Goal: Task Accomplishment & Management: Use online tool/utility

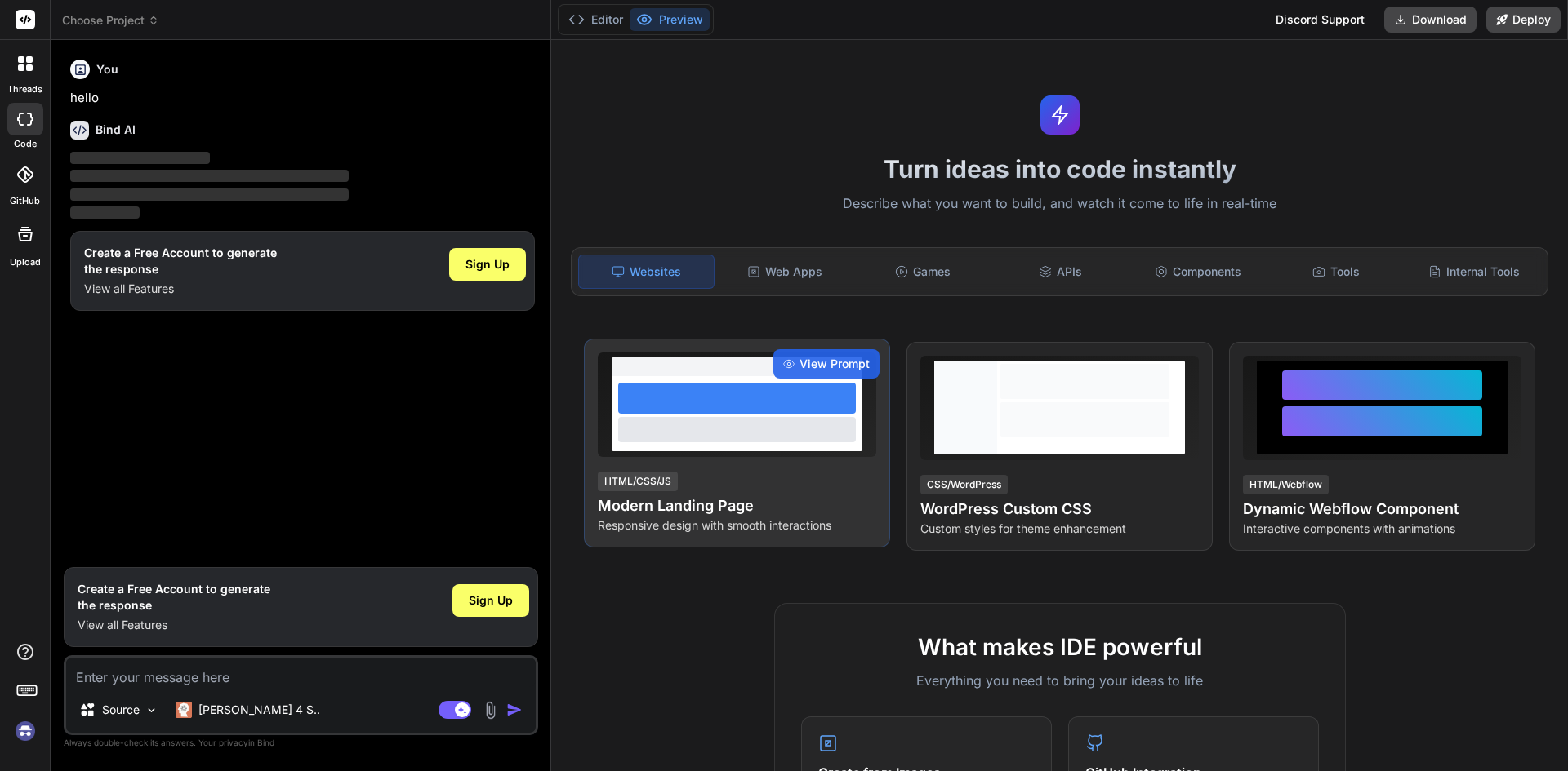
type textarea "x"
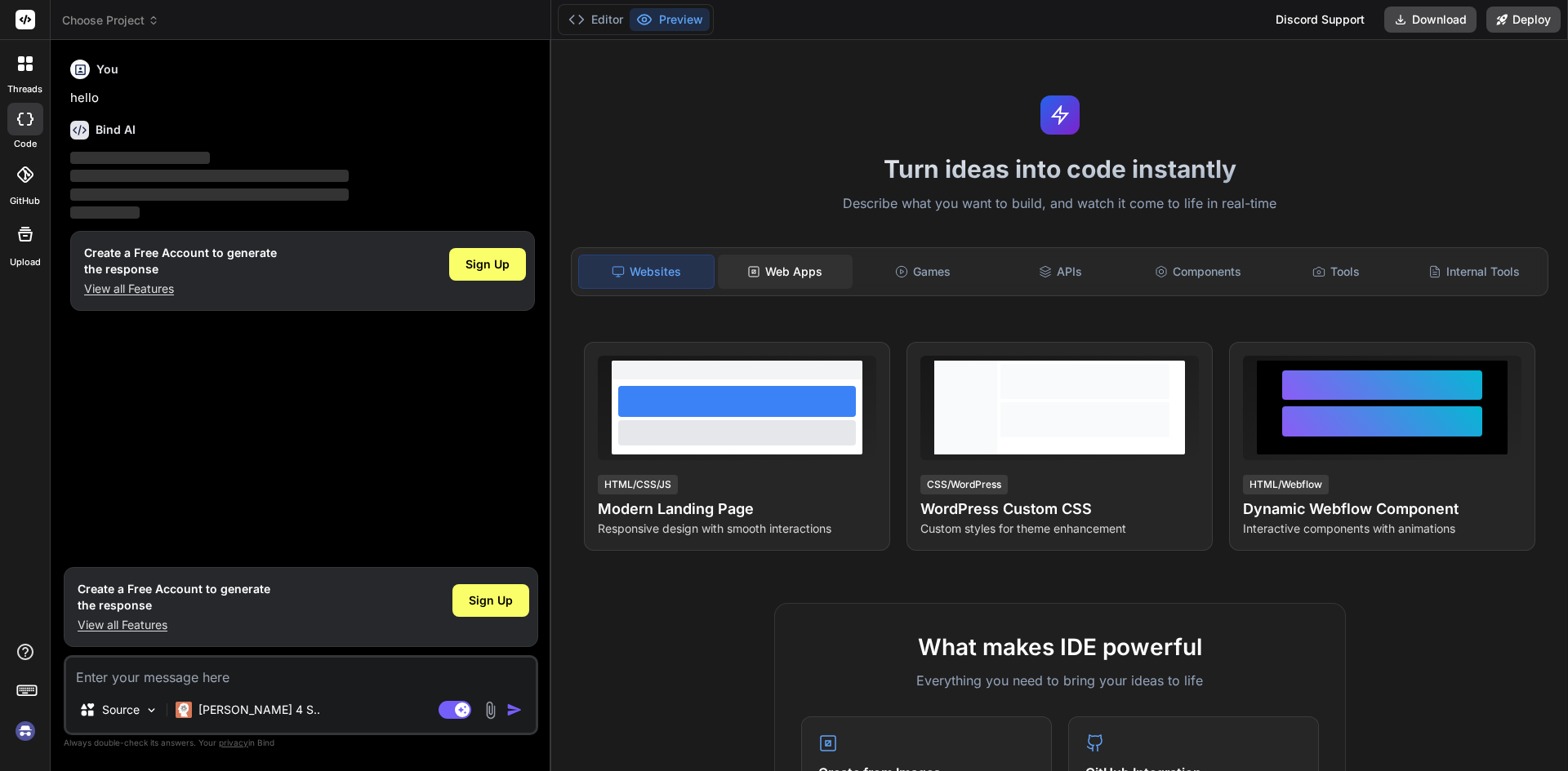
click at [821, 275] on div "Web Apps" at bounding box center [785, 272] width 135 height 34
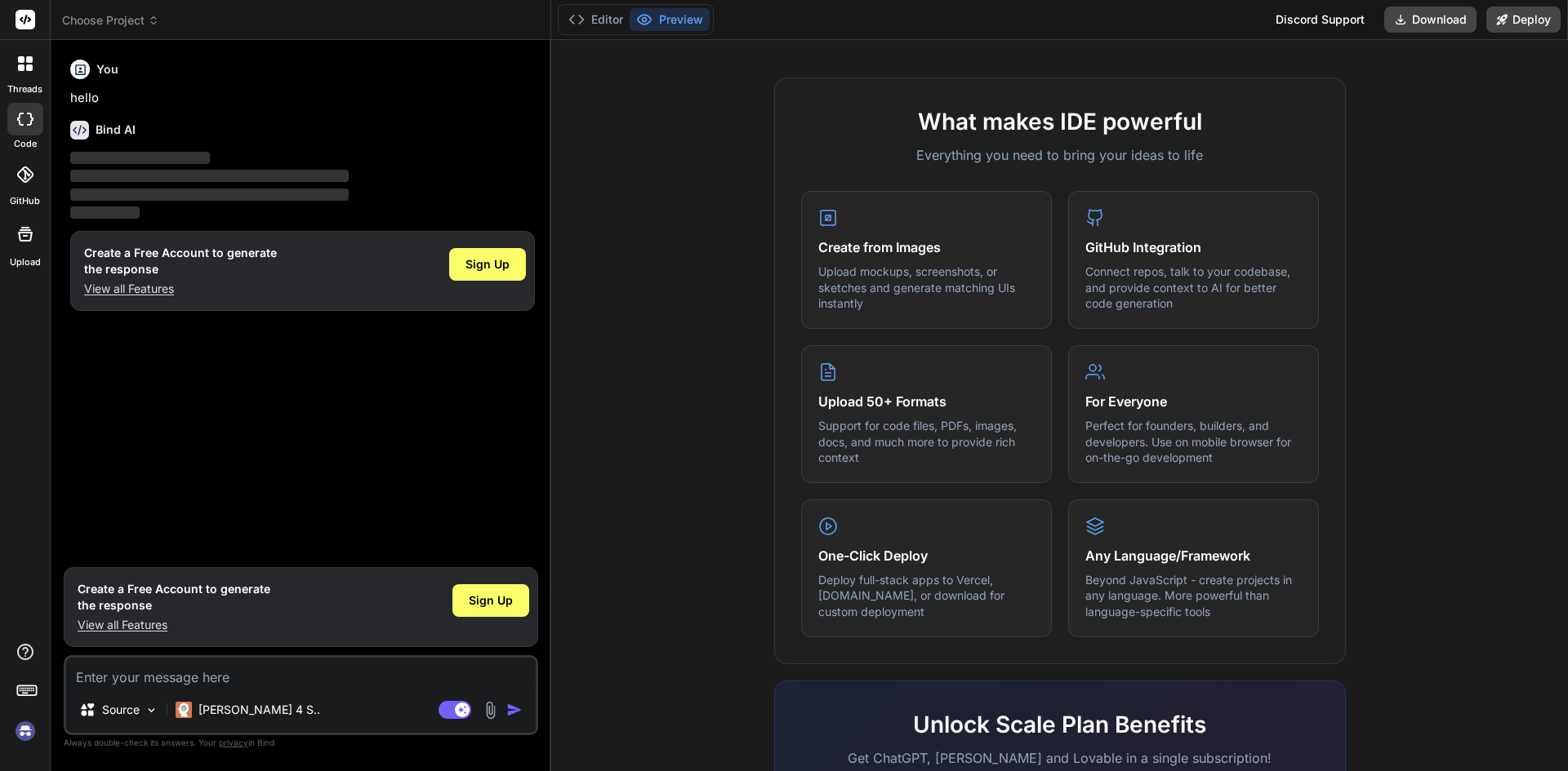
scroll to position [571, 0]
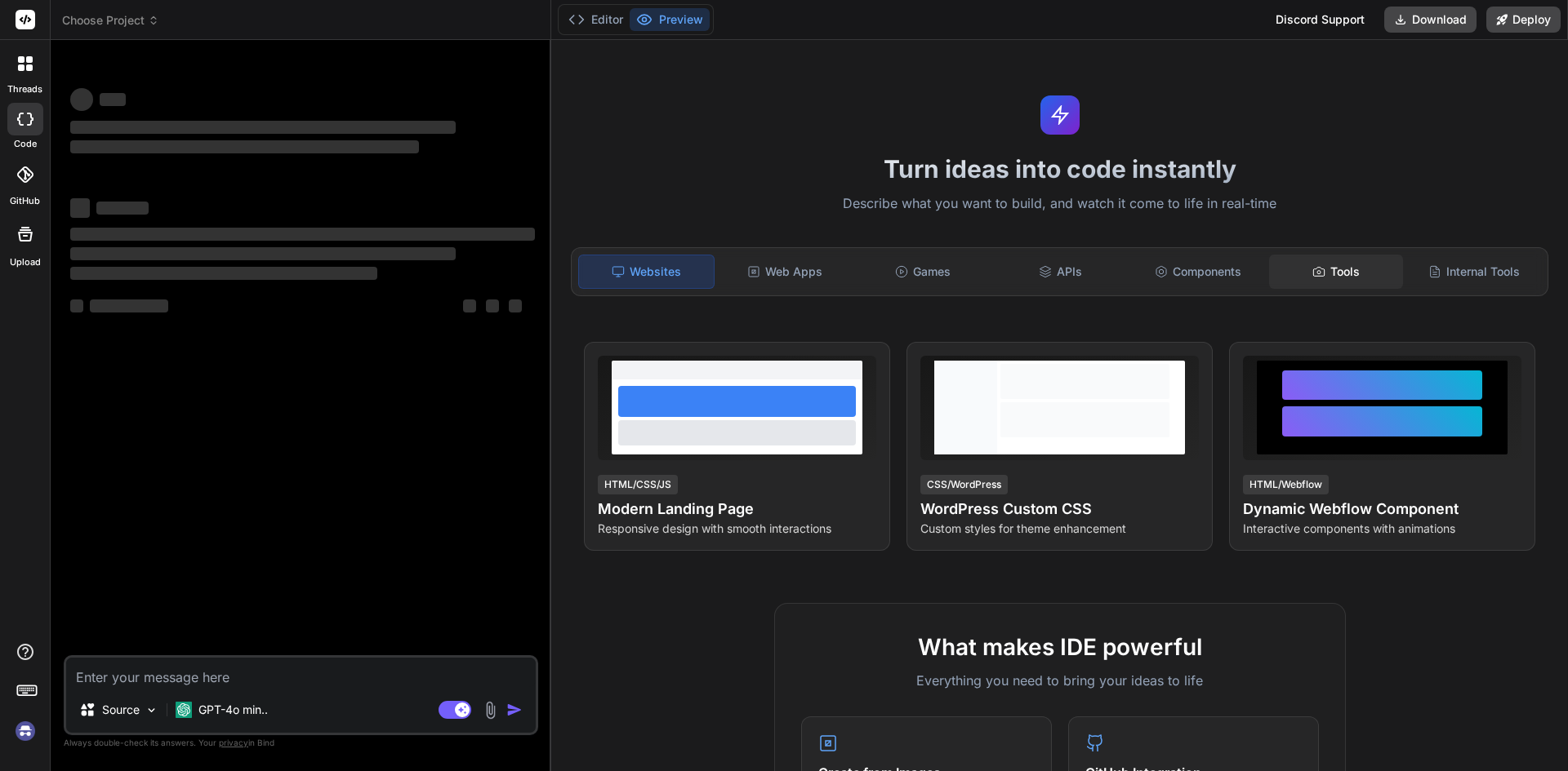
click at [1318, 273] on div "Tools" at bounding box center [1337, 272] width 135 height 34
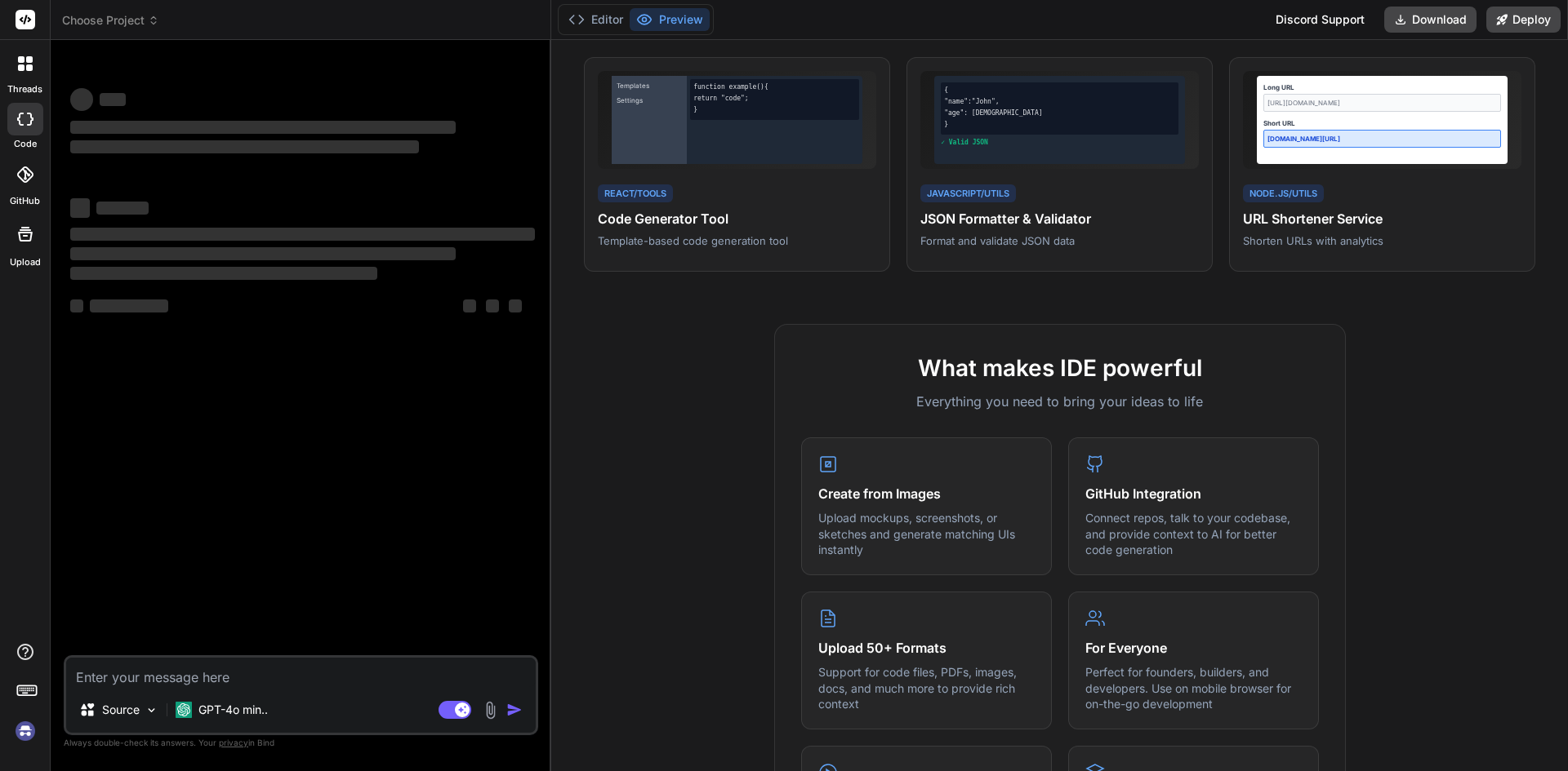
scroll to position [244, 0]
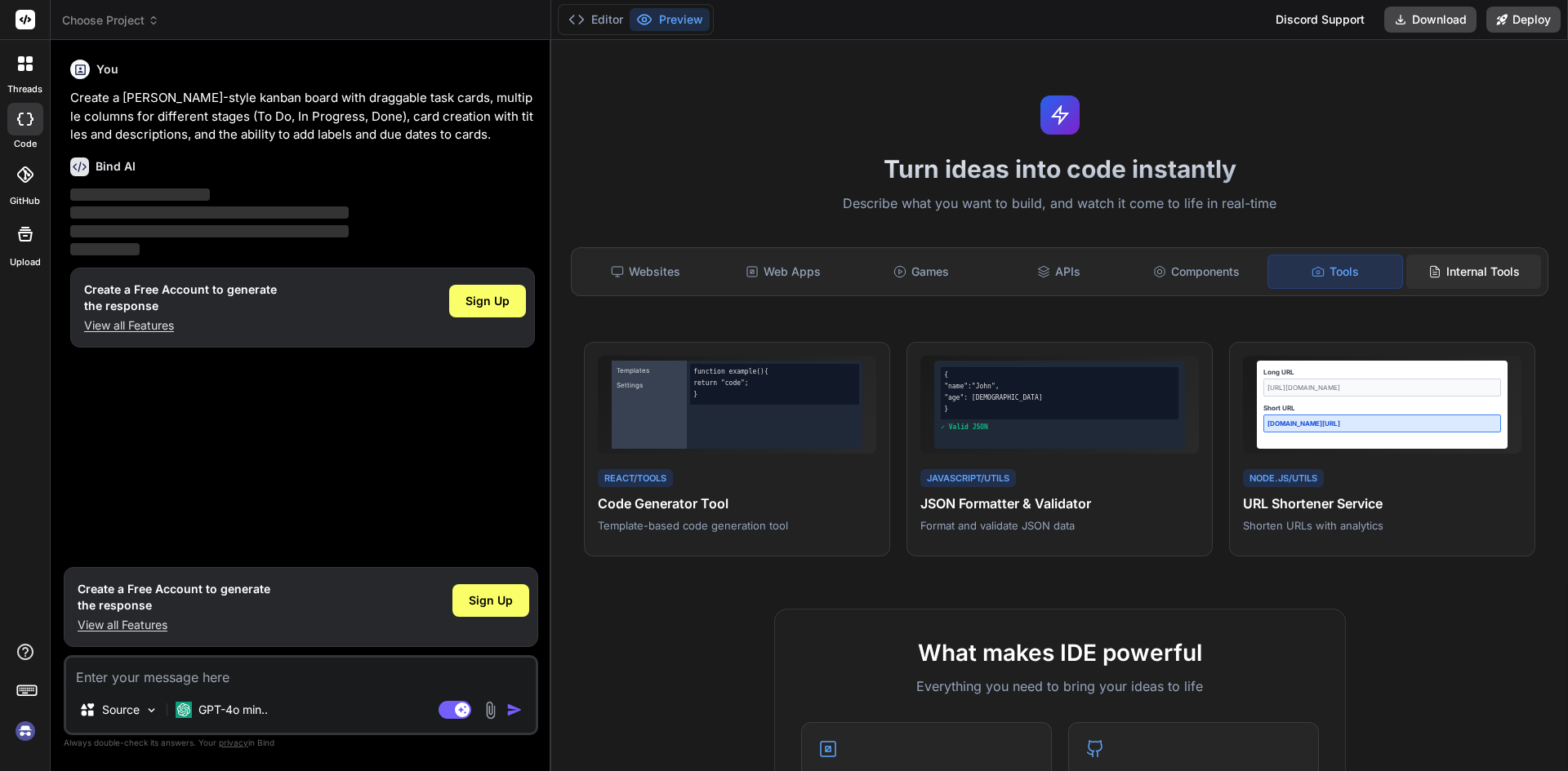
click at [1432, 273] on div "Internal Tools" at bounding box center [1474, 272] width 135 height 34
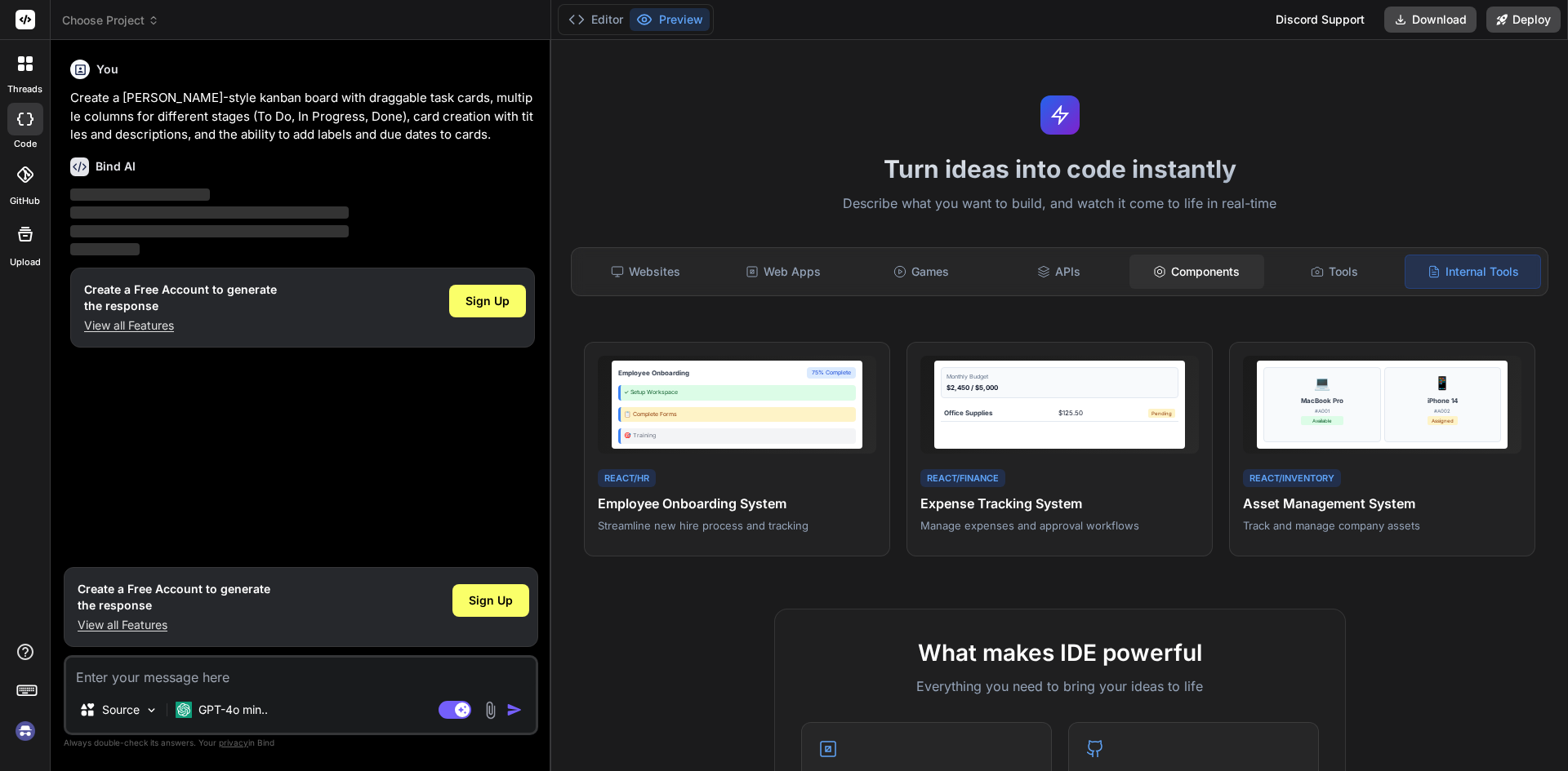
click at [1178, 265] on div "Components" at bounding box center [1197, 272] width 135 height 34
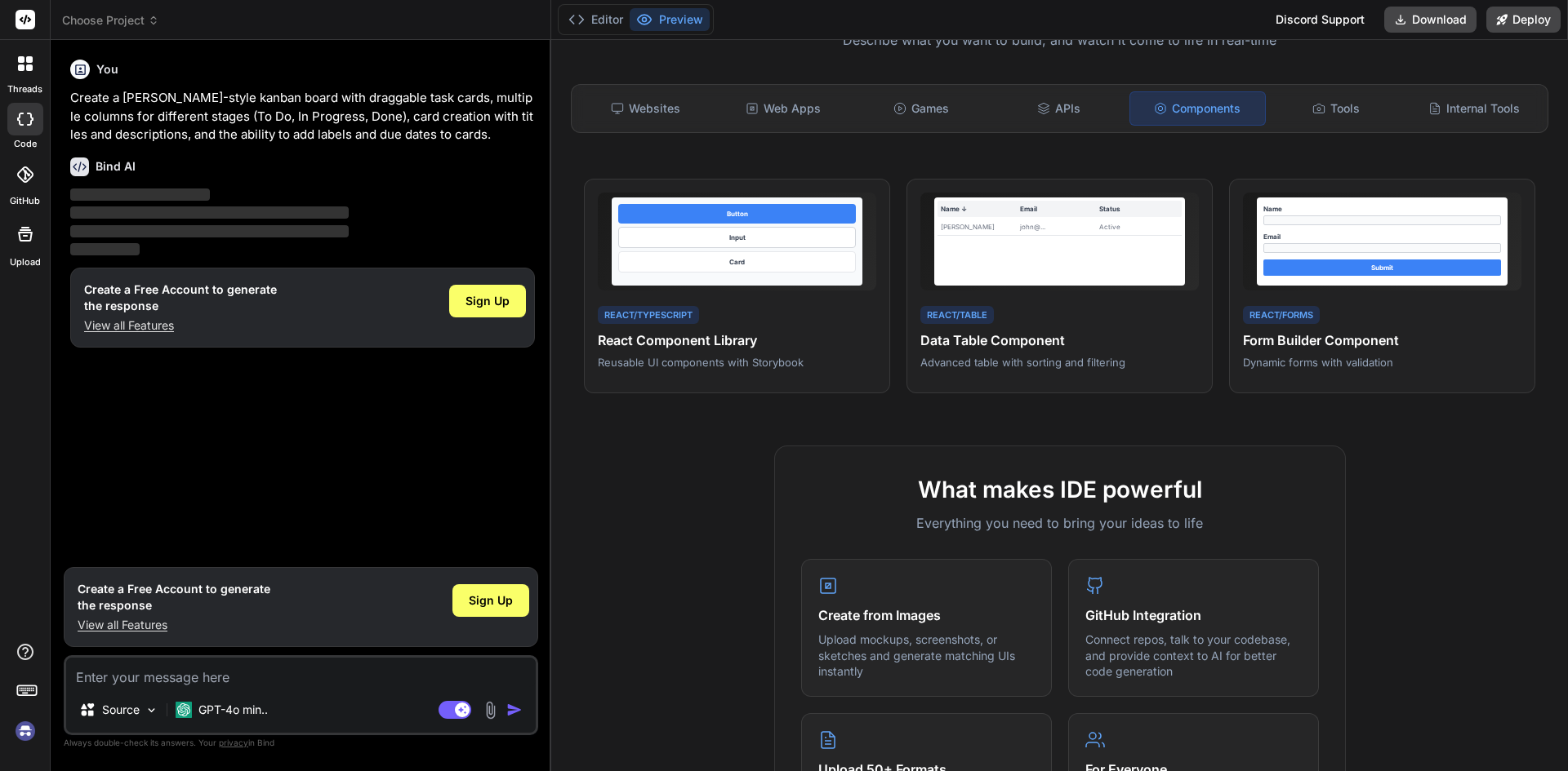
scroll to position [81, 0]
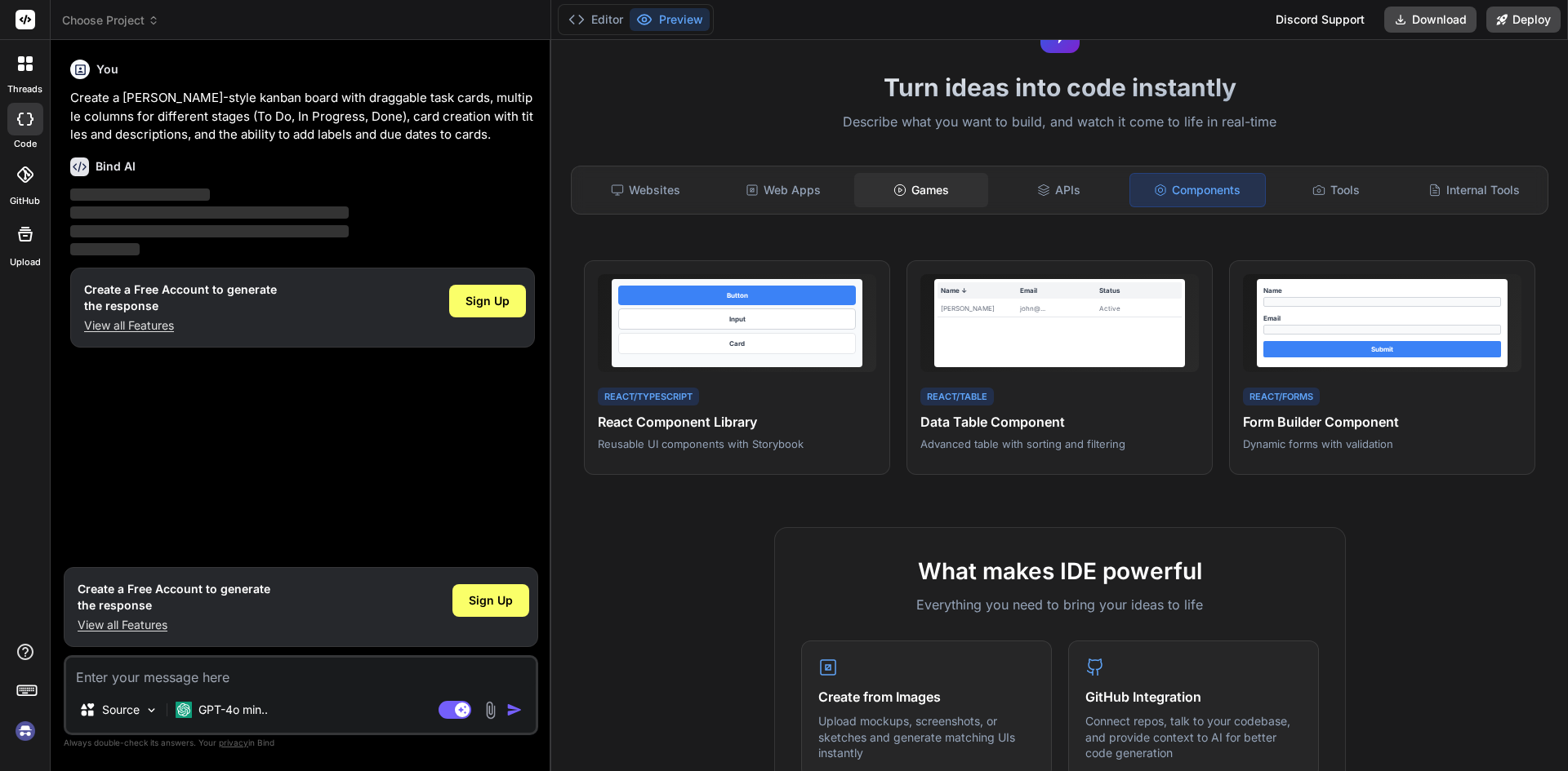
click at [936, 205] on div "Games" at bounding box center [922, 189] width 135 height 34
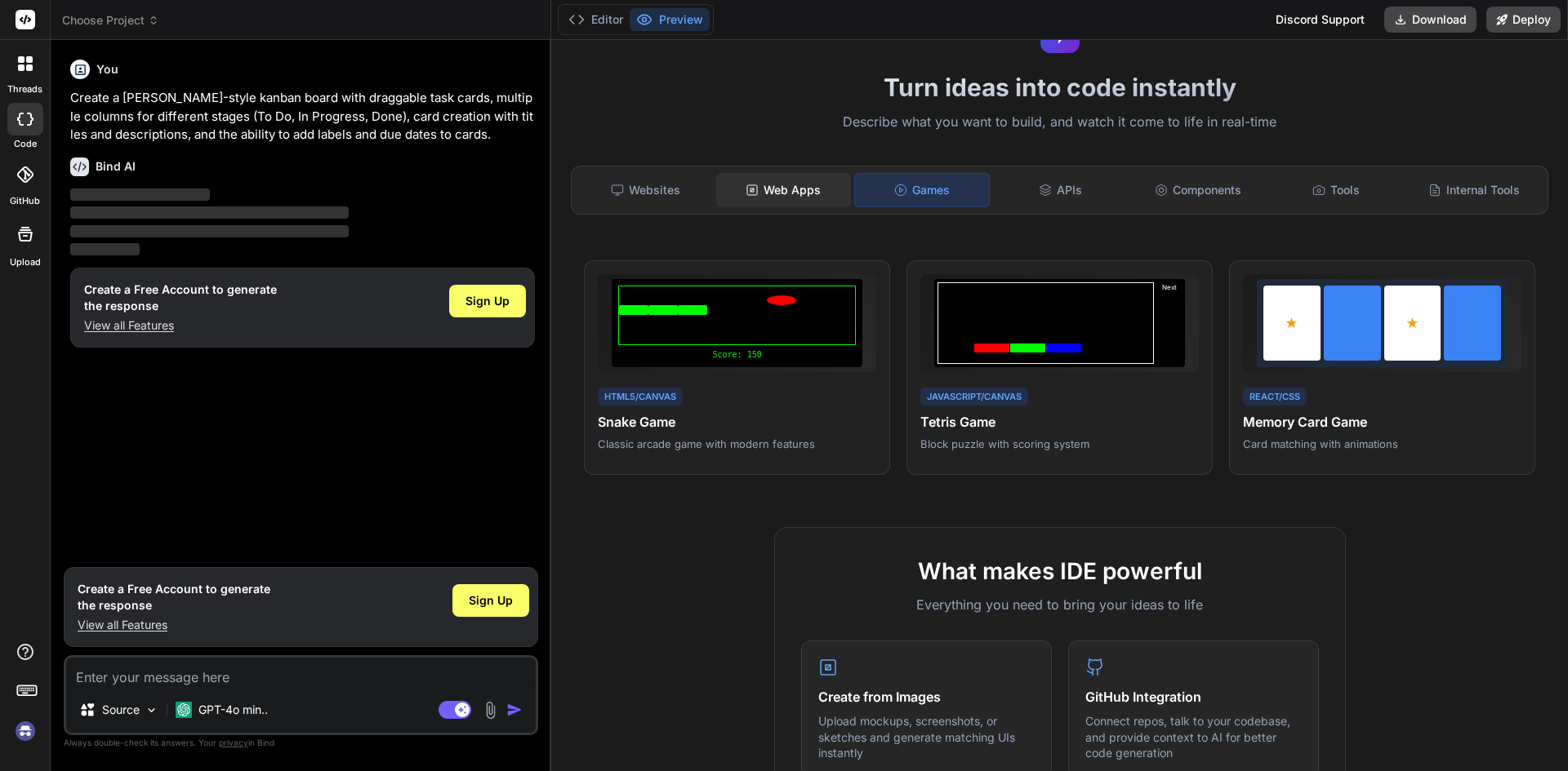
click at [754, 196] on icon at bounding box center [751, 189] width 13 height 13
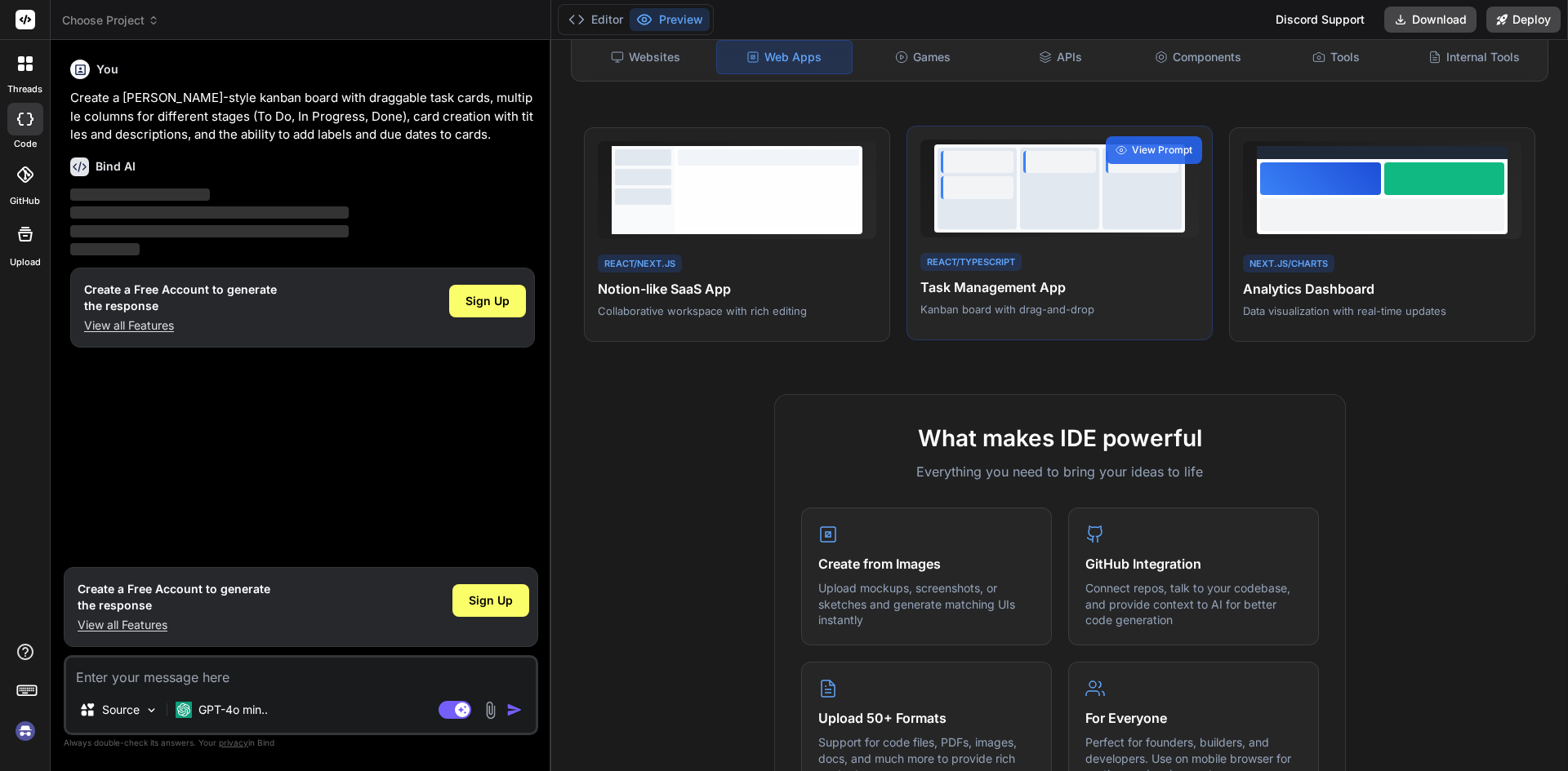
scroll to position [244, 0]
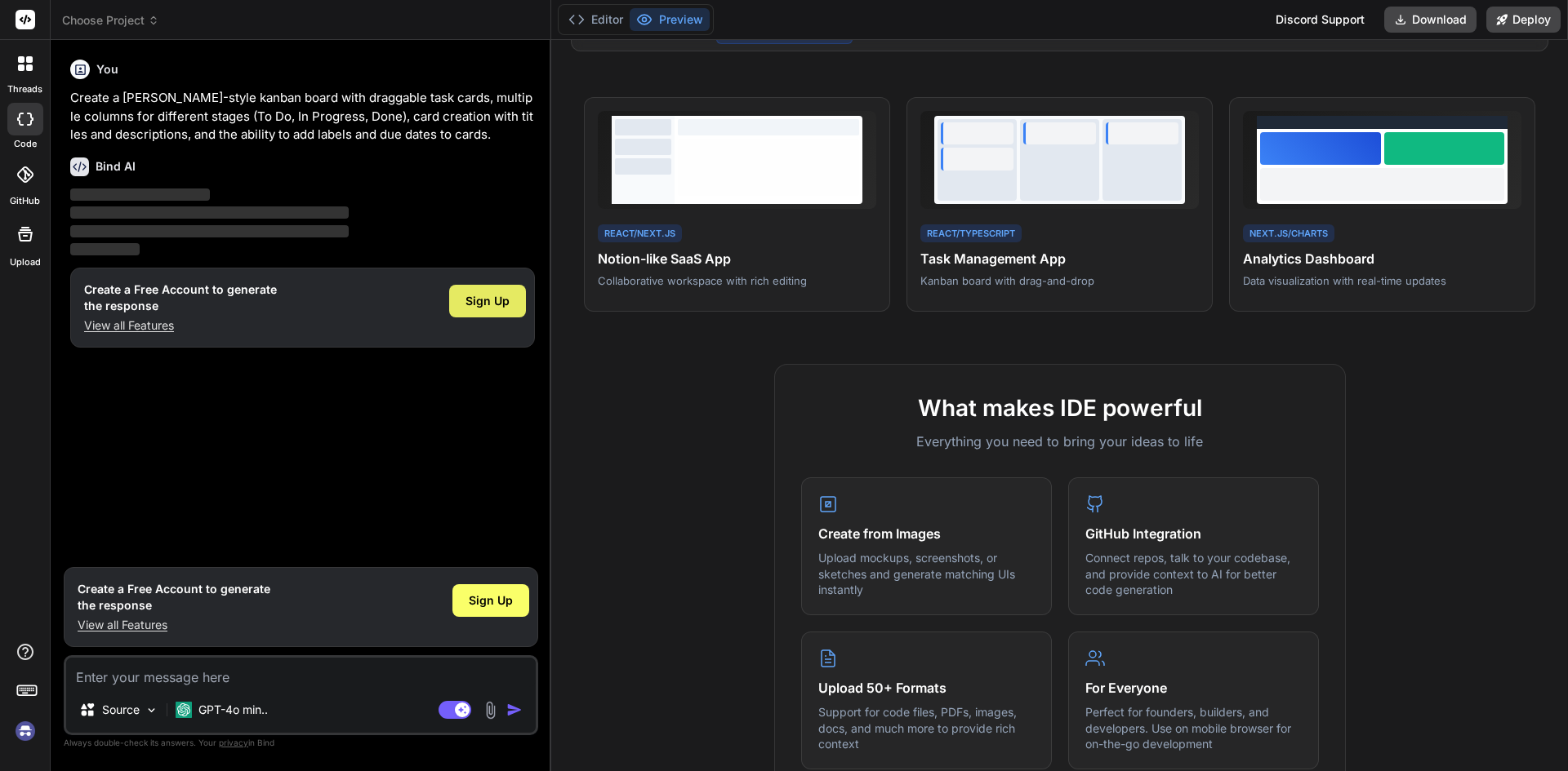
click at [473, 302] on span "Sign Up" at bounding box center [487, 301] width 44 height 17
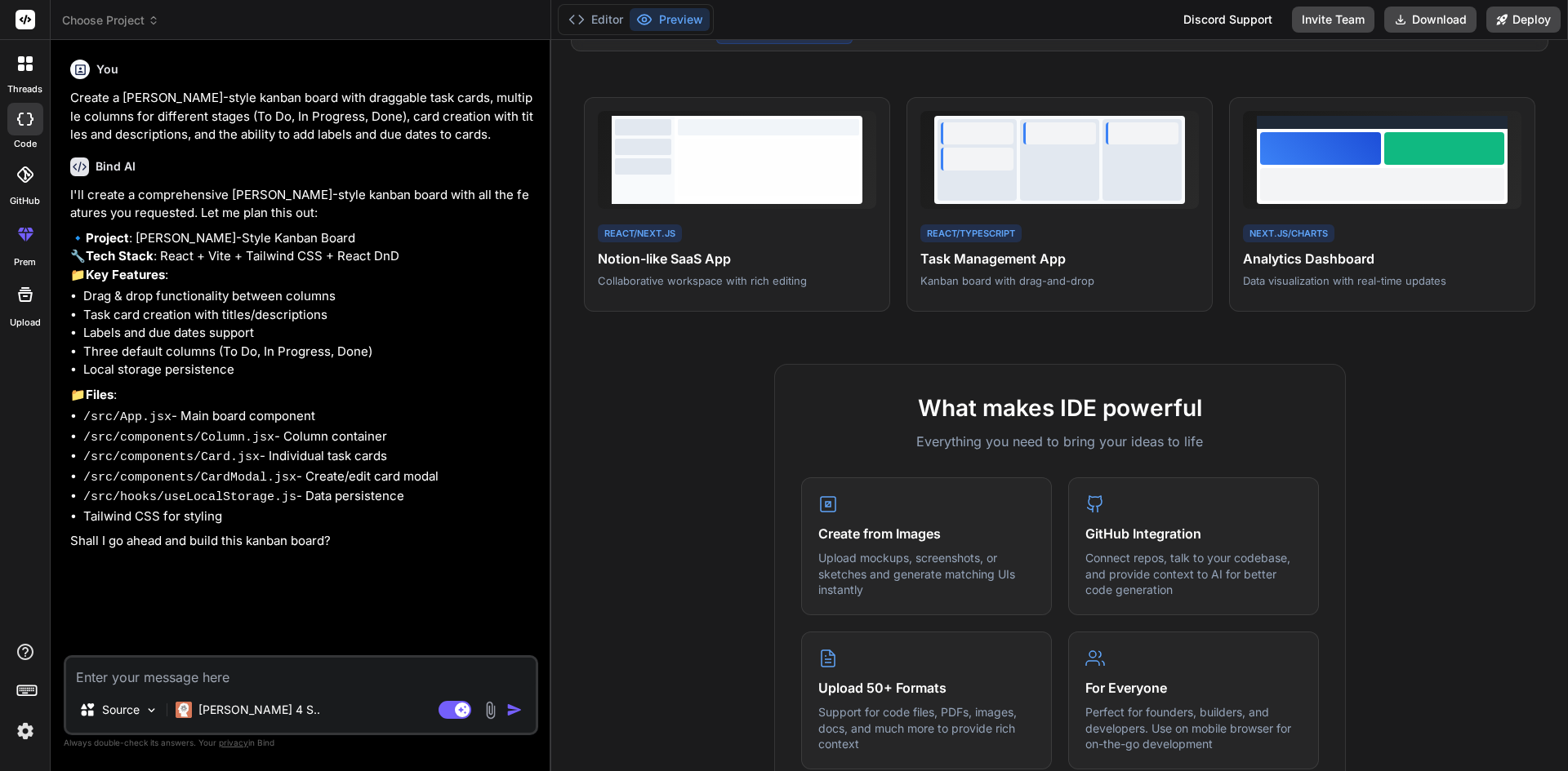
click at [255, 306] on li "Drag & drop functionality between columns" at bounding box center [308, 296] width 452 height 18
click at [255, 676] on textarea at bounding box center [300, 672] width 469 height 30
click at [355, 527] on li "Tailwind CSS for styling" at bounding box center [308, 516] width 452 height 18
drag, startPoint x: 273, startPoint y: 569, endPoint x: 320, endPoint y: 572, distance: 47.1
click at [288, 551] on p "Shall I go ahead and build this kanban board?" at bounding box center [302, 540] width 465 height 18
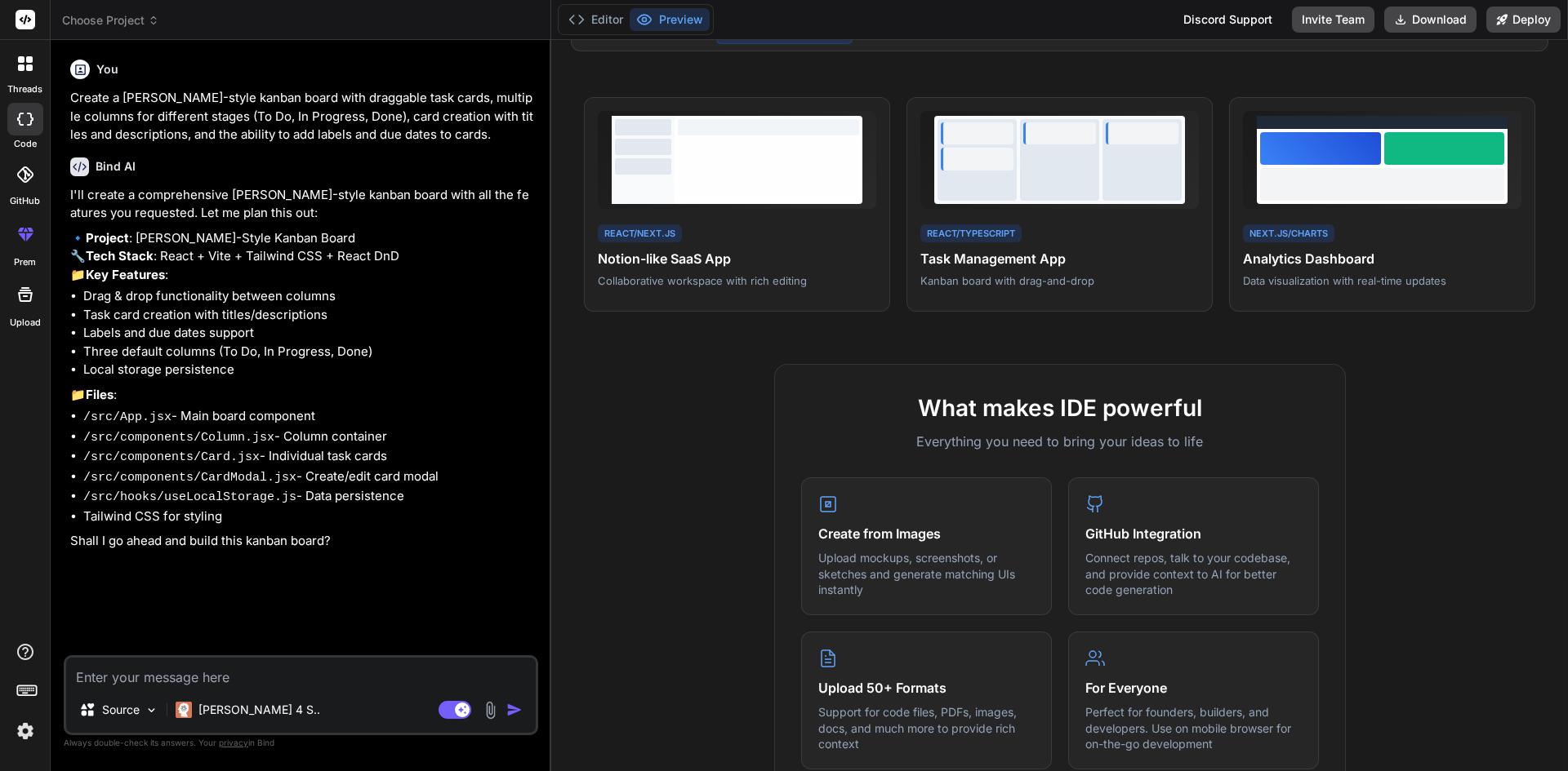
click at [336, 551] on p "Shall I go ahead and build this kanban board?" at bounding box center [302, 540] width 465 height 18
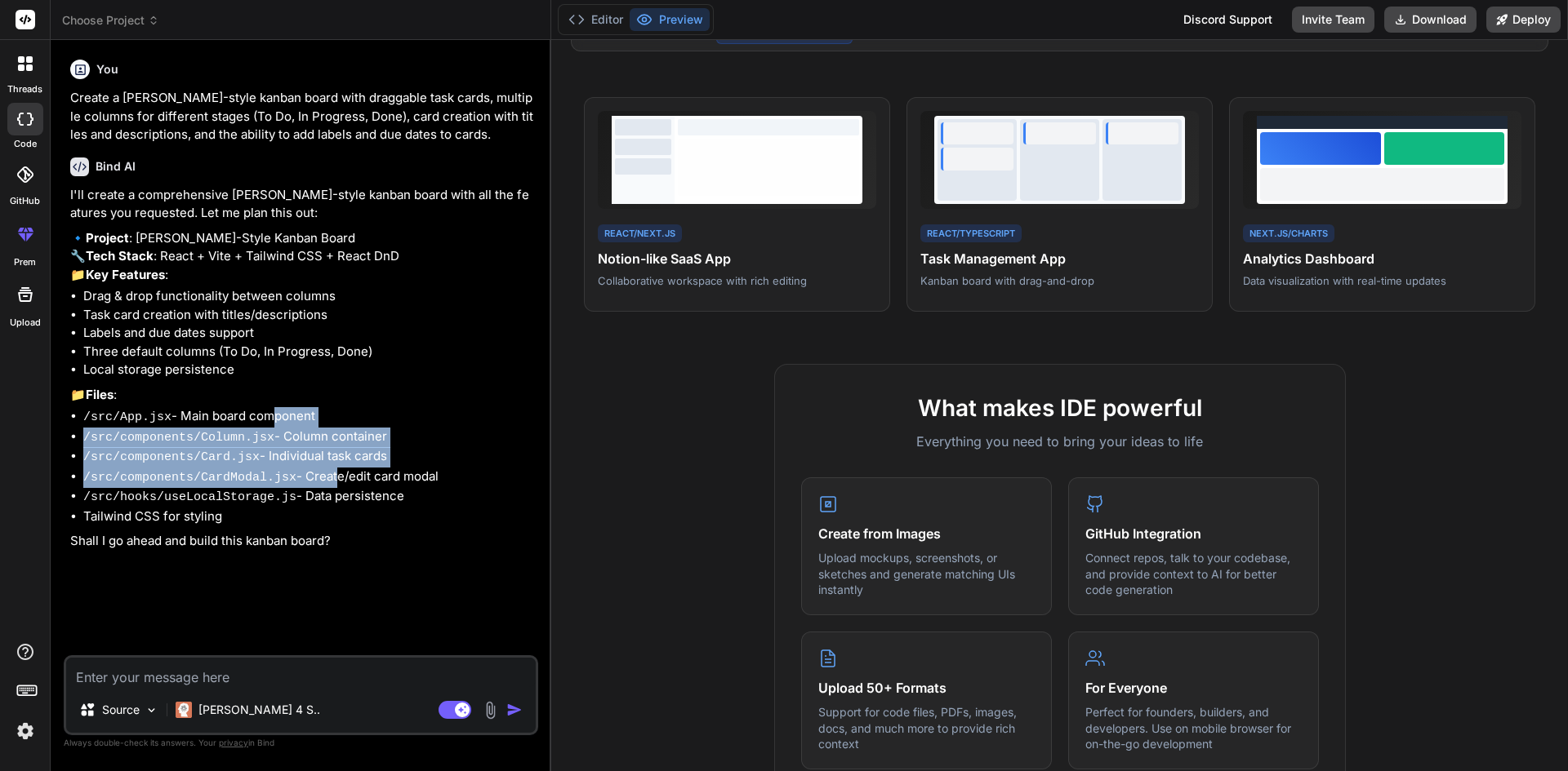
drag, startPoint x: 295, startPoint y: 475, endPoint x: 322, endPoint y: 516, distance: 49.1
click at [315, 506] on ul "/src/App.jsx - Main board component /src/components/Column.jsx - Column contain…" at bounding box center [302, 466] width 465 height 119
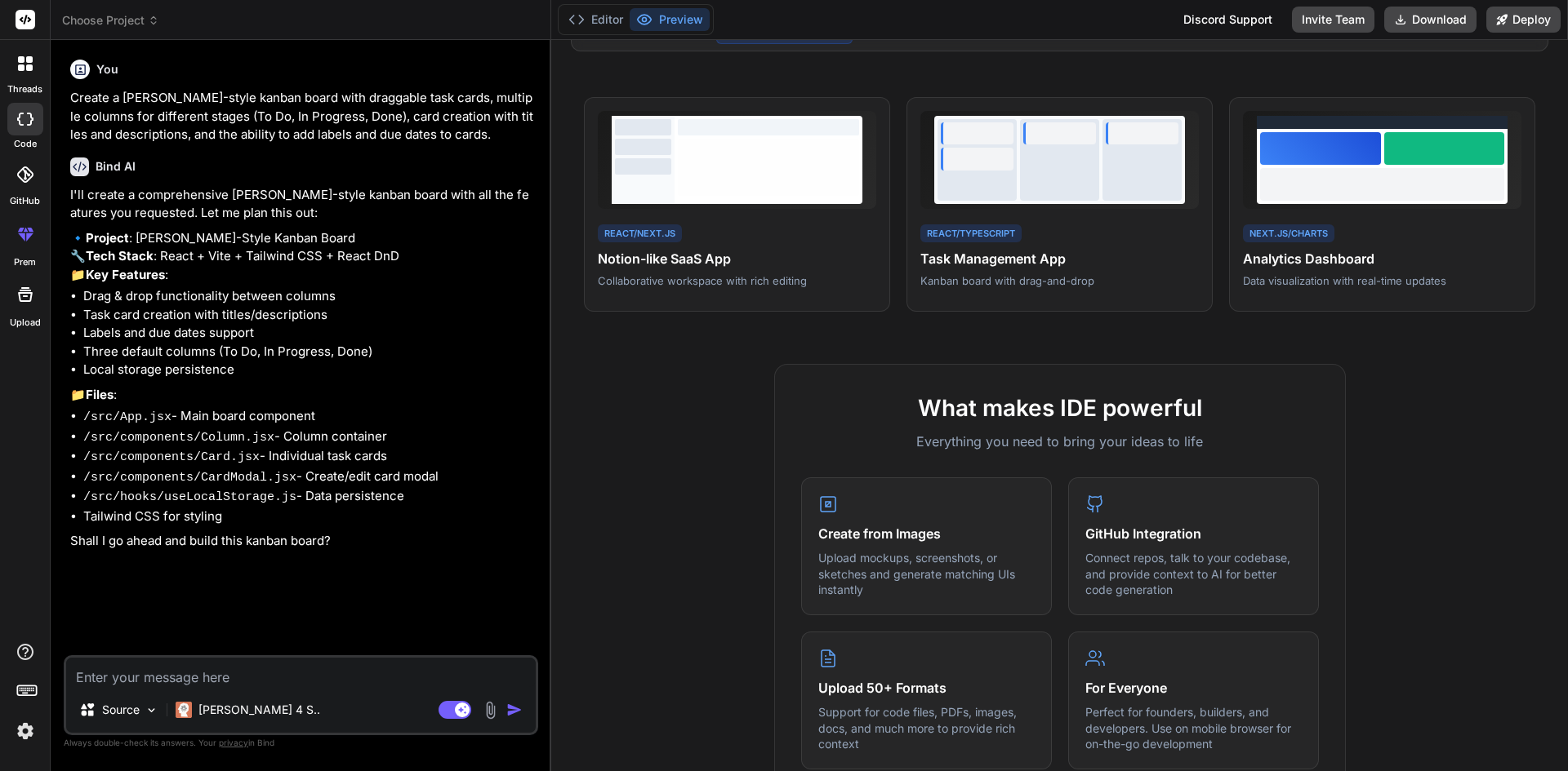
click at [330, 507] on li "/src/hooks/useLocalStorage.js - Data persistence" at bounding box center [308, 497] width 452 height 20
click at [289, 554] on div "Bind AI I'll create a comprehensive [PERSON_NAME]-style kanban board with all t…" at bounding box center [302, 348] width 465 height 410
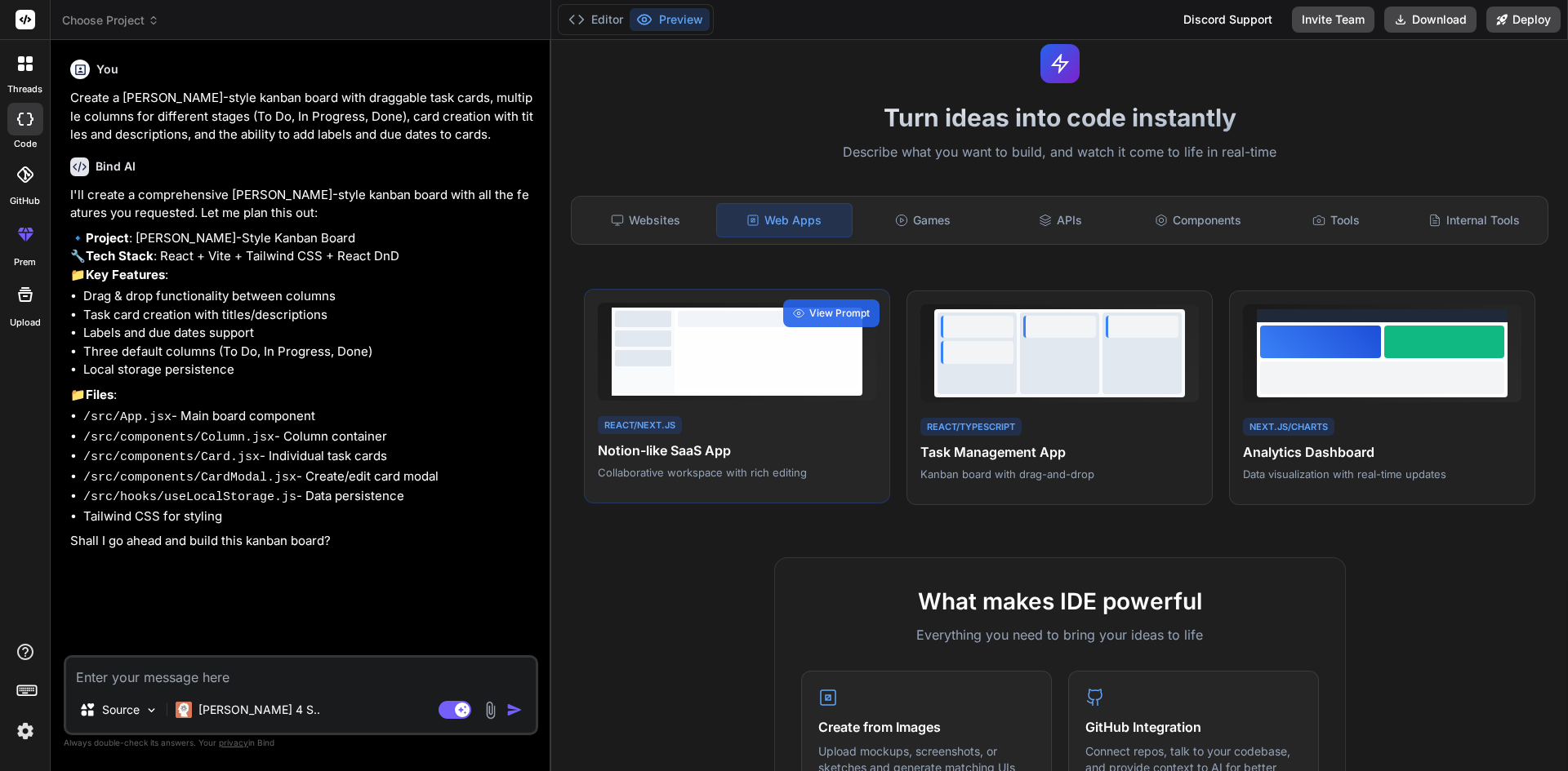
scroll to position [0, 0]
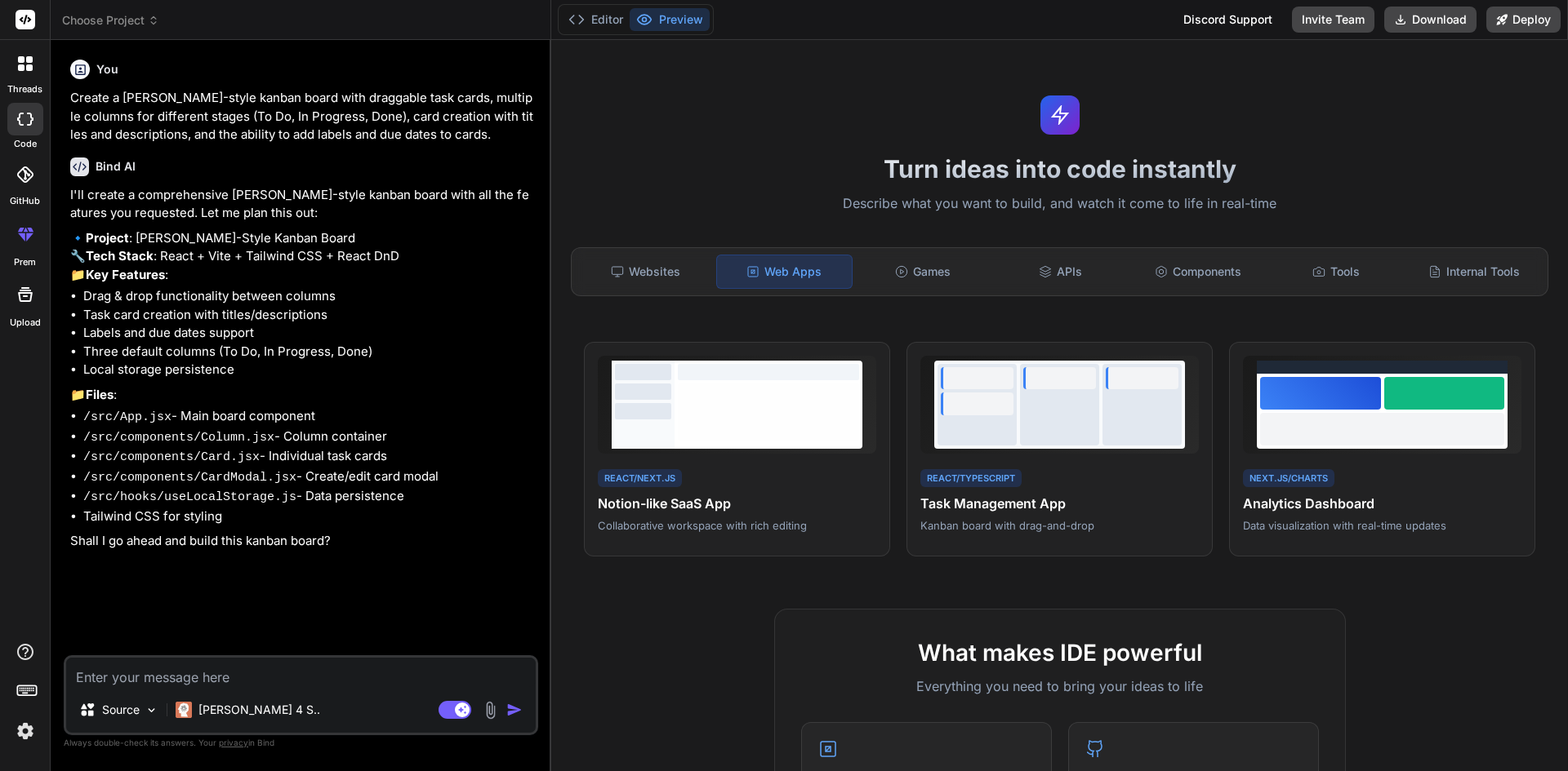
click at [212, 140] on p "Create a [PERSON_NAME]-style kanban board with draggable task cards, multiple c…" at bounding box center [302, 117] width 465 height 56
click at [153, 712] on img at bounding box center [151, 711] width 14 height 14
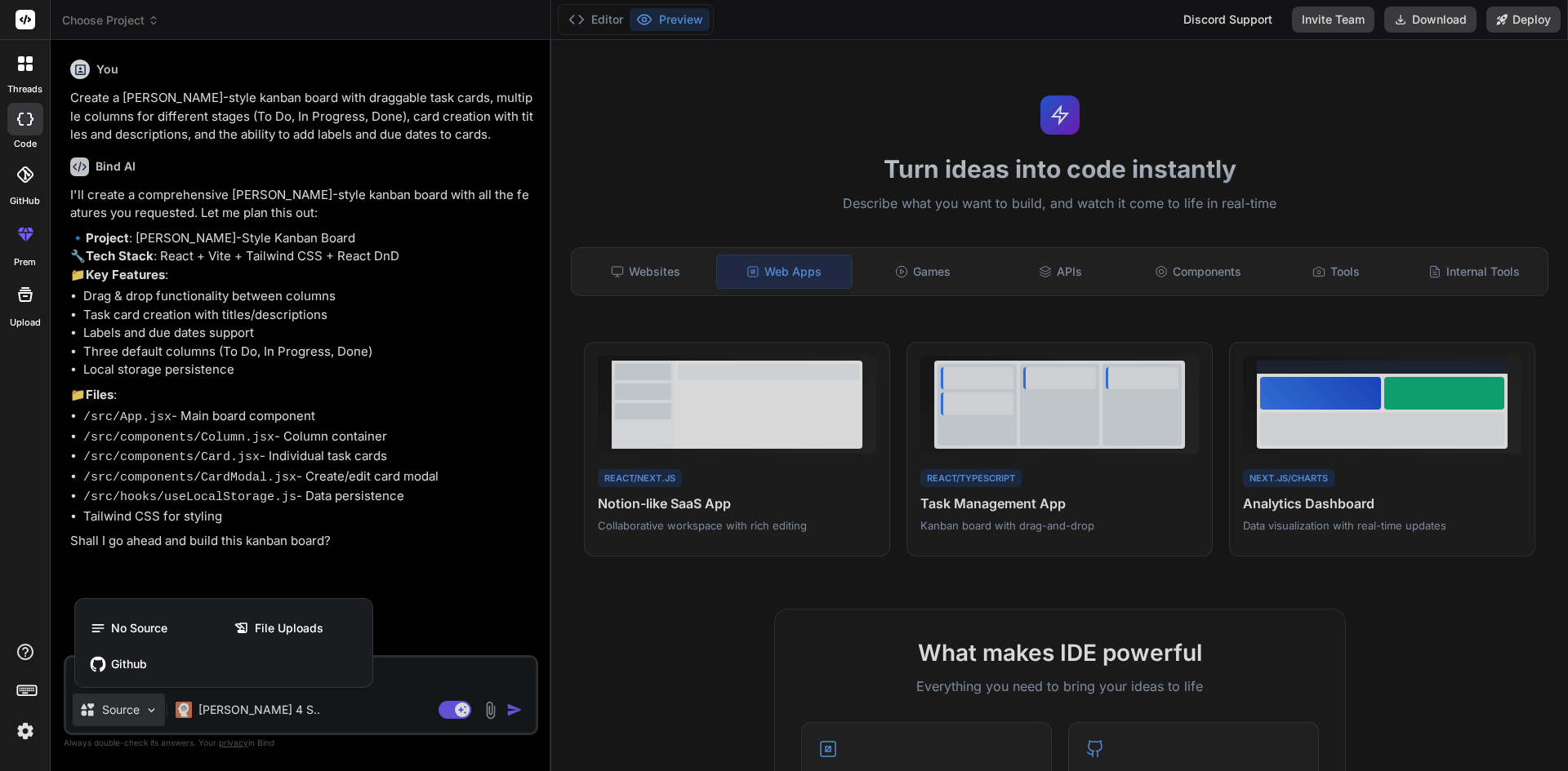
click at [216, 561] on div at bounding box center [784, 385] width 1568 height 771
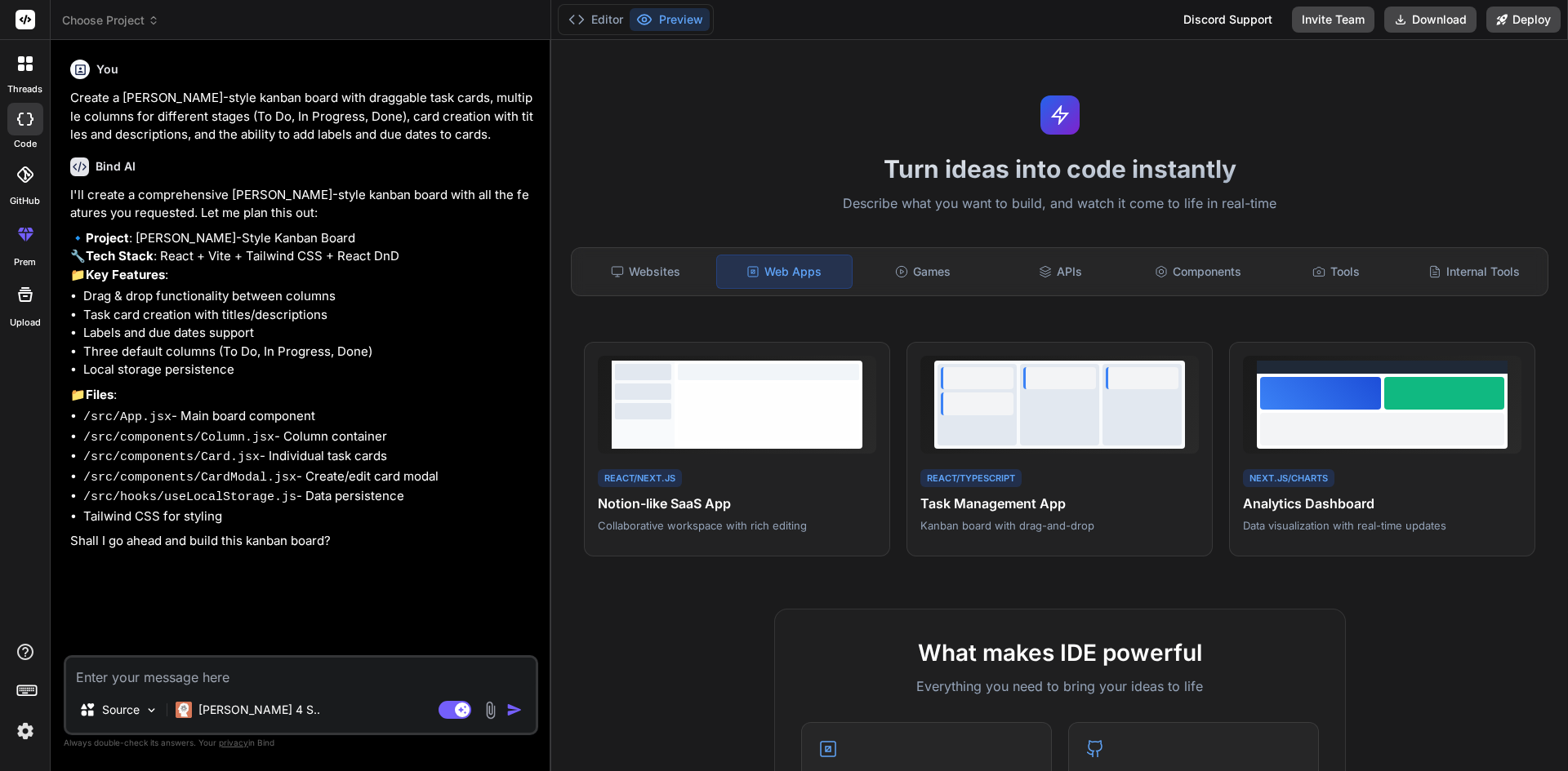
click at [126, 679] on textarea at bounding box center [300, 672] width 469 height 30
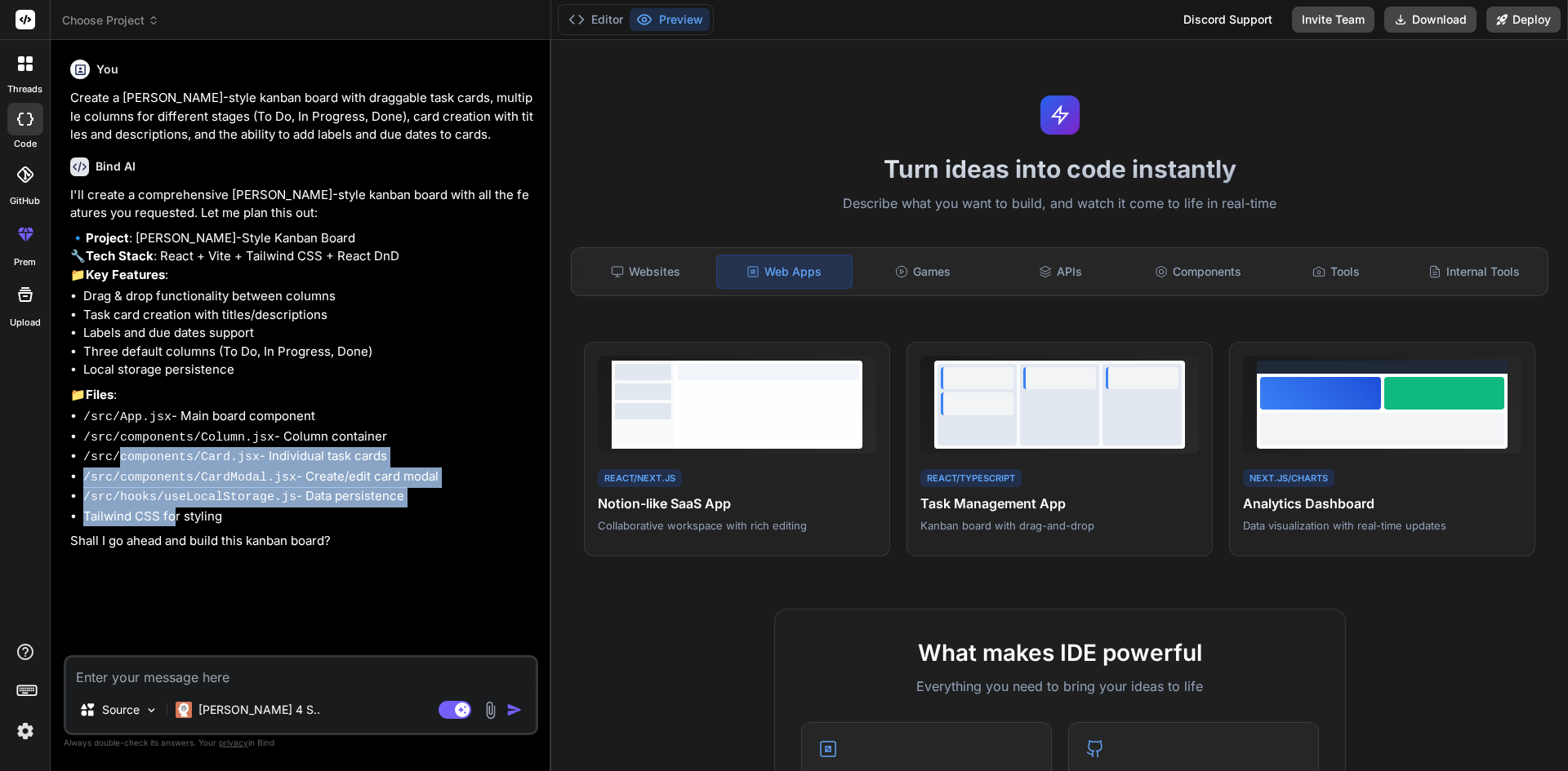
drag, startPoint x: 173, startPoint y: 549, endPoint x: 120, endPoint y: 489, distance: 80.1
click at [120, 489] on ul "/src/App.jsx - Main board component /src/components/Column.jsx - Column contain…" at bounding box center [302, 466] width 465 height 119
click at [156, 465] on code "/src/components/Card.jsx" at bounding box center [171, 458] width 176 height 14
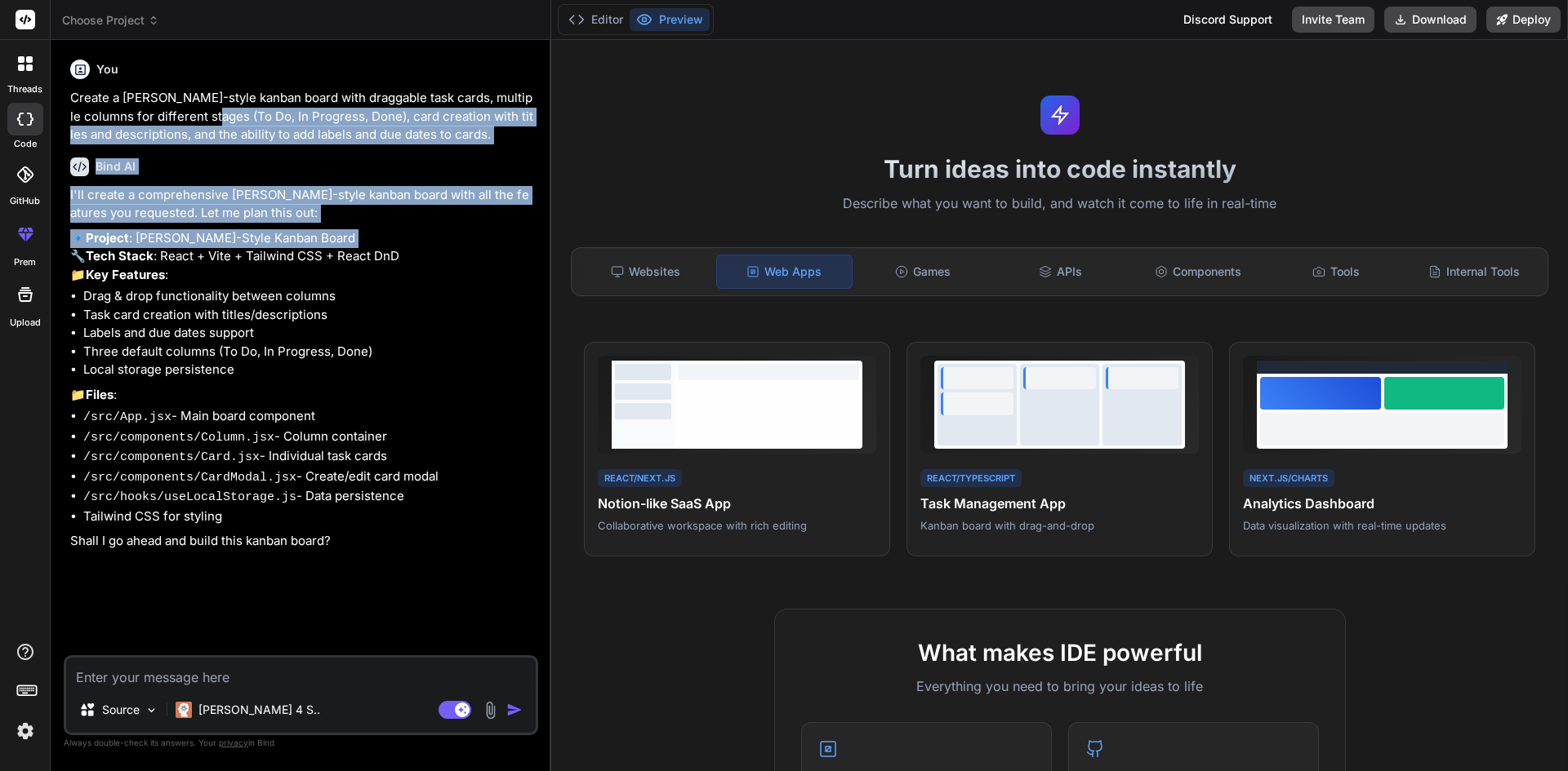
drag, startPoint x: 198, startPoint y: 108, endPoint x: 221, endPoint y: 265, distance: 158.7
click at [221, 265] on div "You Create a [PERSON_NAME]-style kanban board with draggable task cards, multip…" at bounding box center [302, 355] width 471 height 602
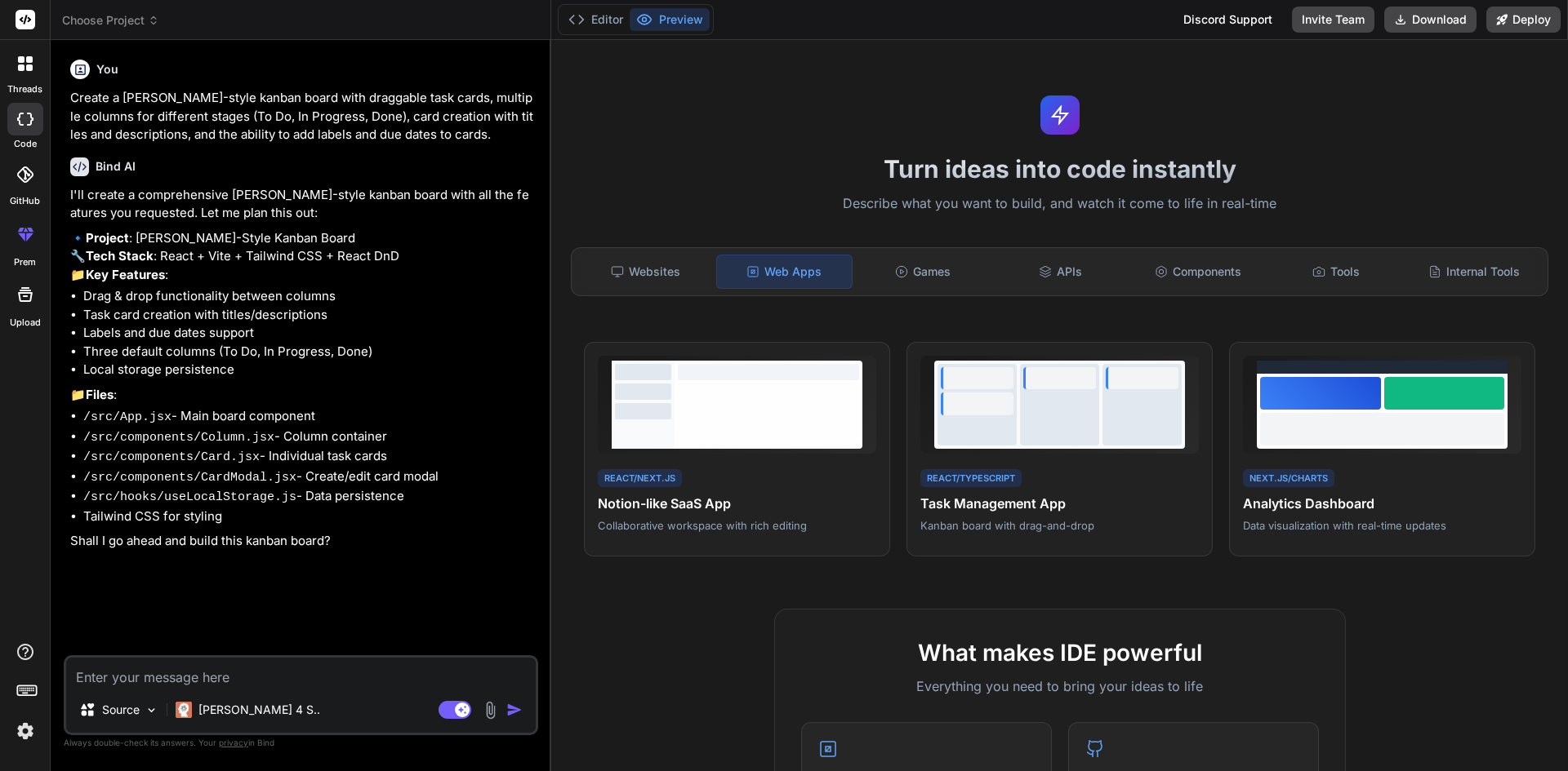
click at [31, 66] on icon at bounding box center [29, 67] width 6 height 6
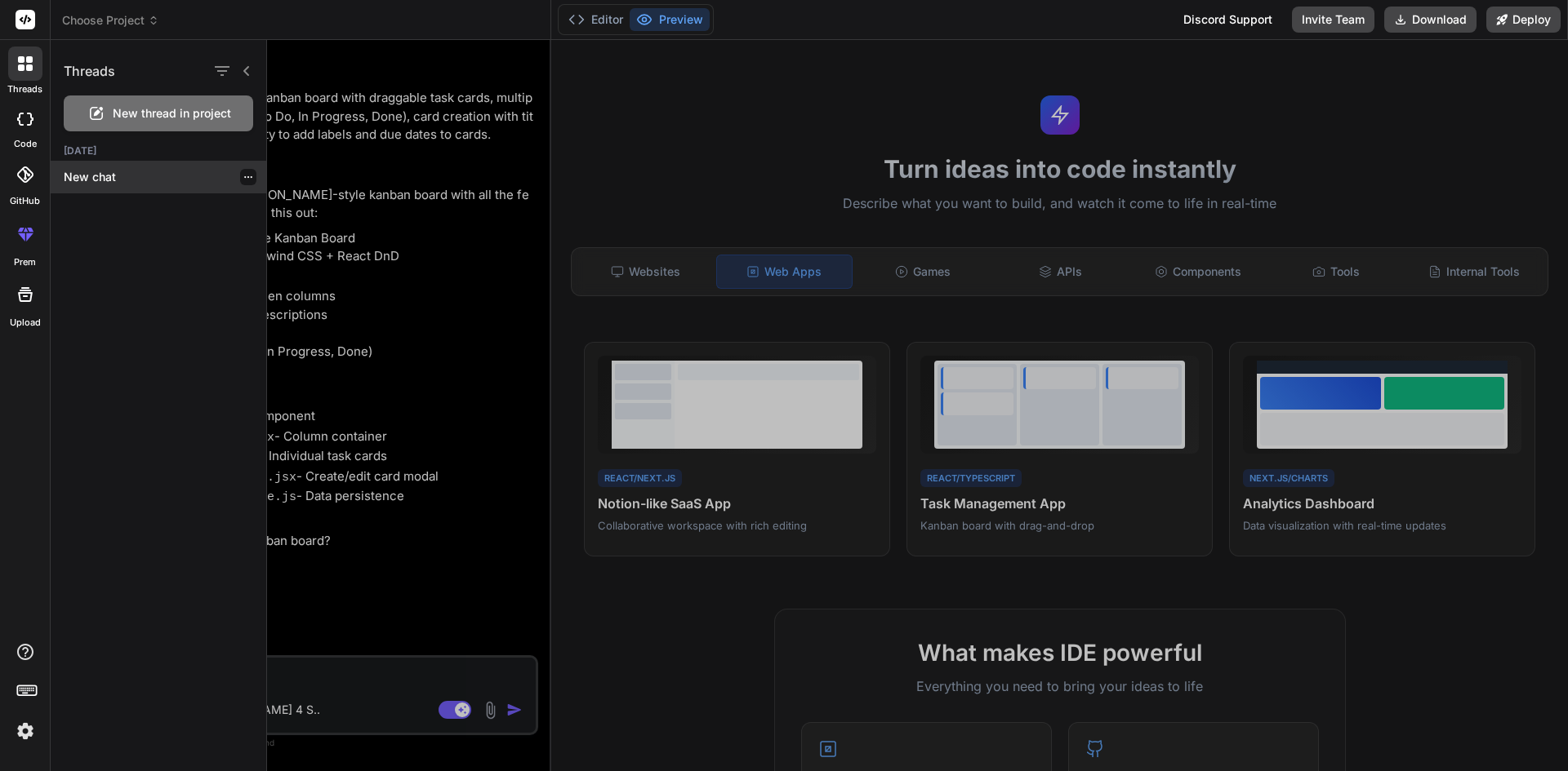
click at [103, 181] on p "New chat" at bounding box center [165, 176] width 203 height 17
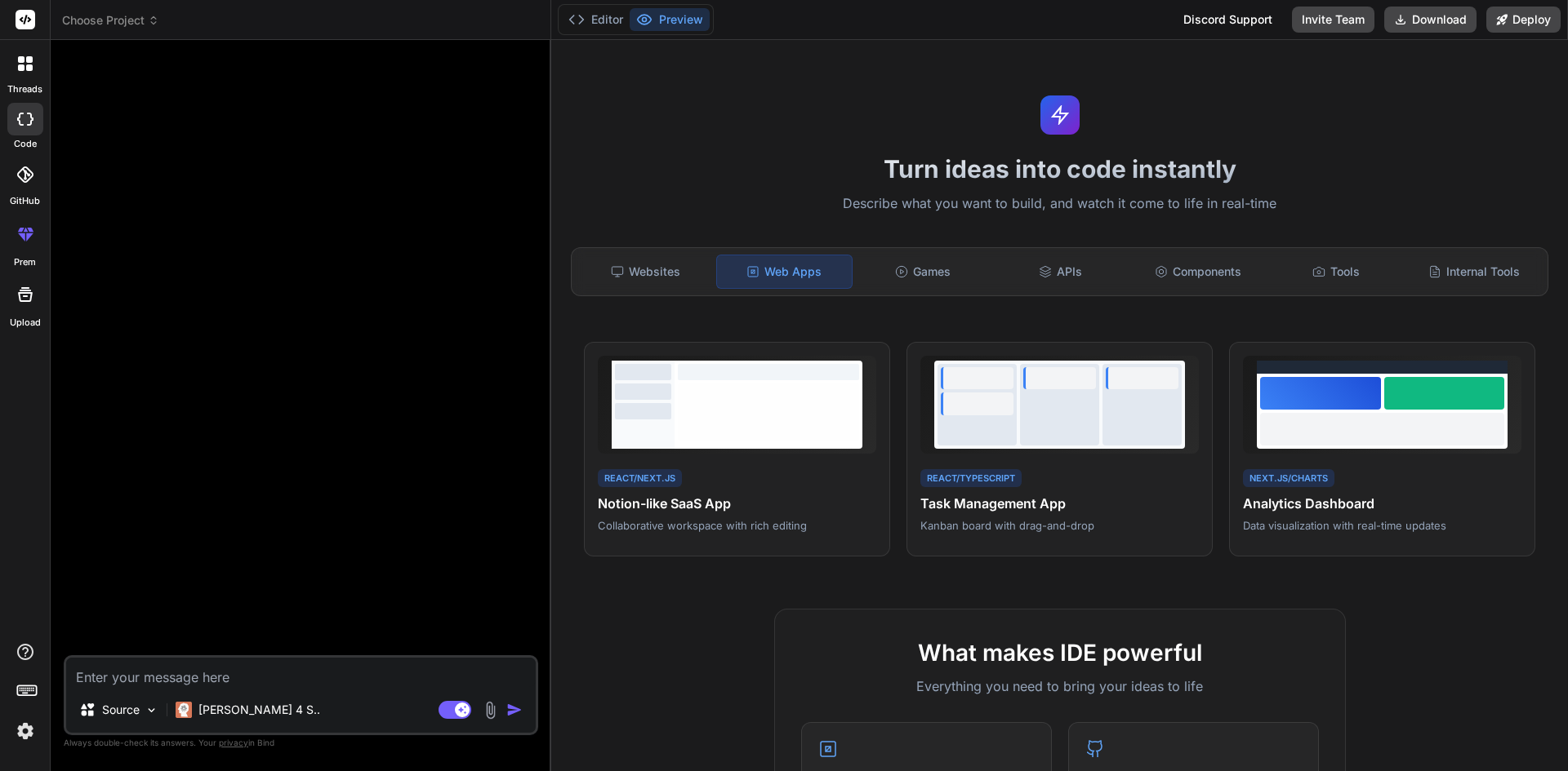
type textarea "x"
click at [18, 78] on div at bounding box center [24, 63] width 34 height 34
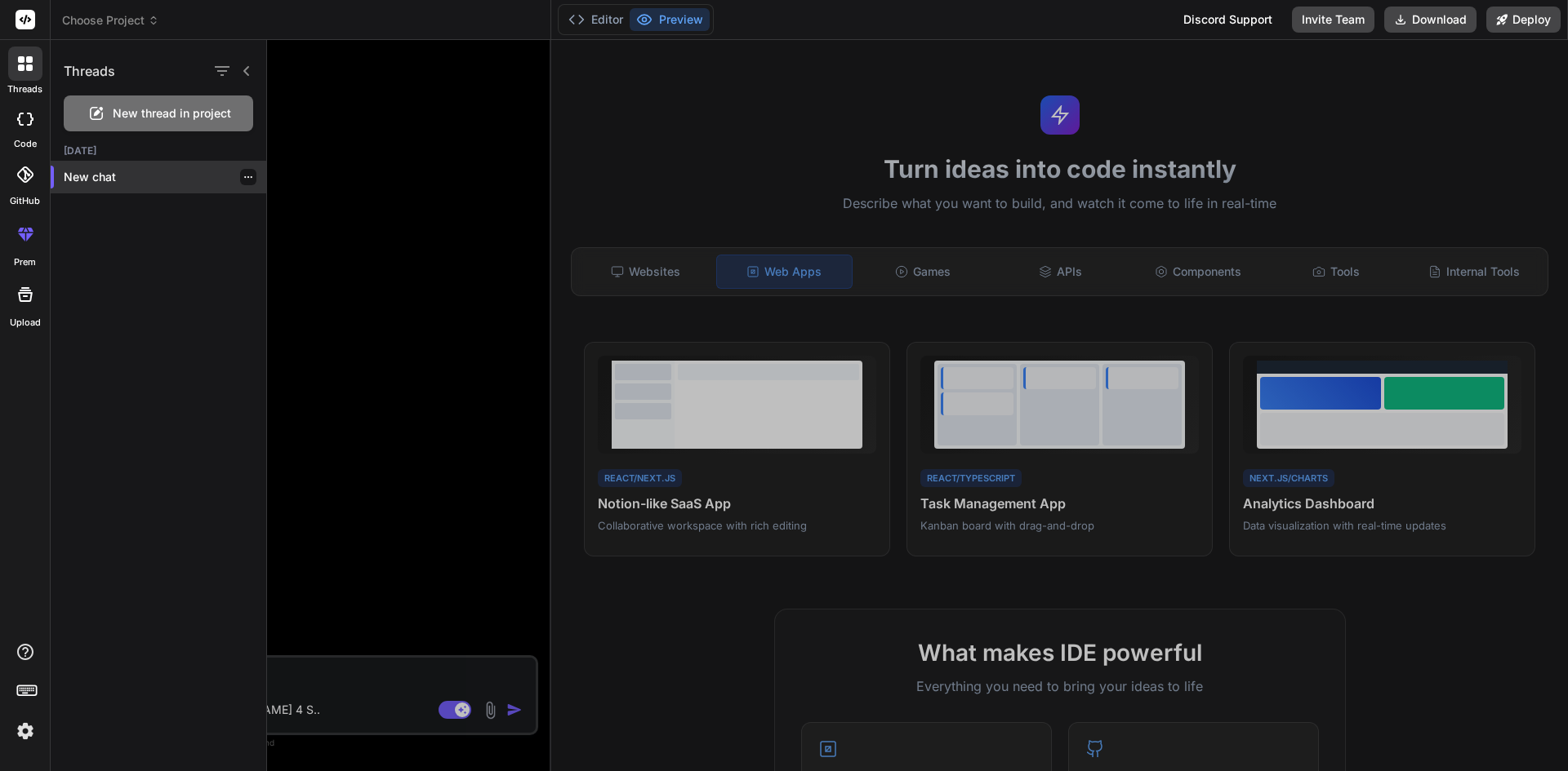
click at [93, 174] on p "New chat" at bounding box center [165, 176] width 203 height 17
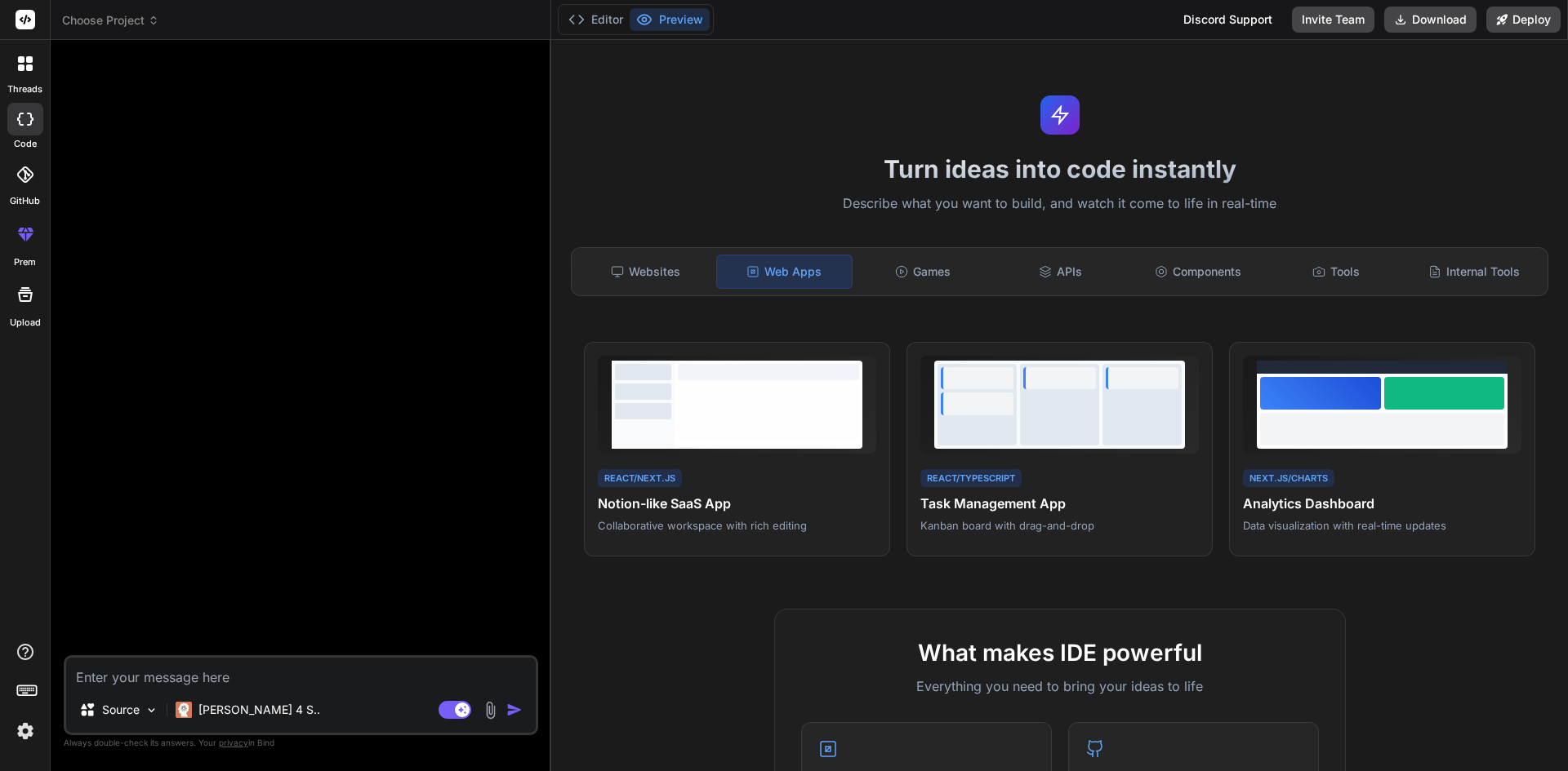
click at [221, 489] on div at bounding box center [302, 355] width 471 height 602
click at [625, 265] on div "Websites" at bounding box center [646, 272] width 135 height 34
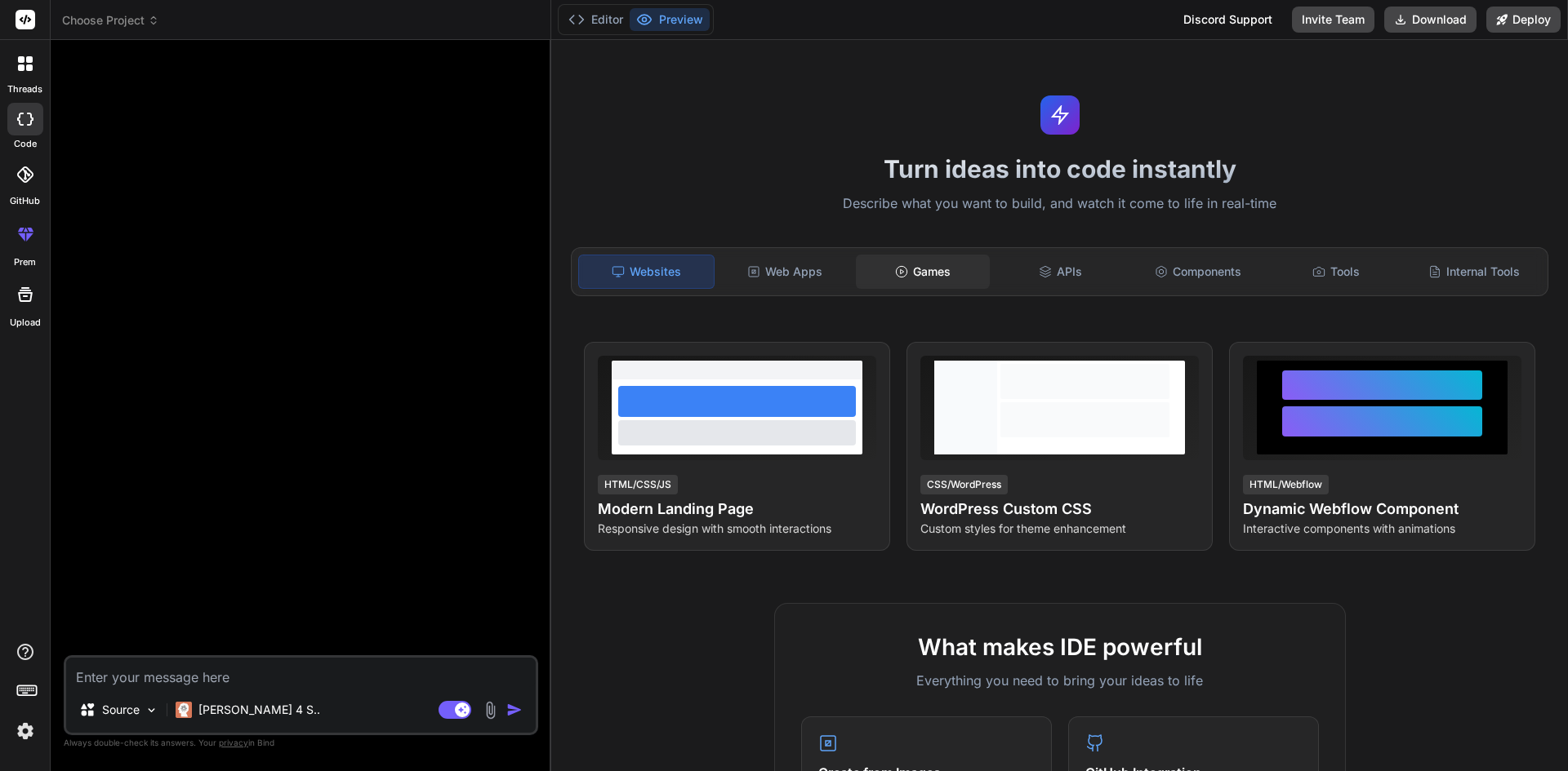
click at [954, 268] on div "Games" at bounding box center [923, 272] width 135 height 34
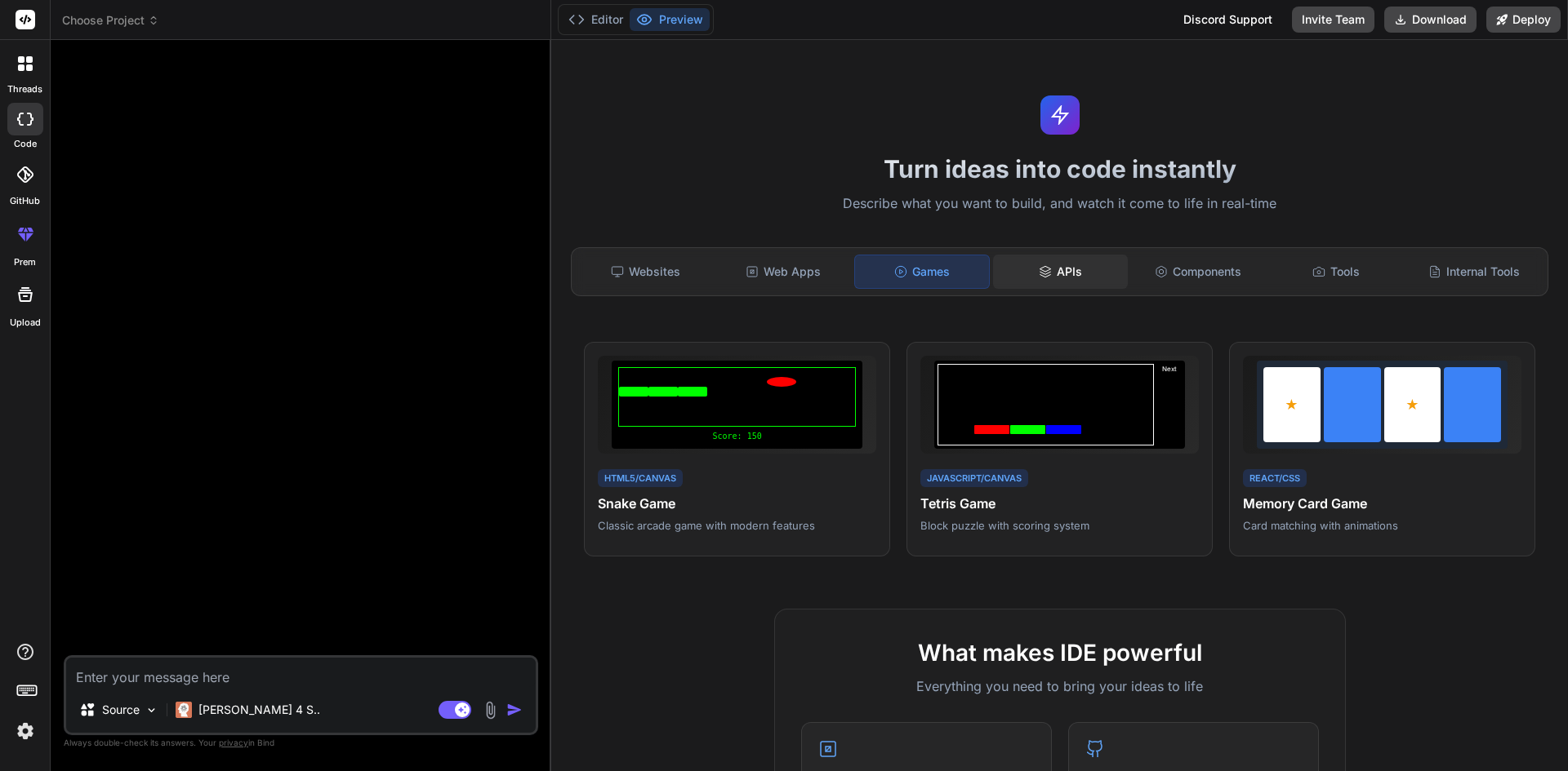
click at [1040, 272] on icon at bounding box center [1045, 269] width 10 height 6
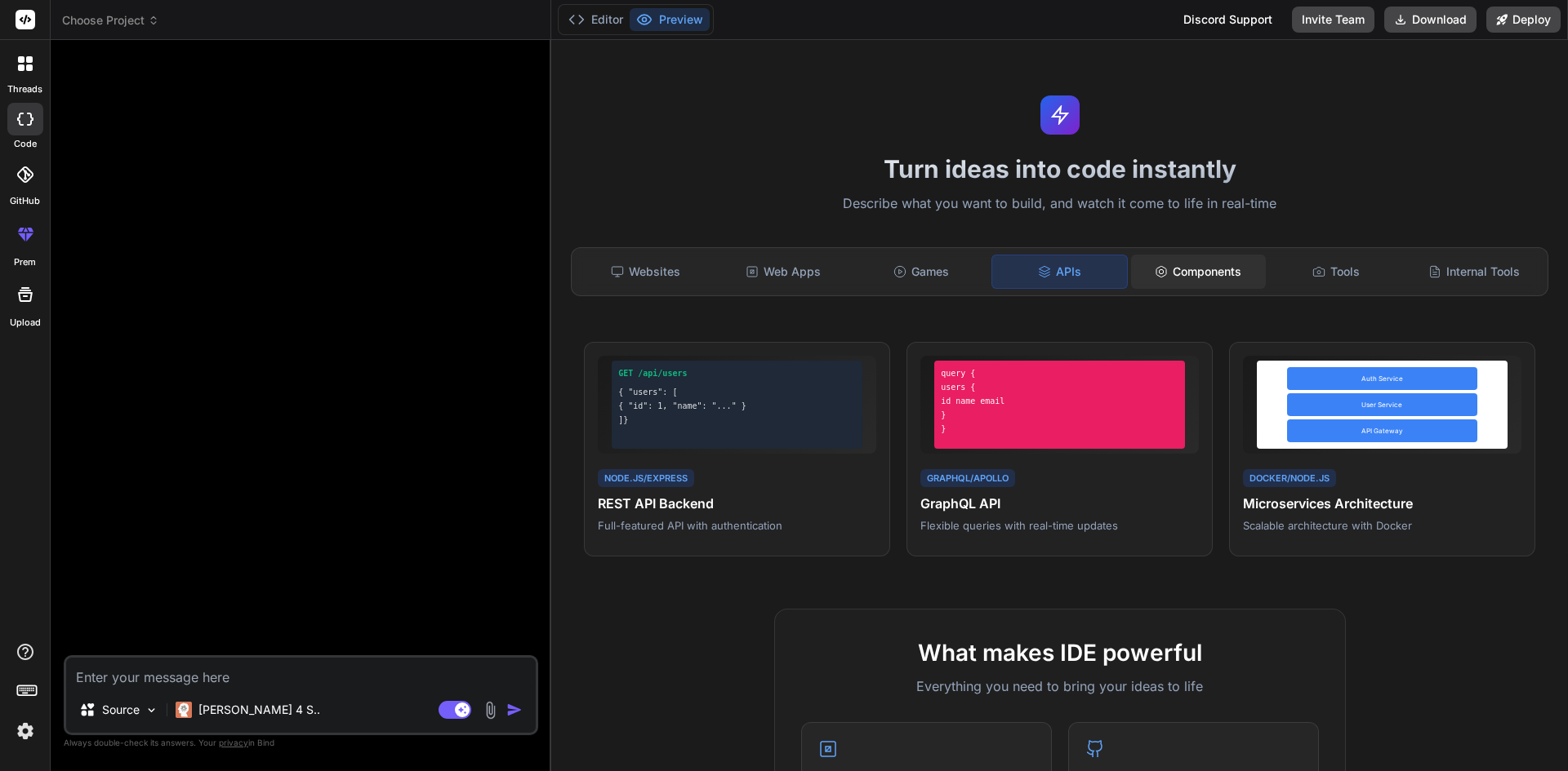
click at [1180, 269] on div "Components" at bounding box center [1198, 272] width 135 height 34
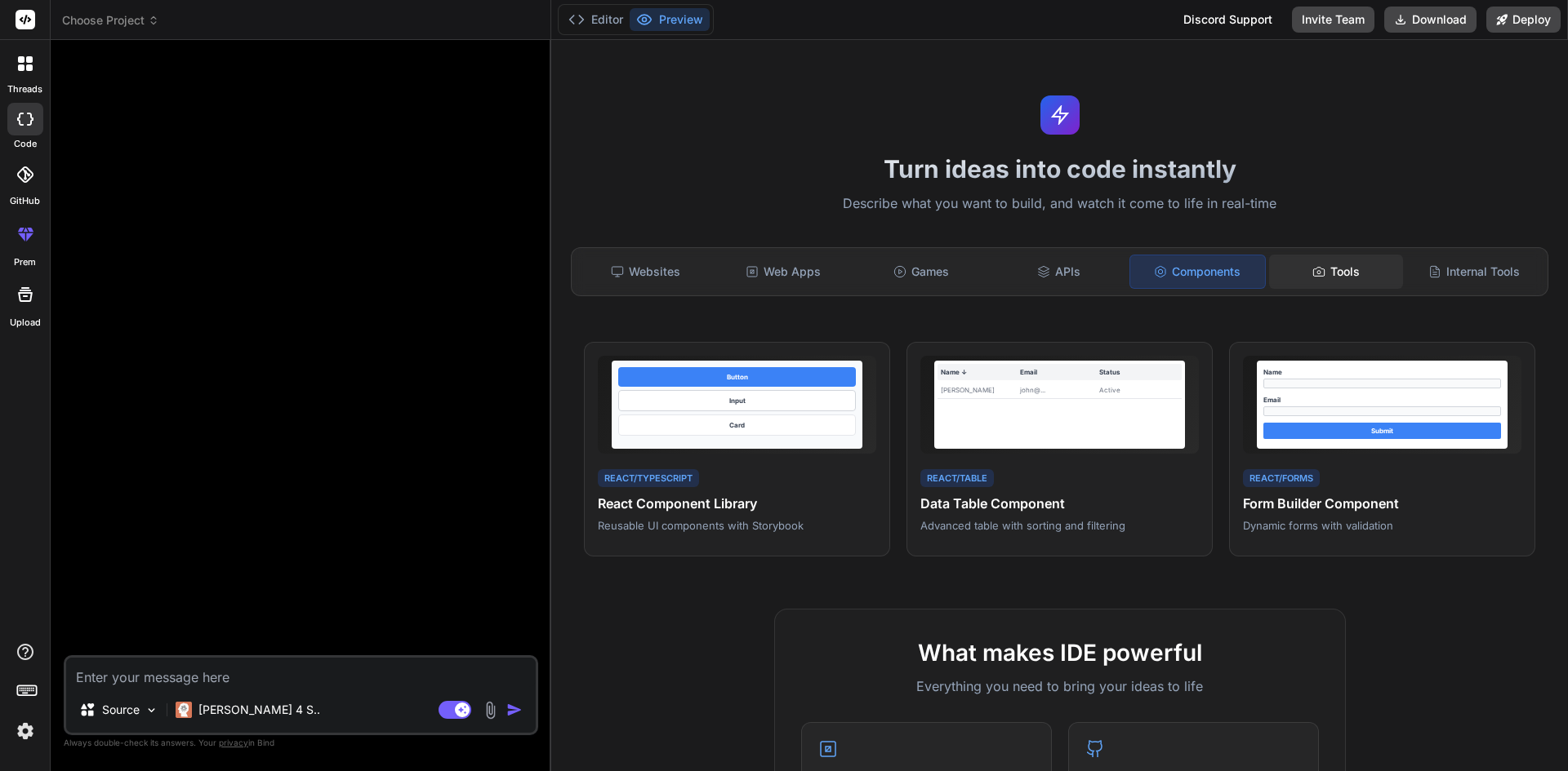
click at [1330, 276] on div "Tools" at bounding box center [1337, 272] width 135 height 34
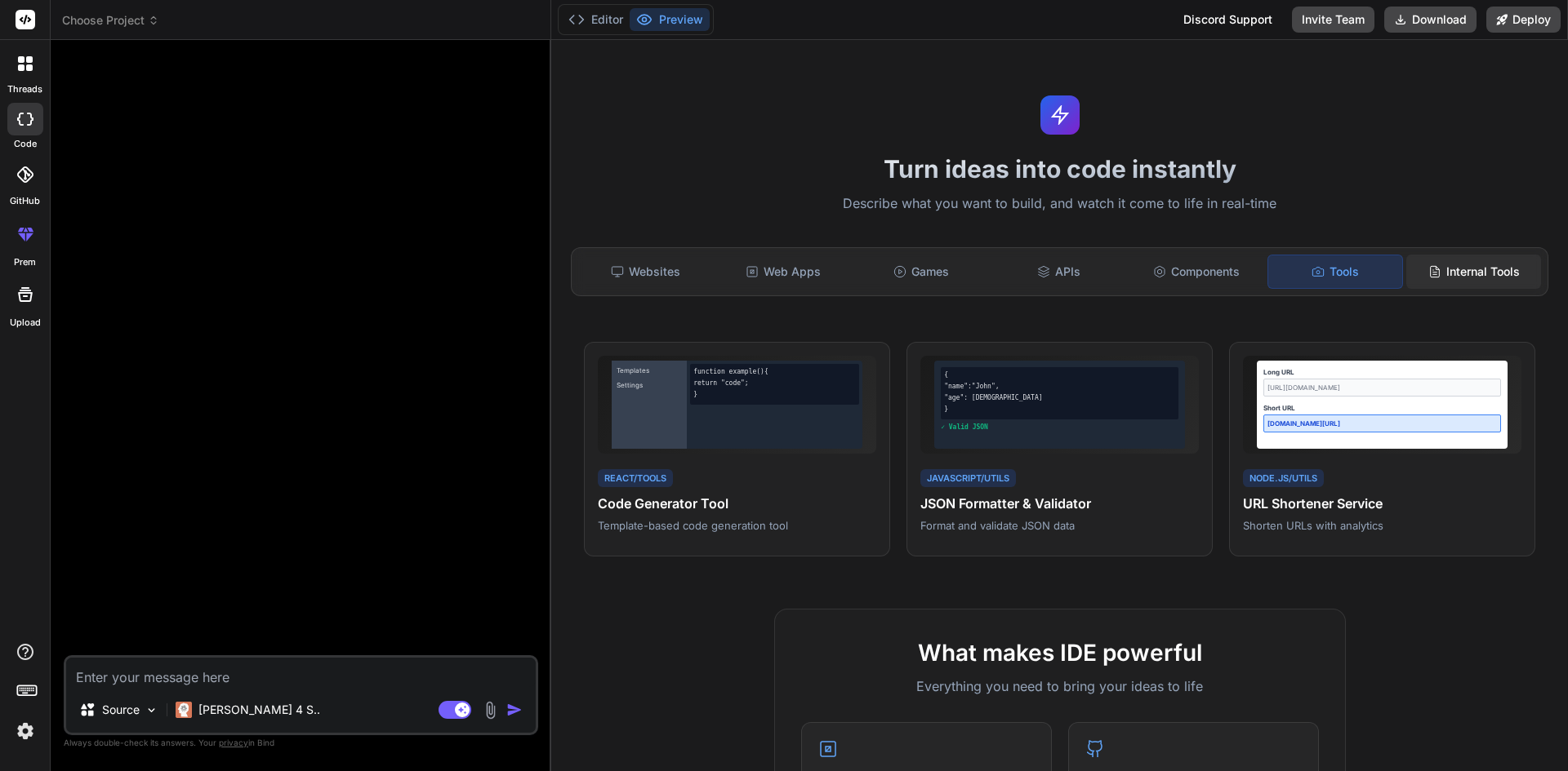
click at [1481, 276] on div "Internal Tools" at bounding box center [1474, 272] width 135 height 34
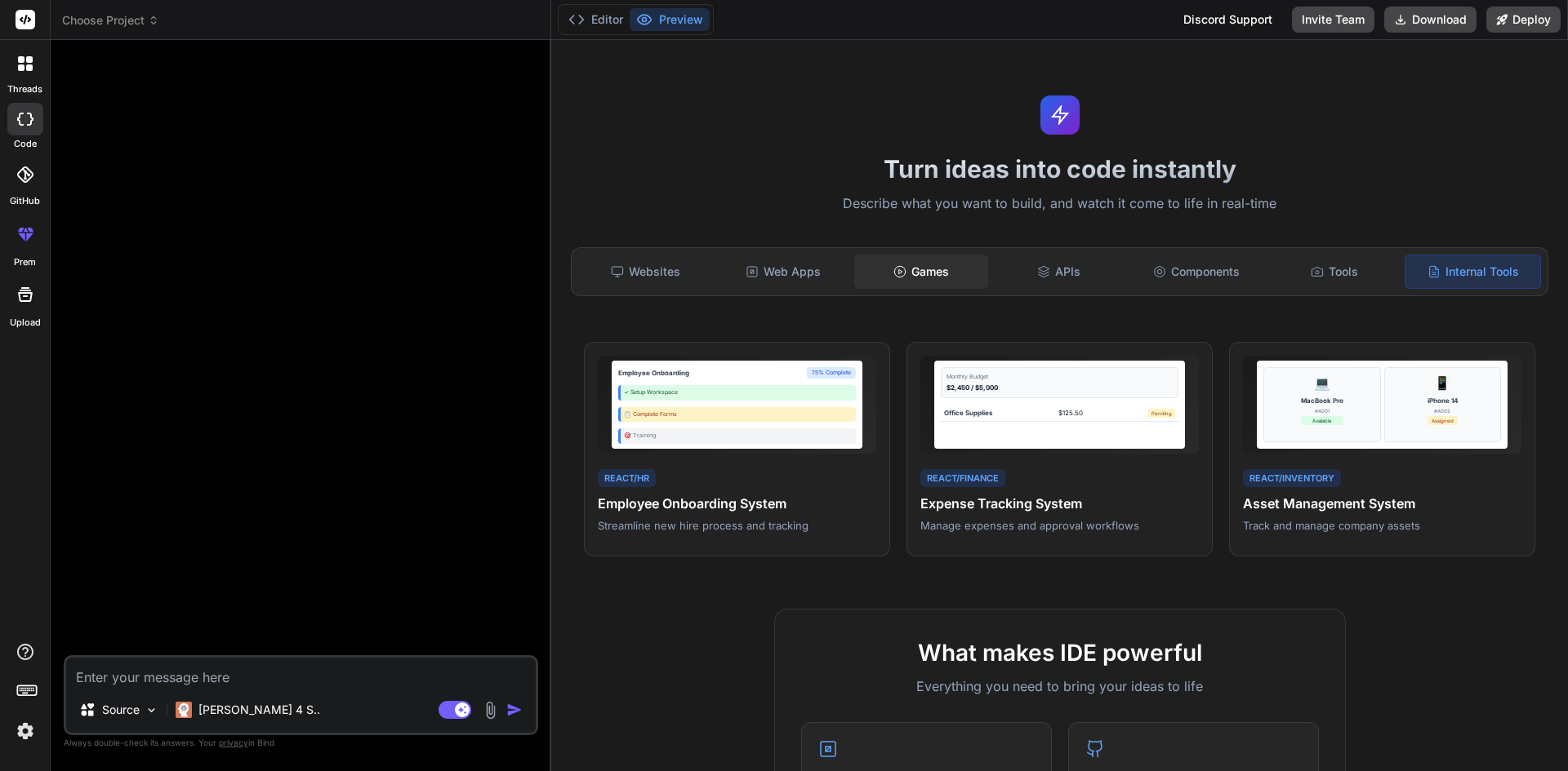
click at [899, 272] on polygon at bounding box center [901, 271] width 3 height 4
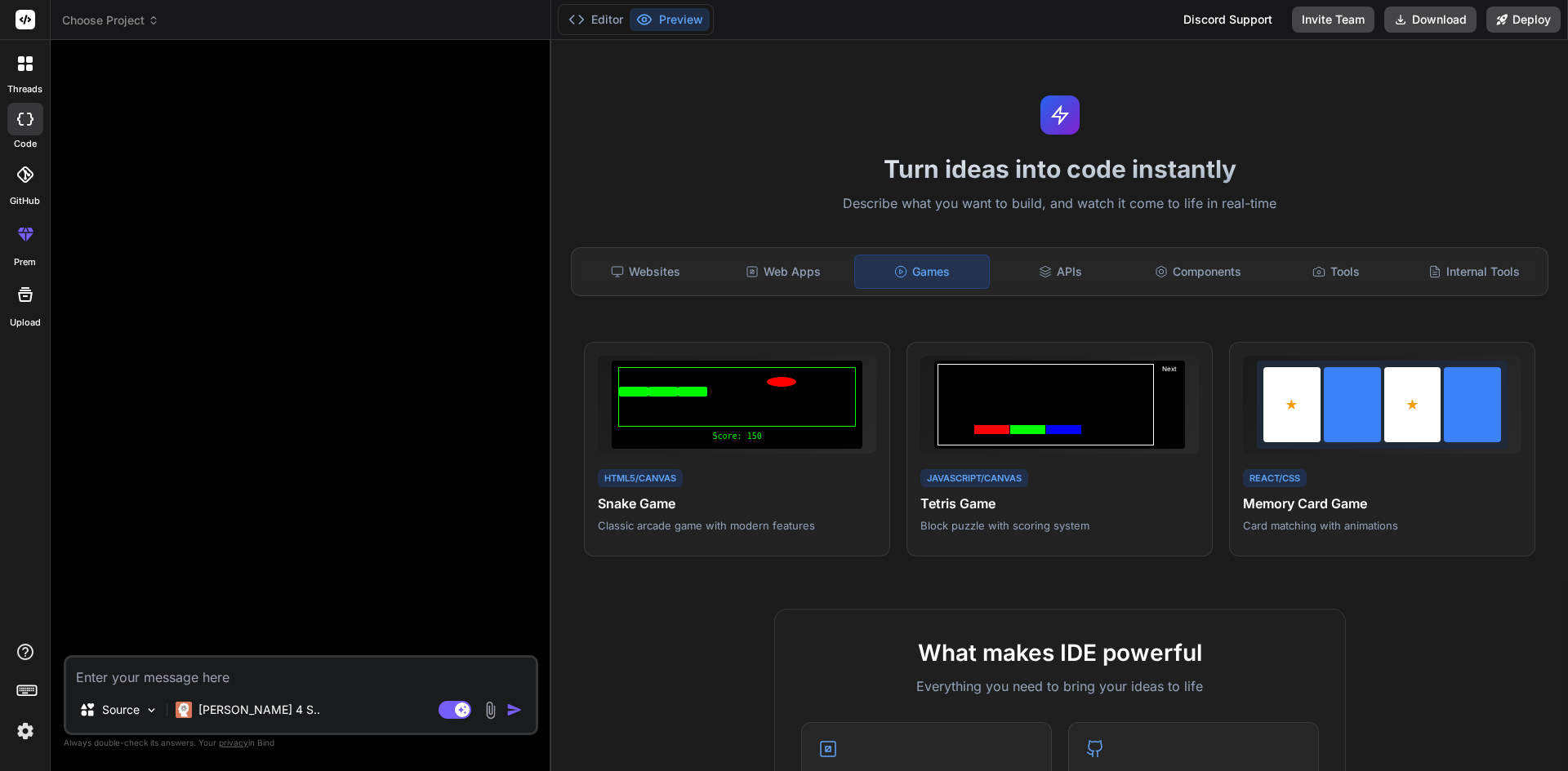
click at [812, 203] on p "Describe what you want to build, and watch it come to life in real-time" at bounding box center [1059, 204] width 997 height 21
click at [240, 684] on textarea at bounding box center [300, 672] width 469 height 30
click at [218, 674] on textarea at bounding box center [300, 672] width 469 height 30
paste textarea "Objective: Develop a comprehensive, full-stack application to automatically ide…"
type textarea "Objective: Develop a comprehensive, full-stack application to automatically ide…"
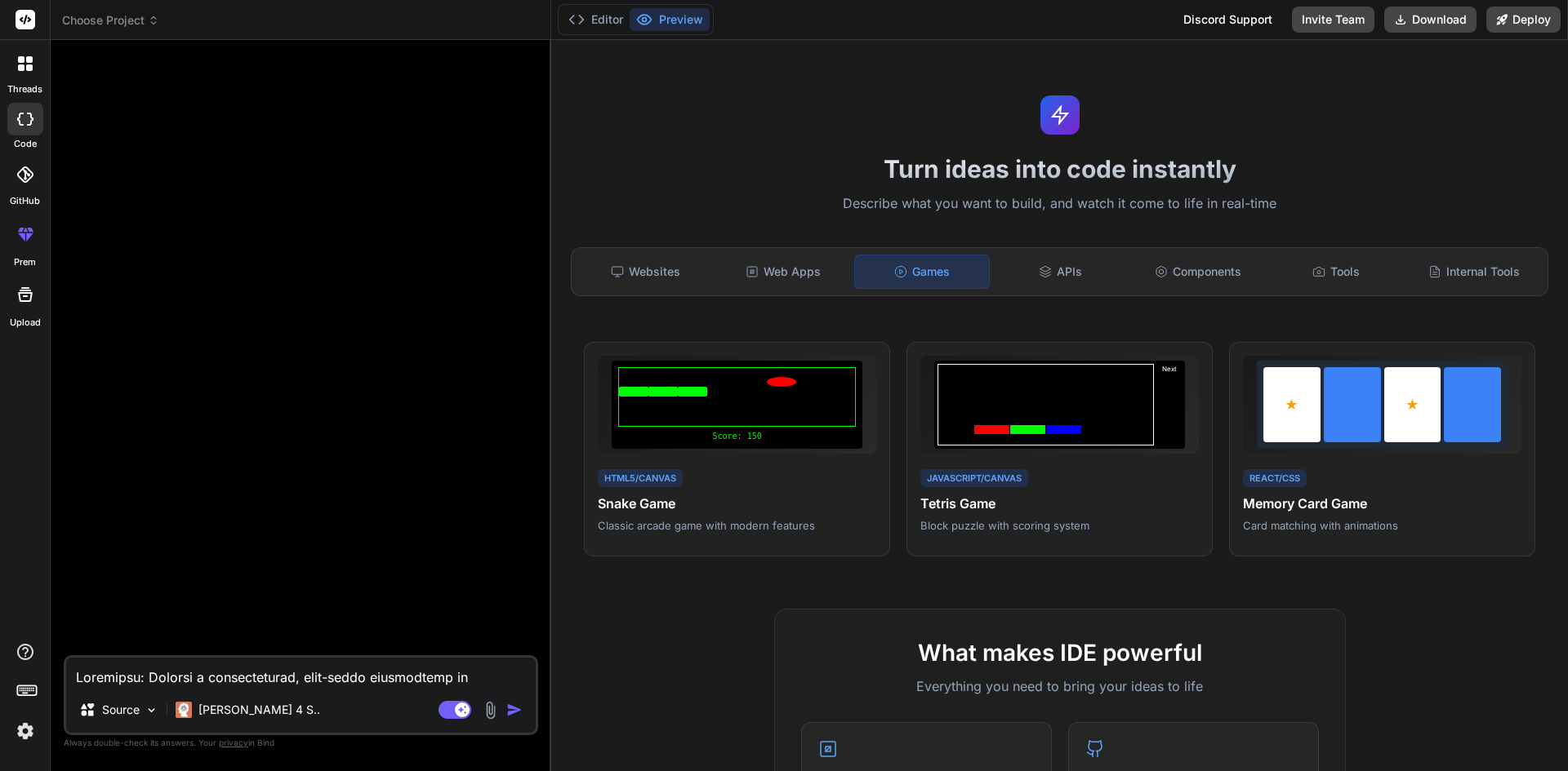
type textarea "x"
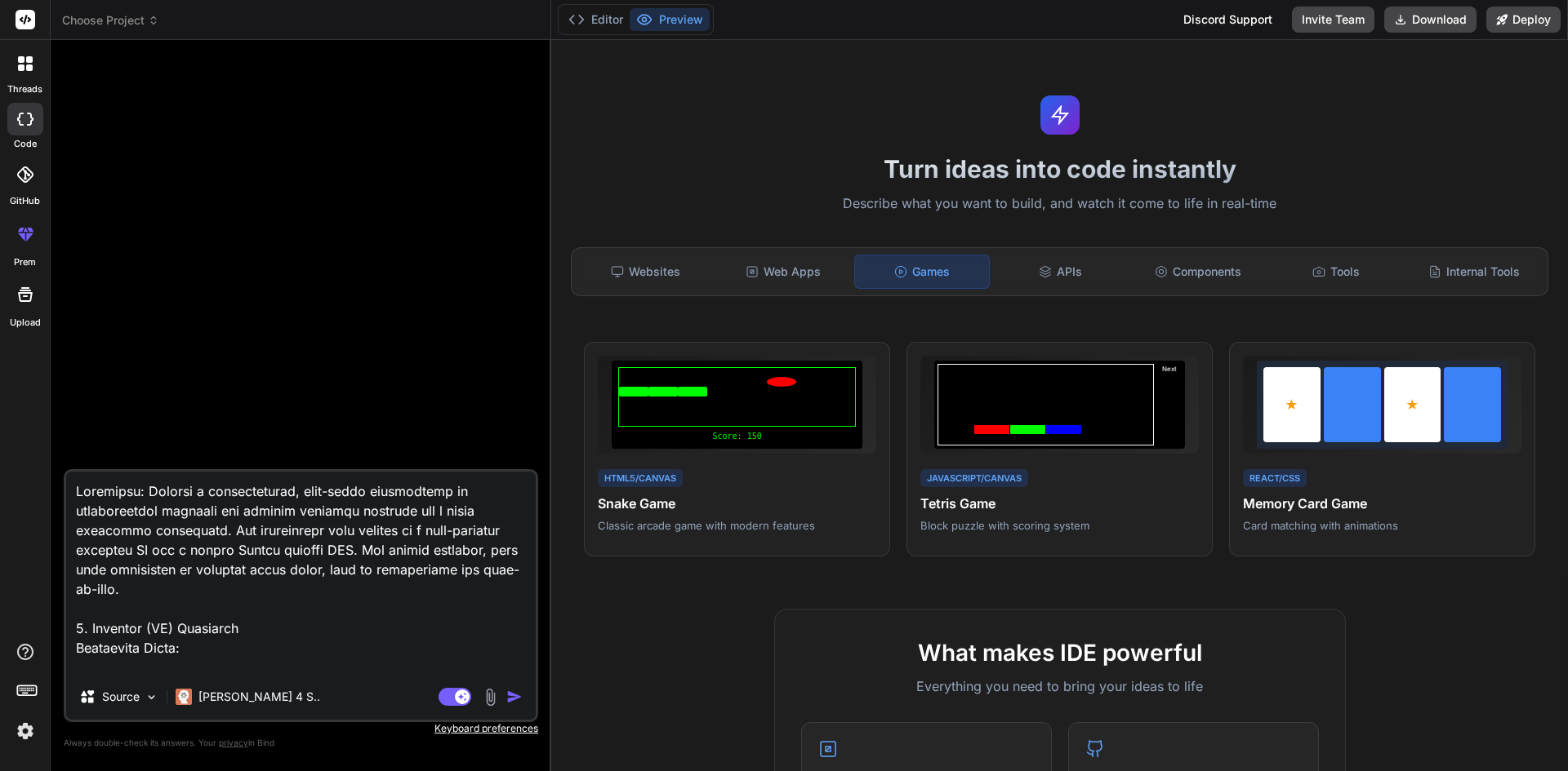
type textarea "Objective: Develop a comprehensive, full-stack application to automatically ide…"
click at [512, 699] on img "button" at bounding box center [515, 697] width 17 height 17
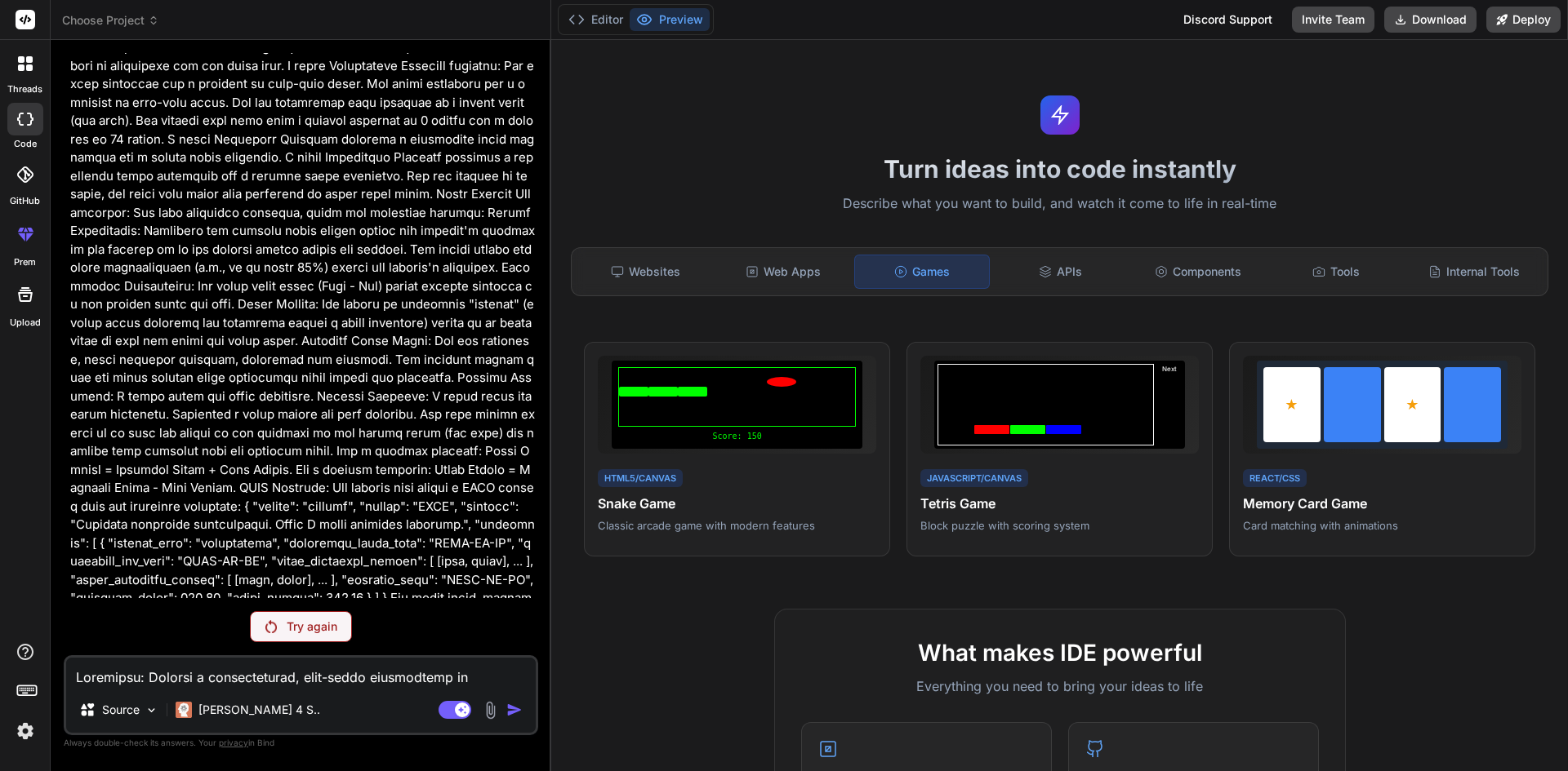
scroll to position [1162, 0]
click at [305, 621] on p "Try again" at bounding box center [312, 627] width 51 height 17
click at [315, 620] on p "Try again" at bounding box center [312, 627] width 51 height 17
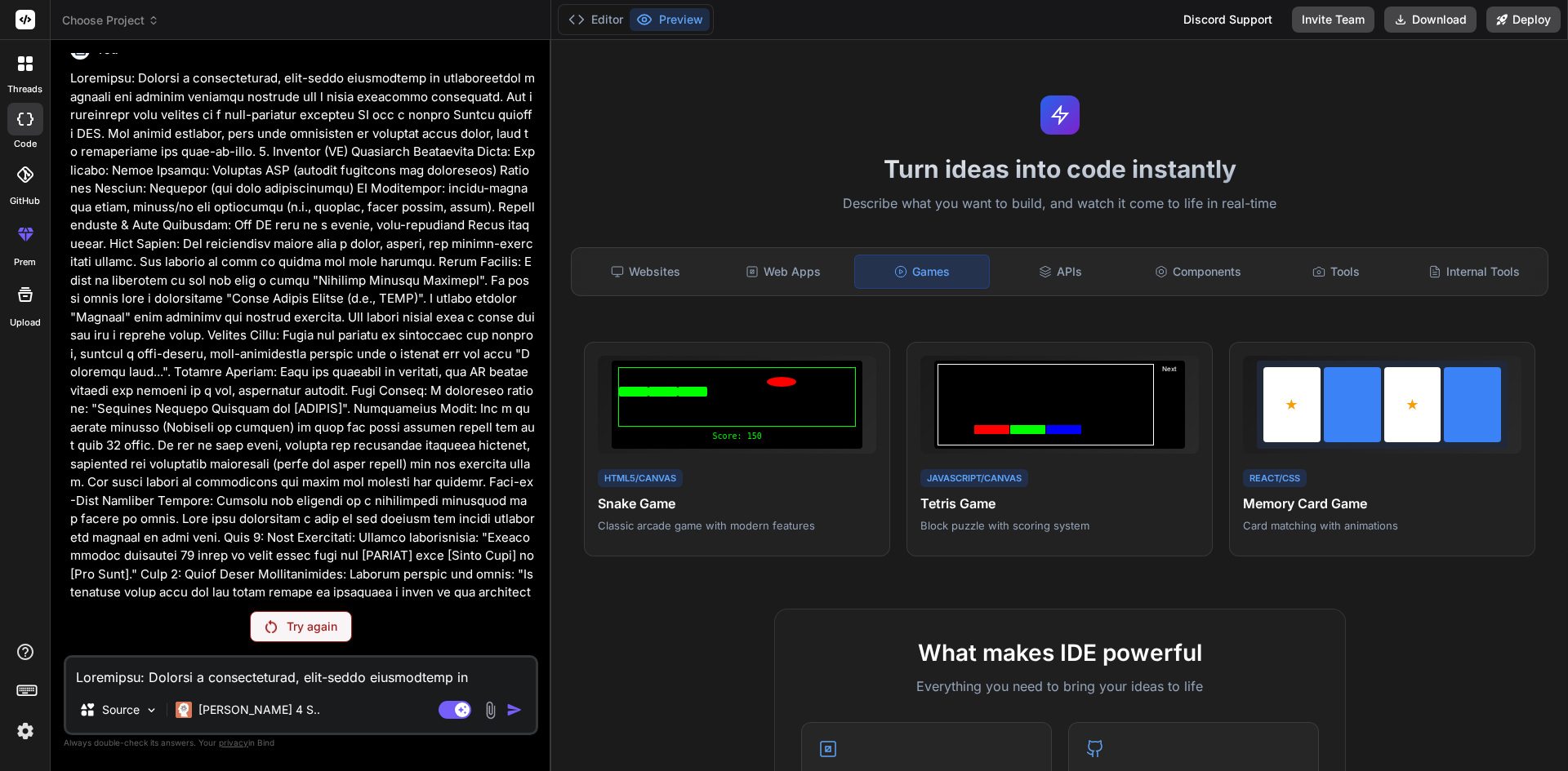
scroll to position [0, 0]
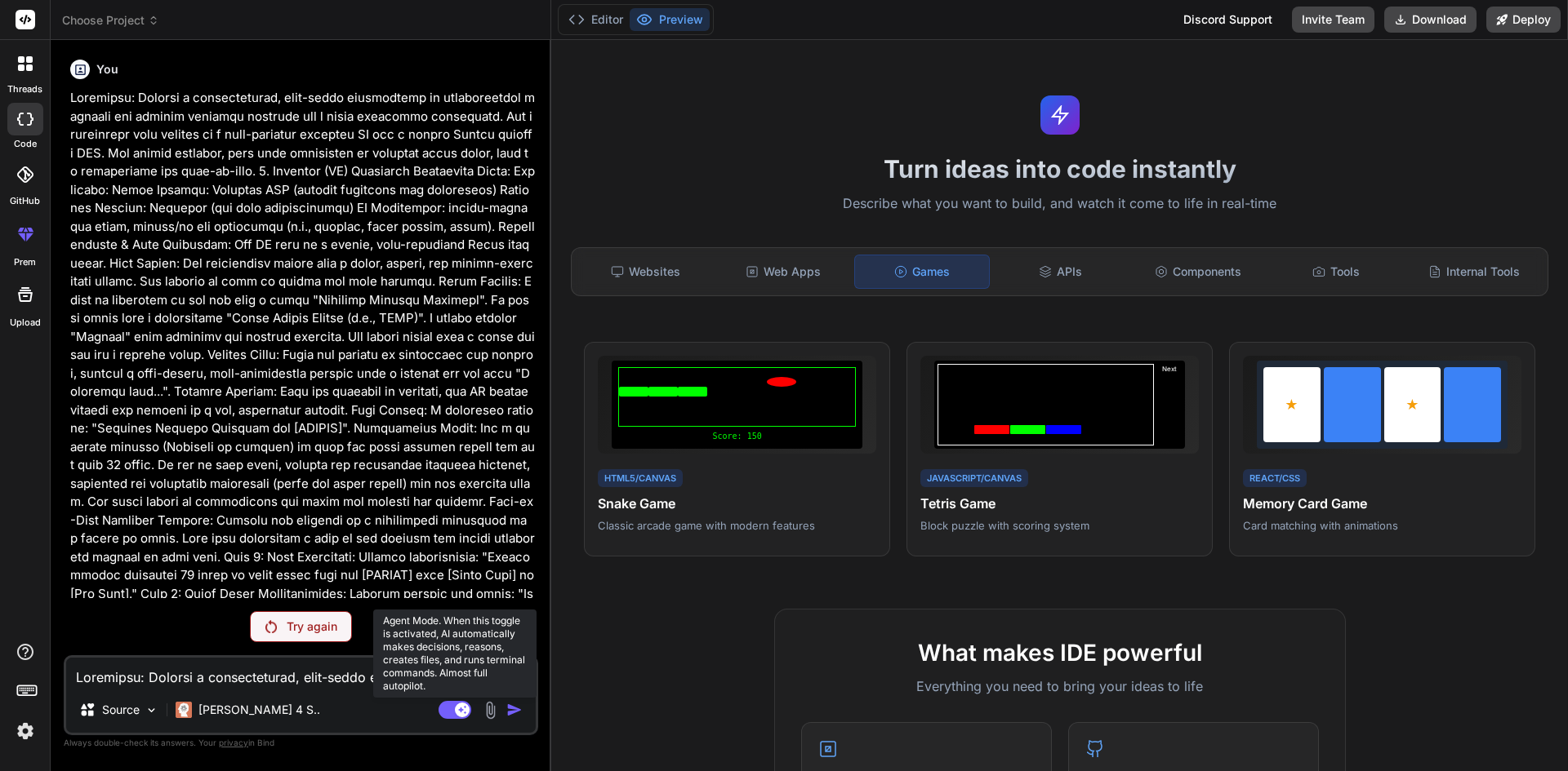
click at [453, 715] on rect at bounding box center [454, 710] width 32 height 18
click at [461, 713] on rect at bounding box center [454, 710] width 32 height 18
click at [293, 634] on p "Try again" at bounding box center [312, 627] width 51 height 17
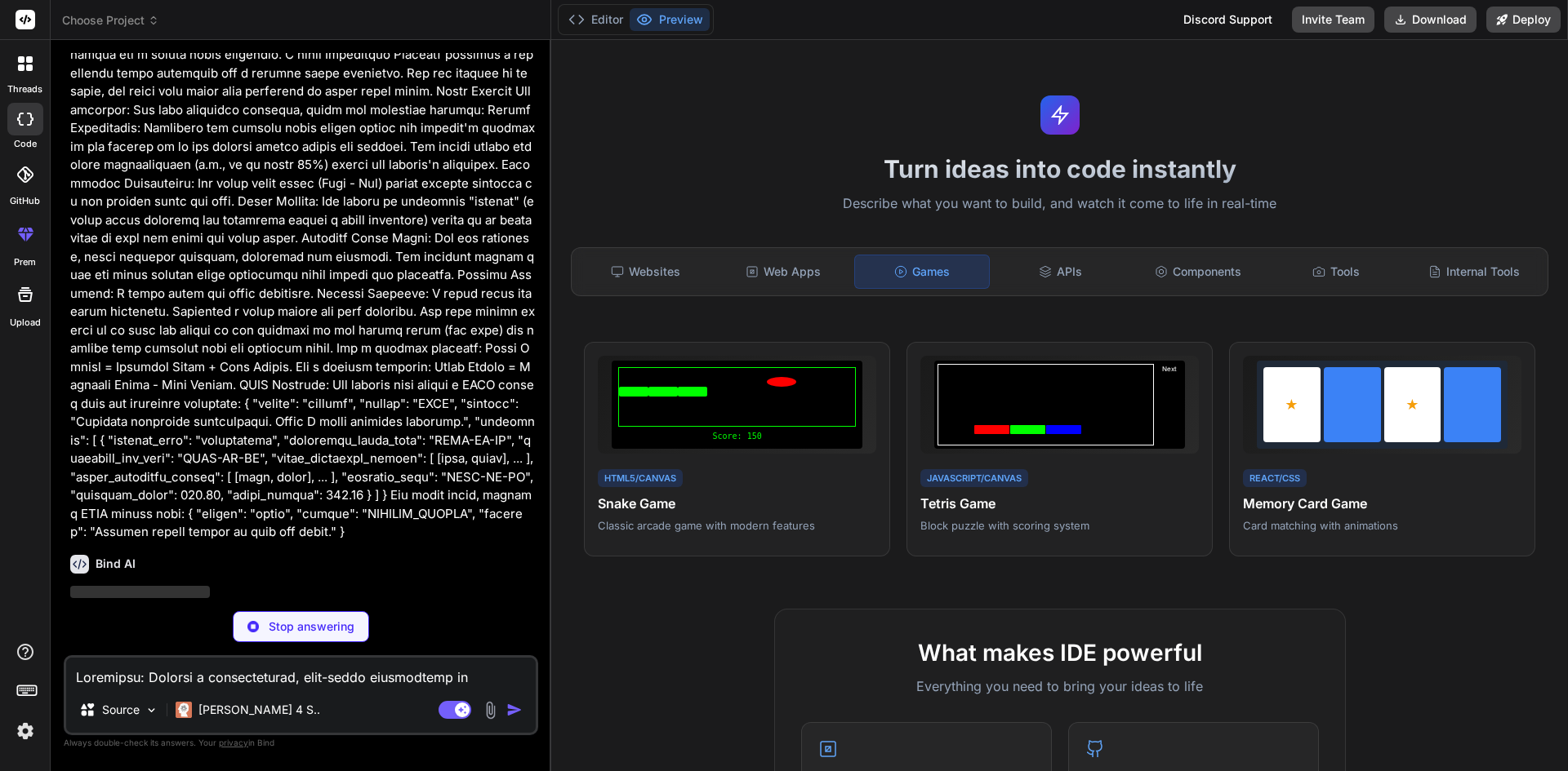
scroll to position [1277, 0]
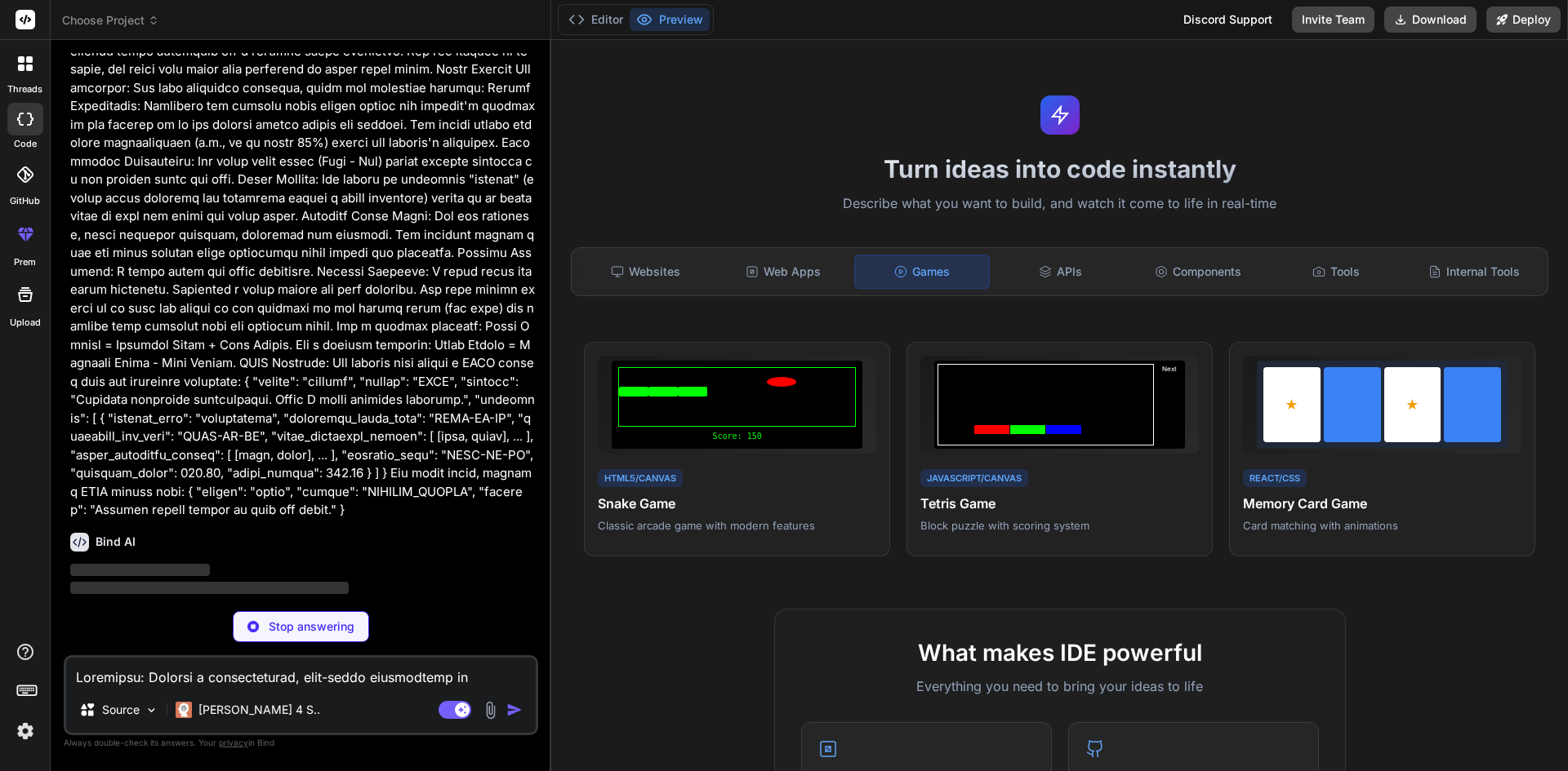
type textarea "x"
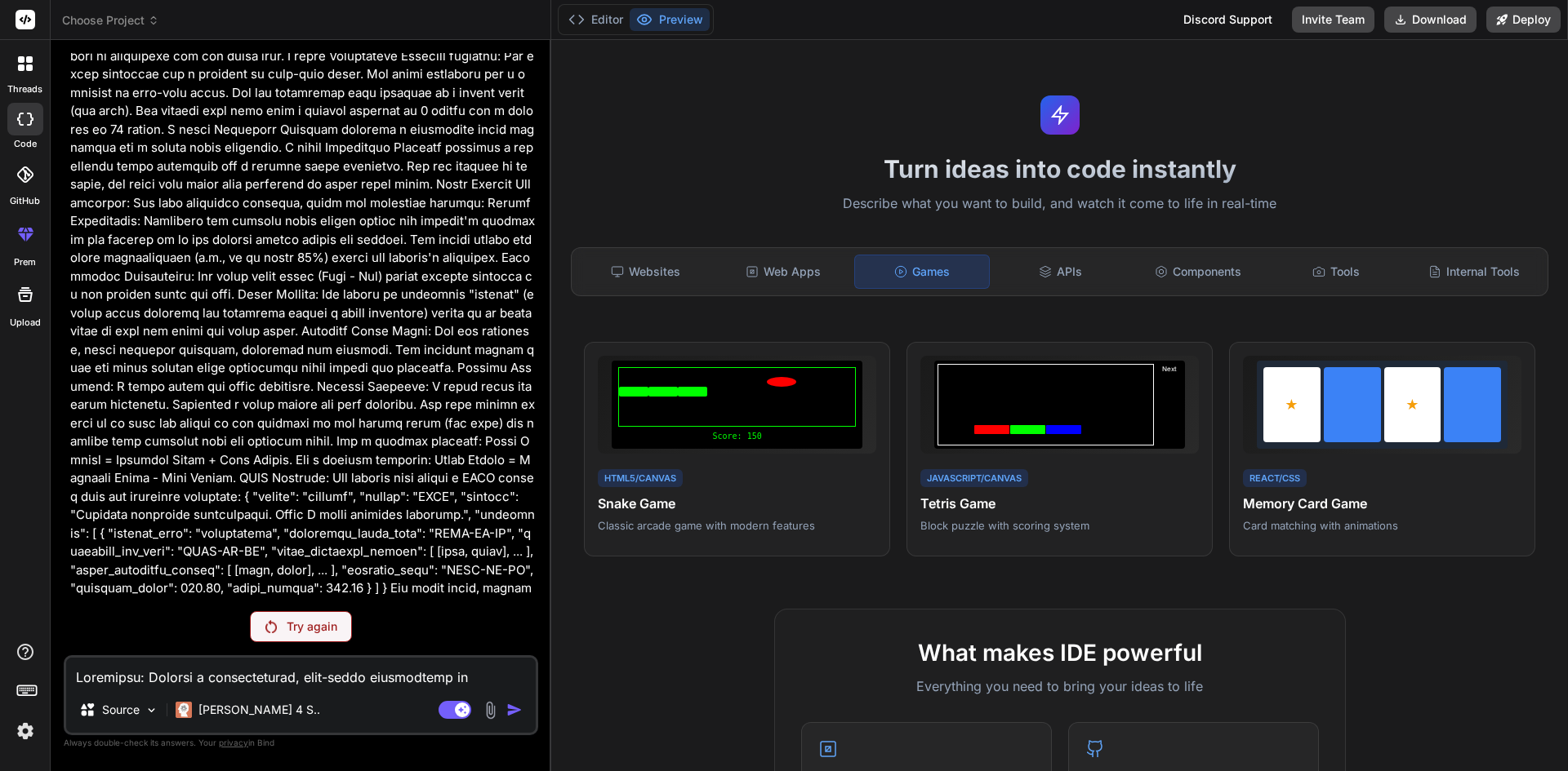
click at [182, 678] on textarea at bounding box center [300, 672] width 469 height 30
paste textarea "Objective: Develop a comprehensive, full-stack application to automatically ide…"
type textarea "Objective: Develop a comprehensive, full-stack application to automatically ide…"
type textarea "x"
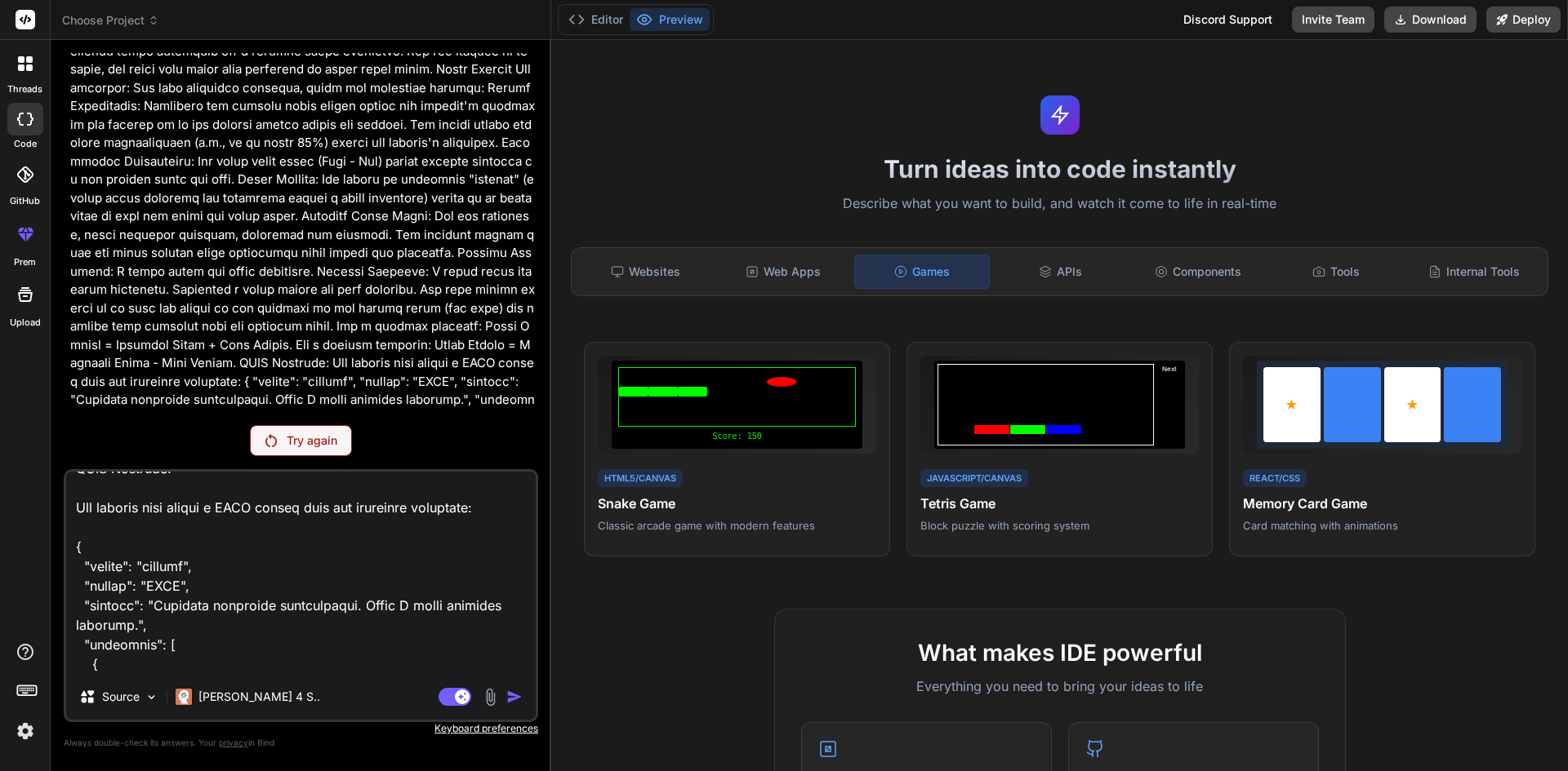
scroll to position [4567, 0]
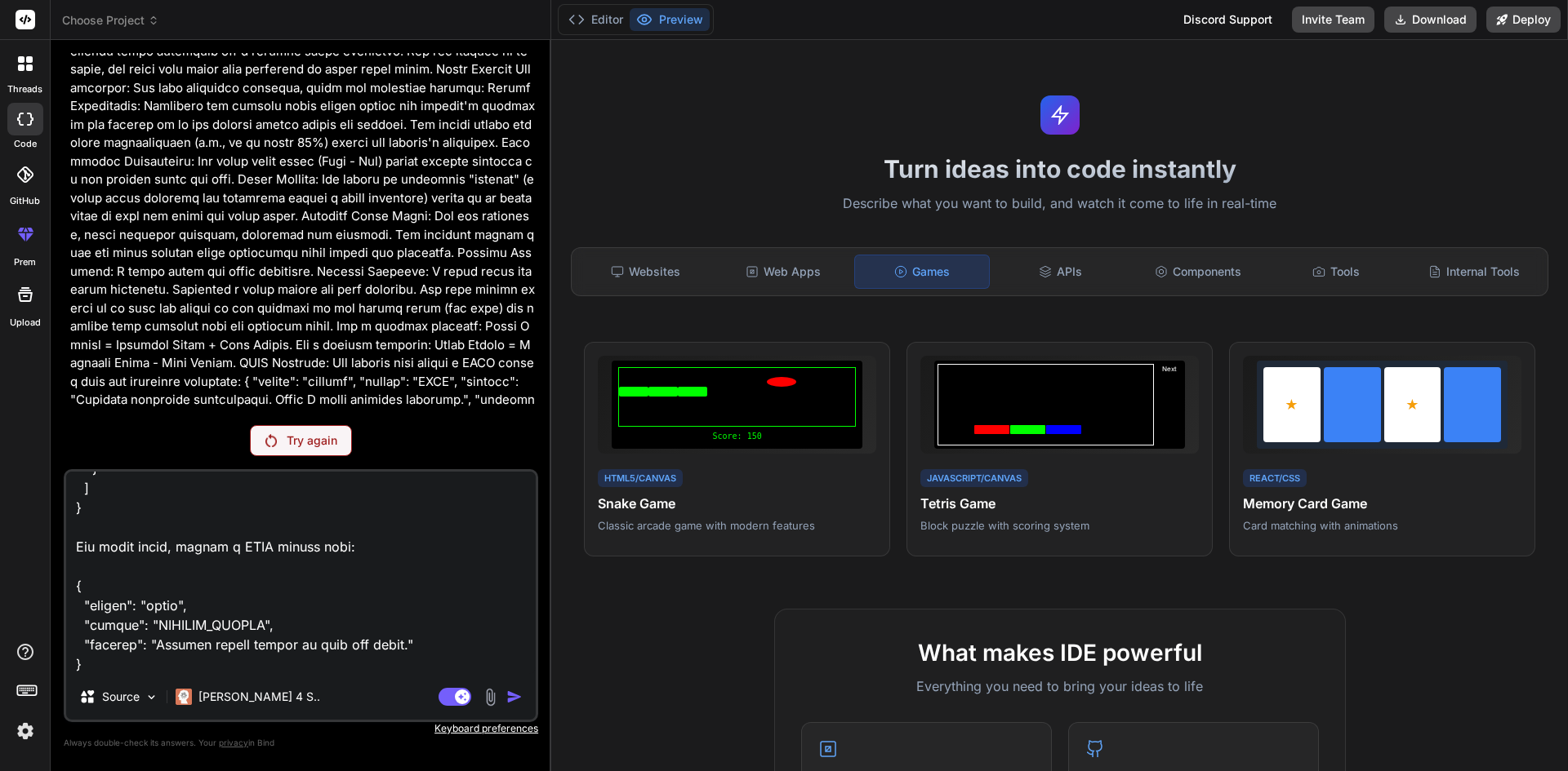
drag, startPoint x: 114, startPoint y: 545, endPoint x: 202, endPoint y: 774, distance: 245.3
click at [202, 770] on html "threads code GitHub prem Upload Choose Project Created with Pixso. Bind AI Web …" at bounding box center [784, 385] width 1568 height 771
type textarea "Objective: Develop a comprehensive, full-stack application to automatically ide…"
type textarea "x"
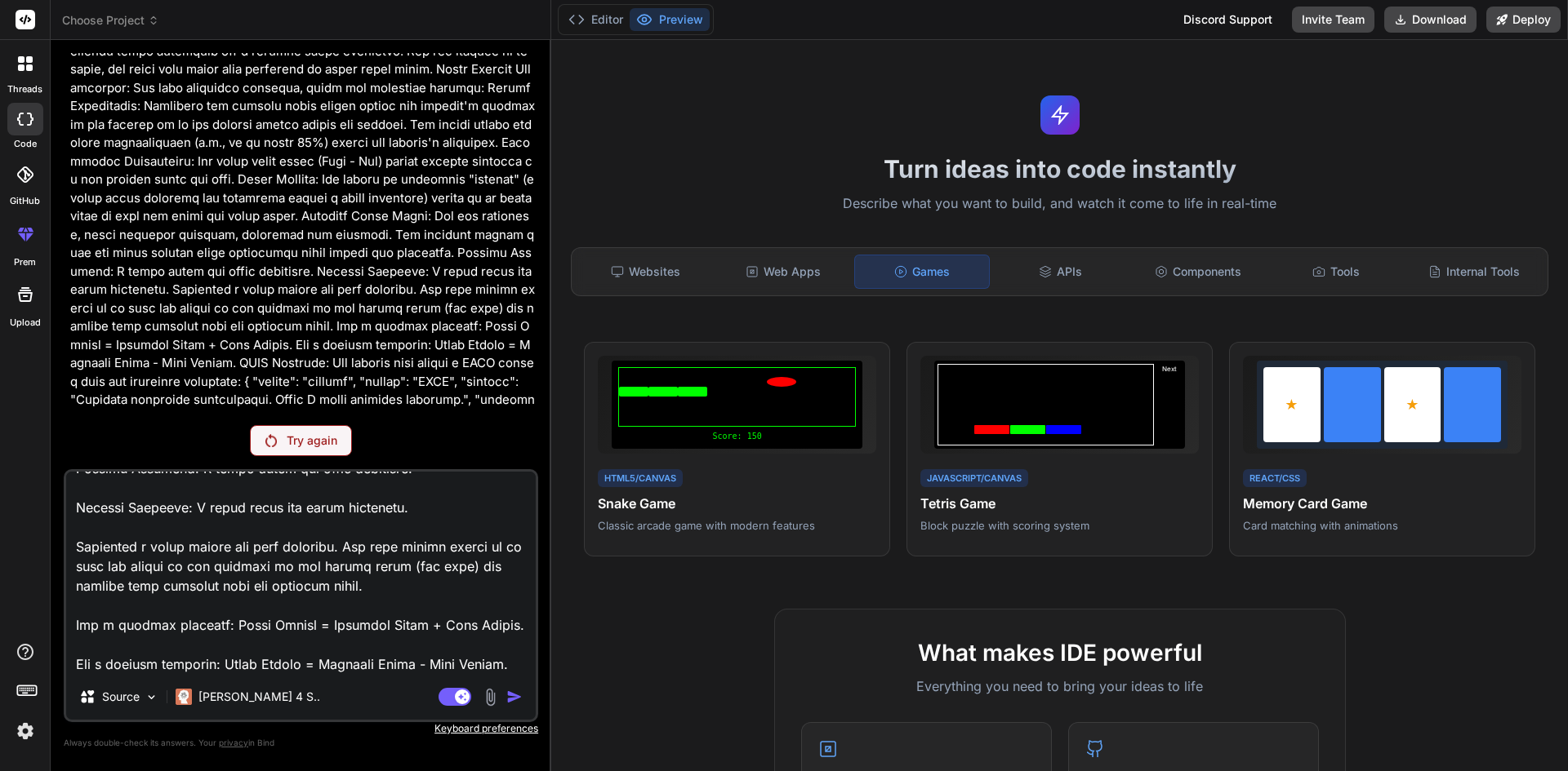
scroll to position [3960, 0]
click at [281, 642] on textarea at bounding box center [300, 573] width 469 height 203
type textarea "Objective: Develop a comprehensive, full-stack application to automatically ide…"
type textarea "x"
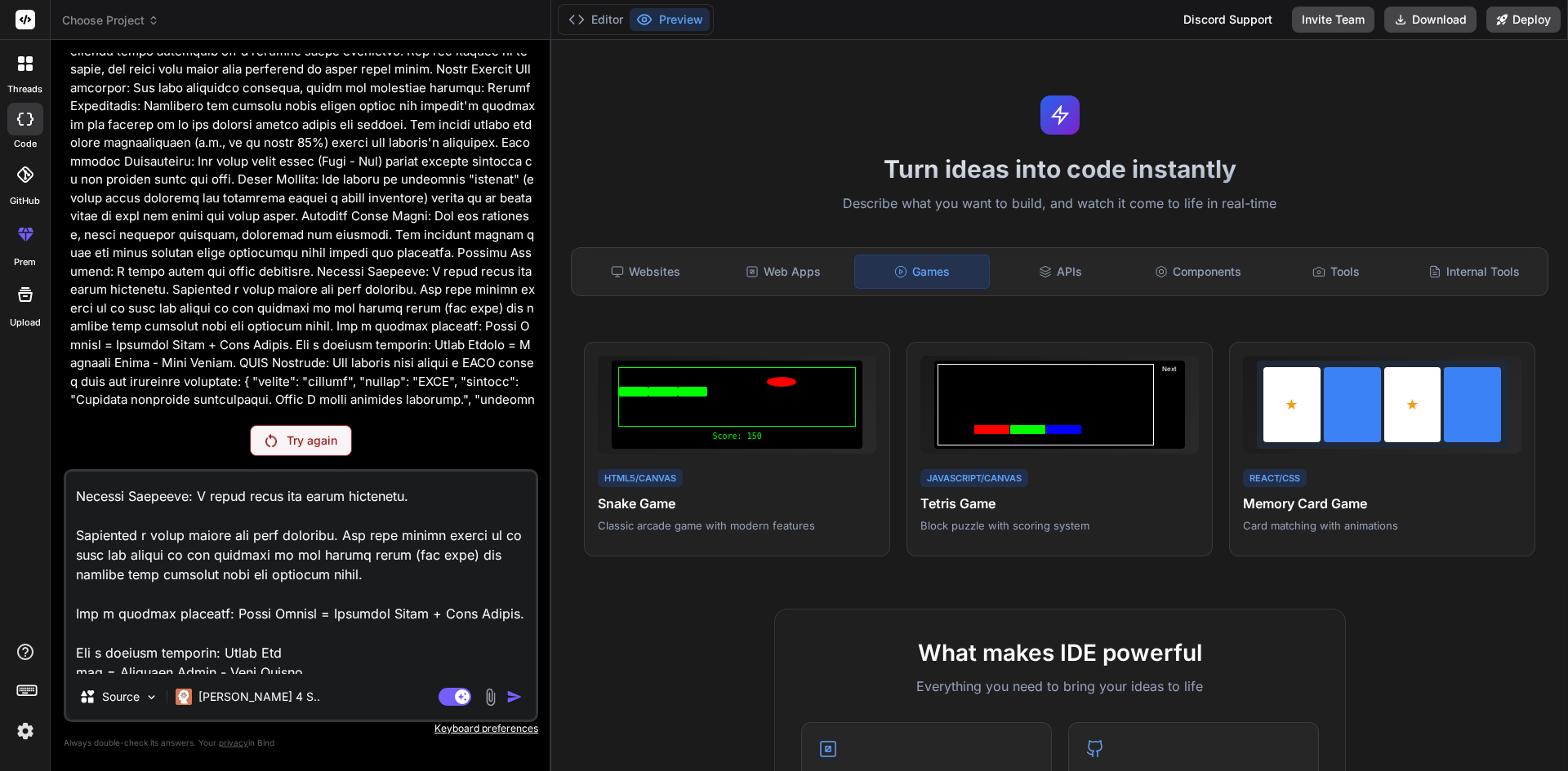
scroll to position [3980, 0]
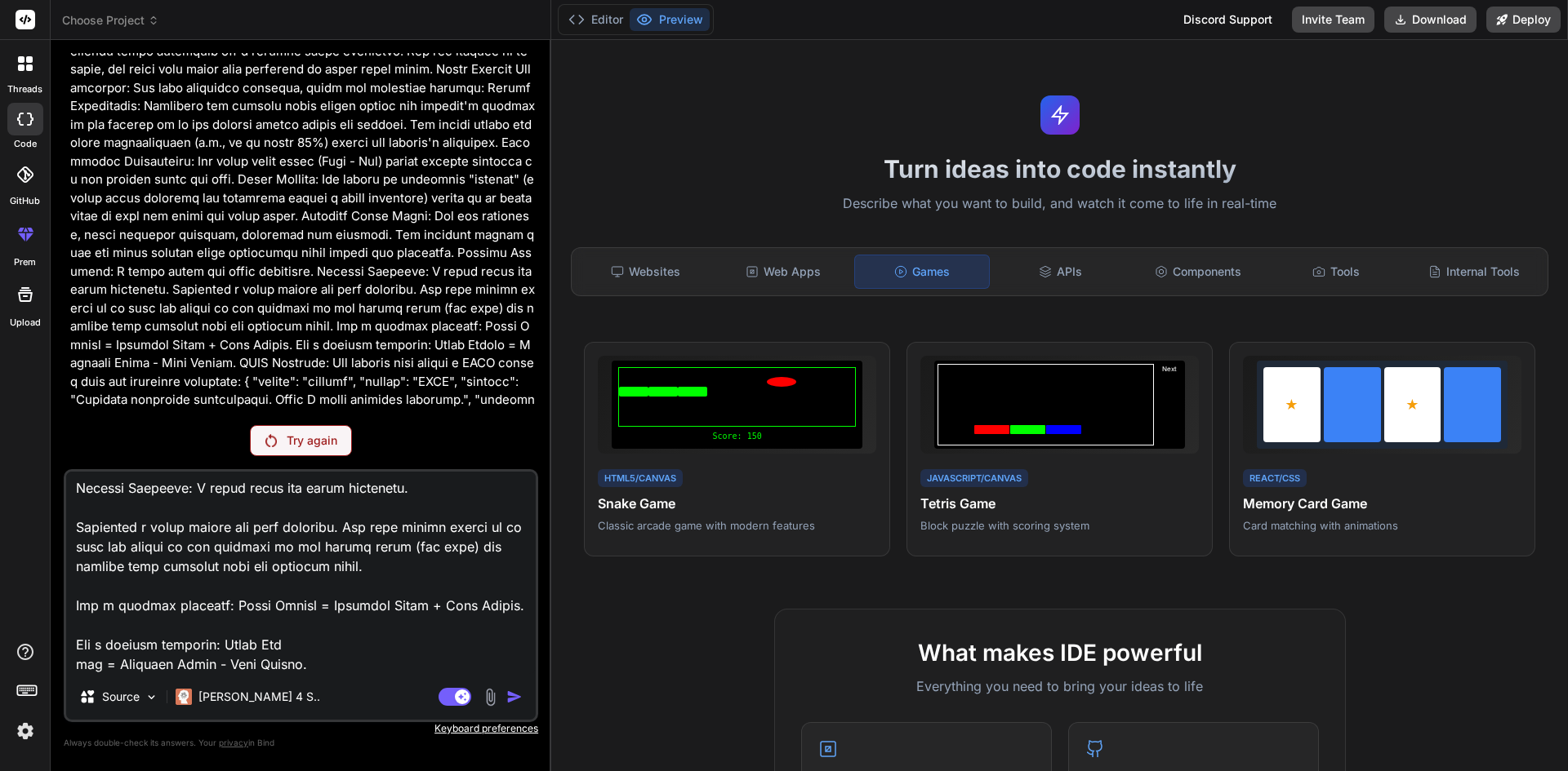
click at [321, 639] on textarea at bounding box center [300, 573] width 469 height 203
type textarea "Objective: Develop a comprehensive, full-stack application to automatically ide…"
click at [293, 448] on div "Try again" at bounding box center [300, 441] width 102 height 31
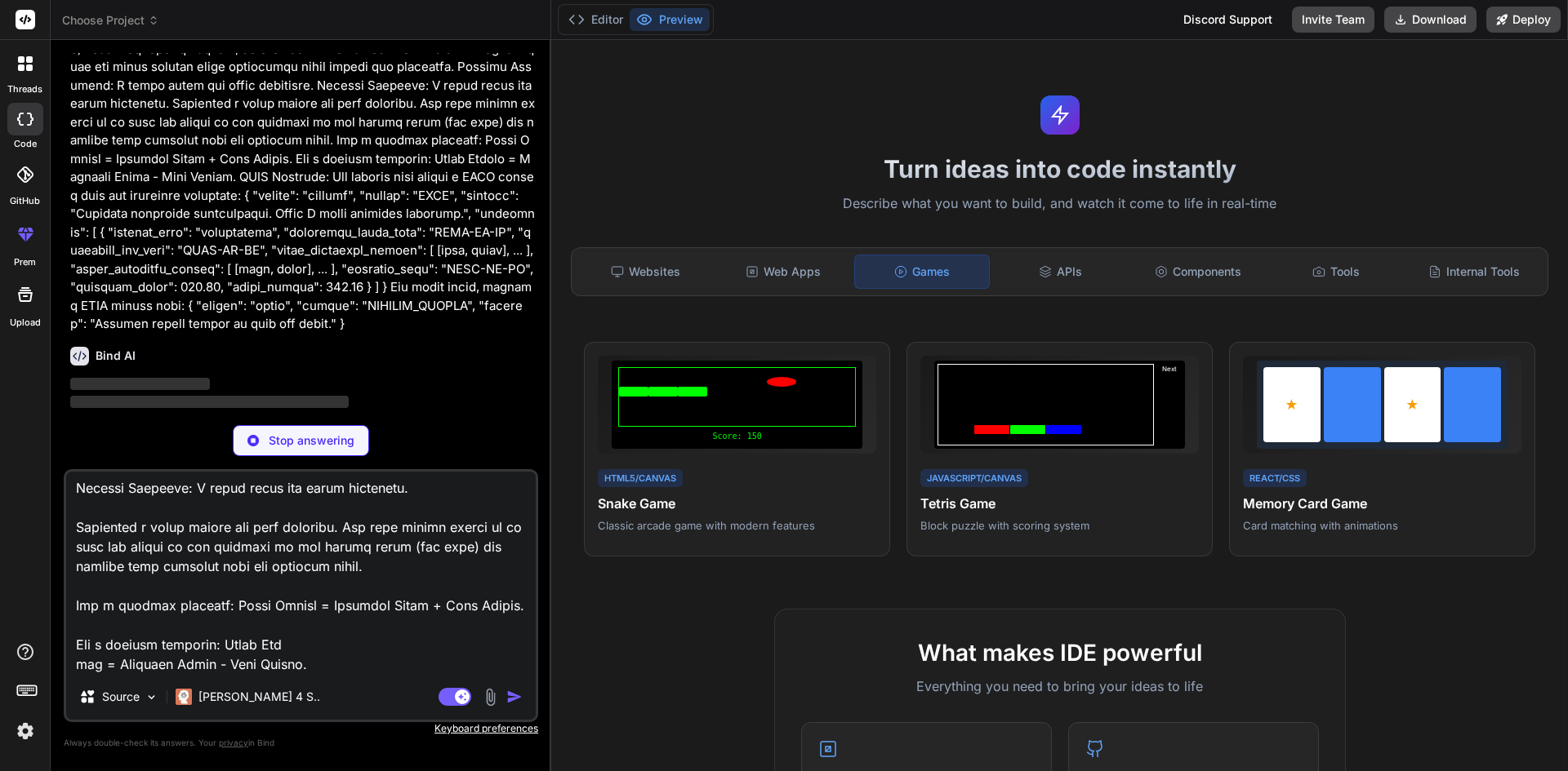
scroll to position [1348, 0]
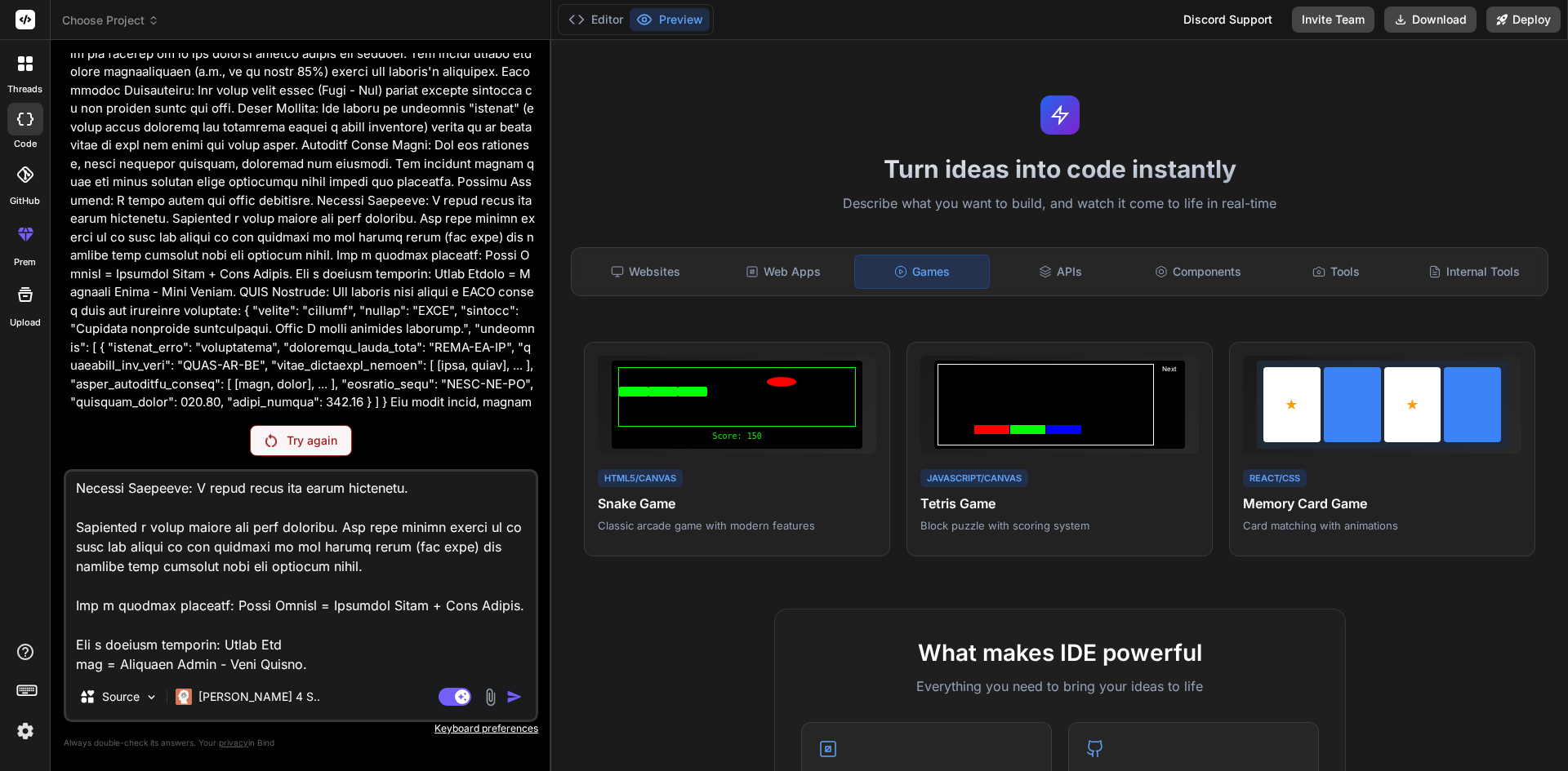
click at [29, 115] on icon at bounding box center [25, 119] width 17 height 13
click at [27, 79] on div at bounding box center [24, 63] width 34 height 34
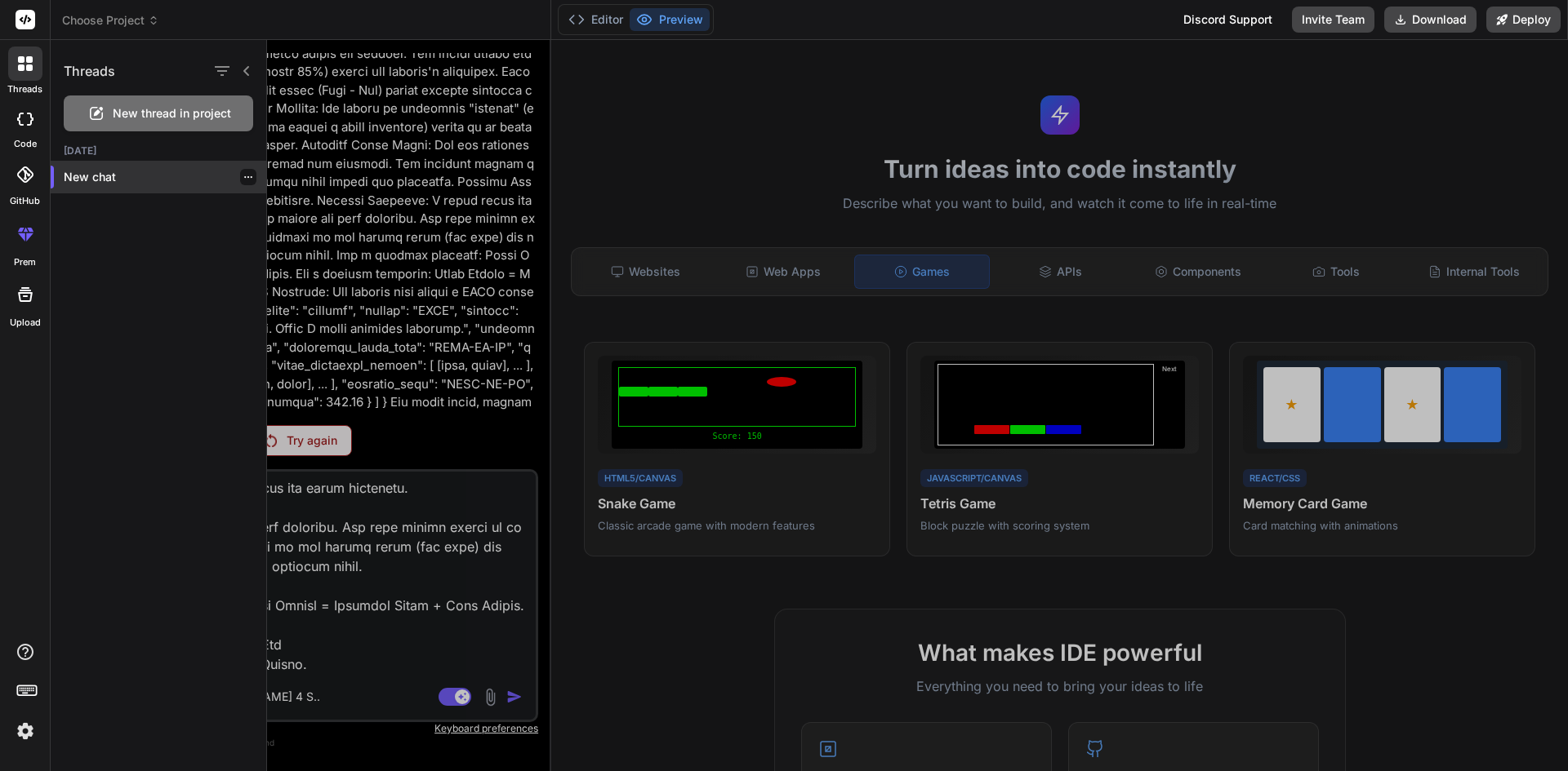
click at [93, 184] on p "New chat" at bounding box center [165, 176] width 203 height 17
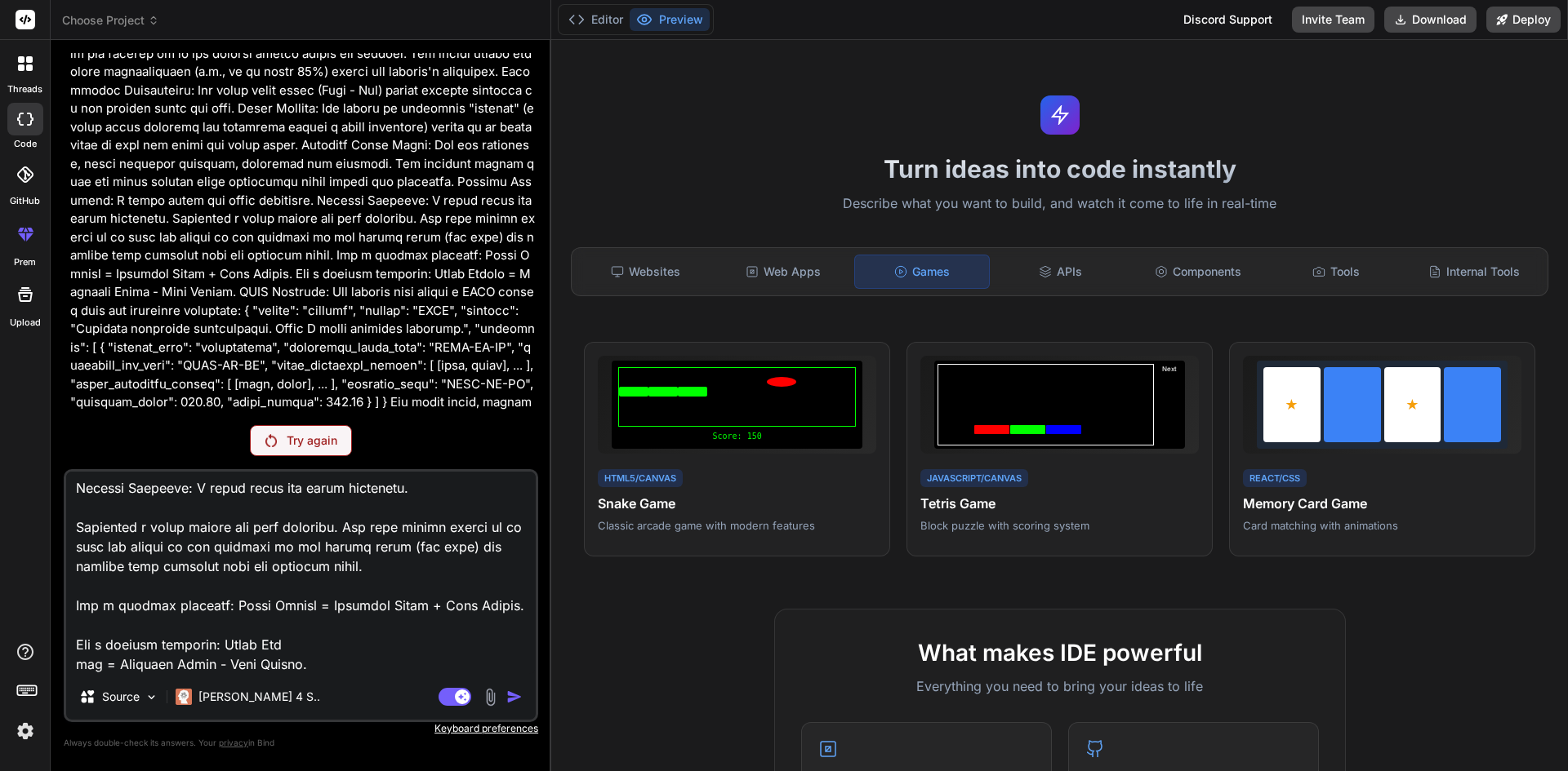
click at [31, 69] on icon at bounding box center [29, 67] width 6 height 6
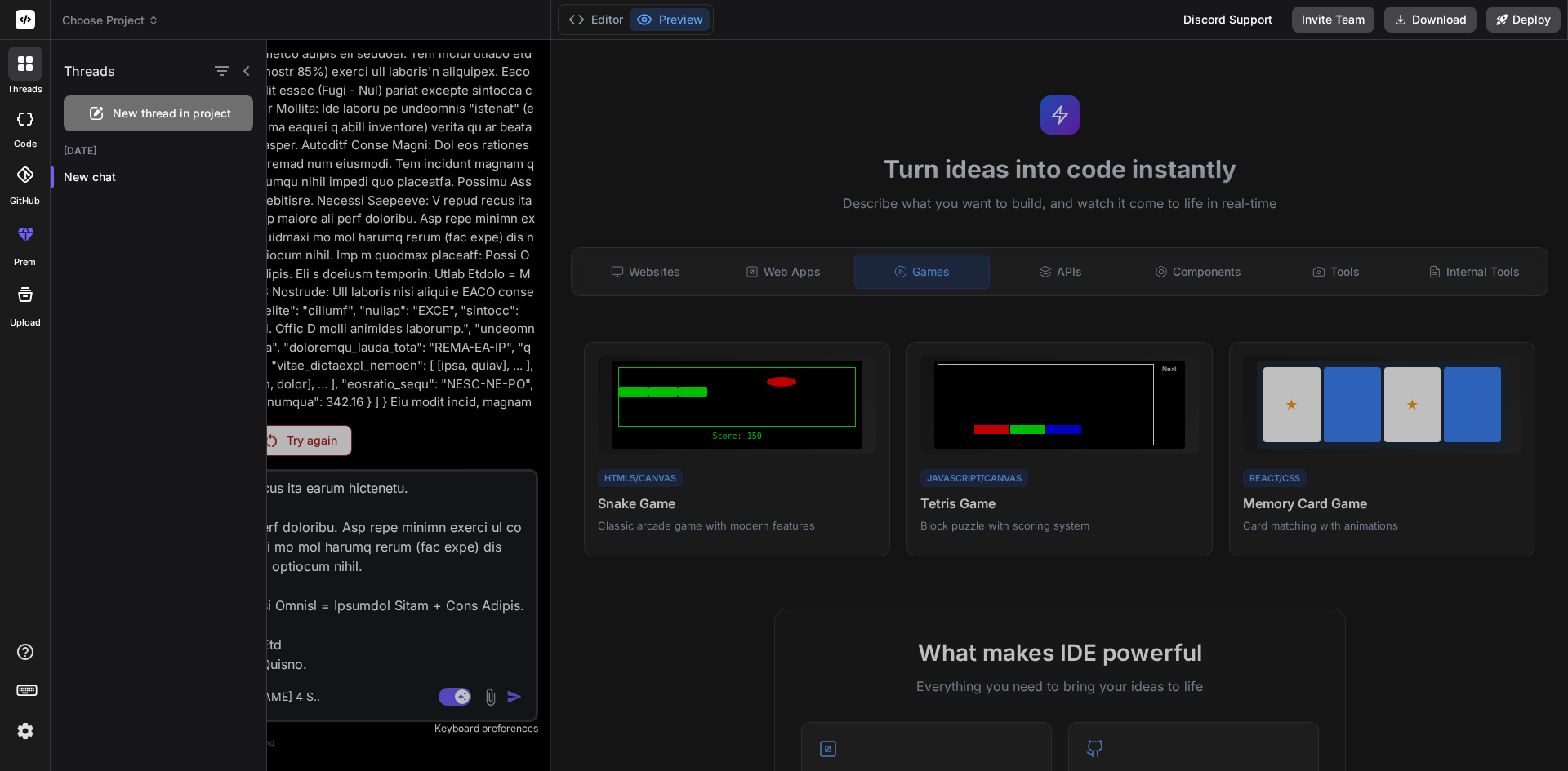
click at [137, 111] on span "New thread in project" at bounding box center [172, 114] width 119 height 17
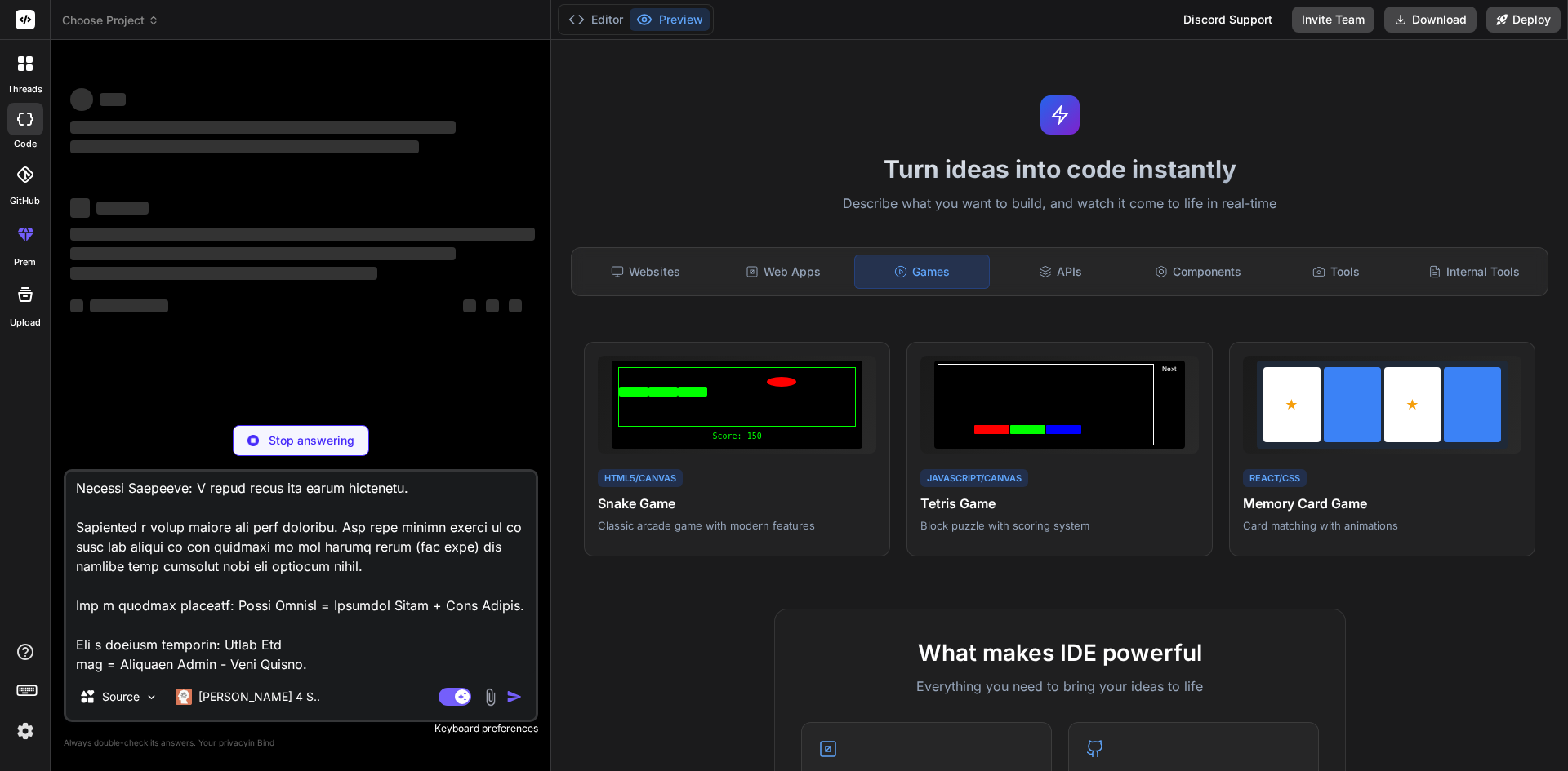
type textarea "x"
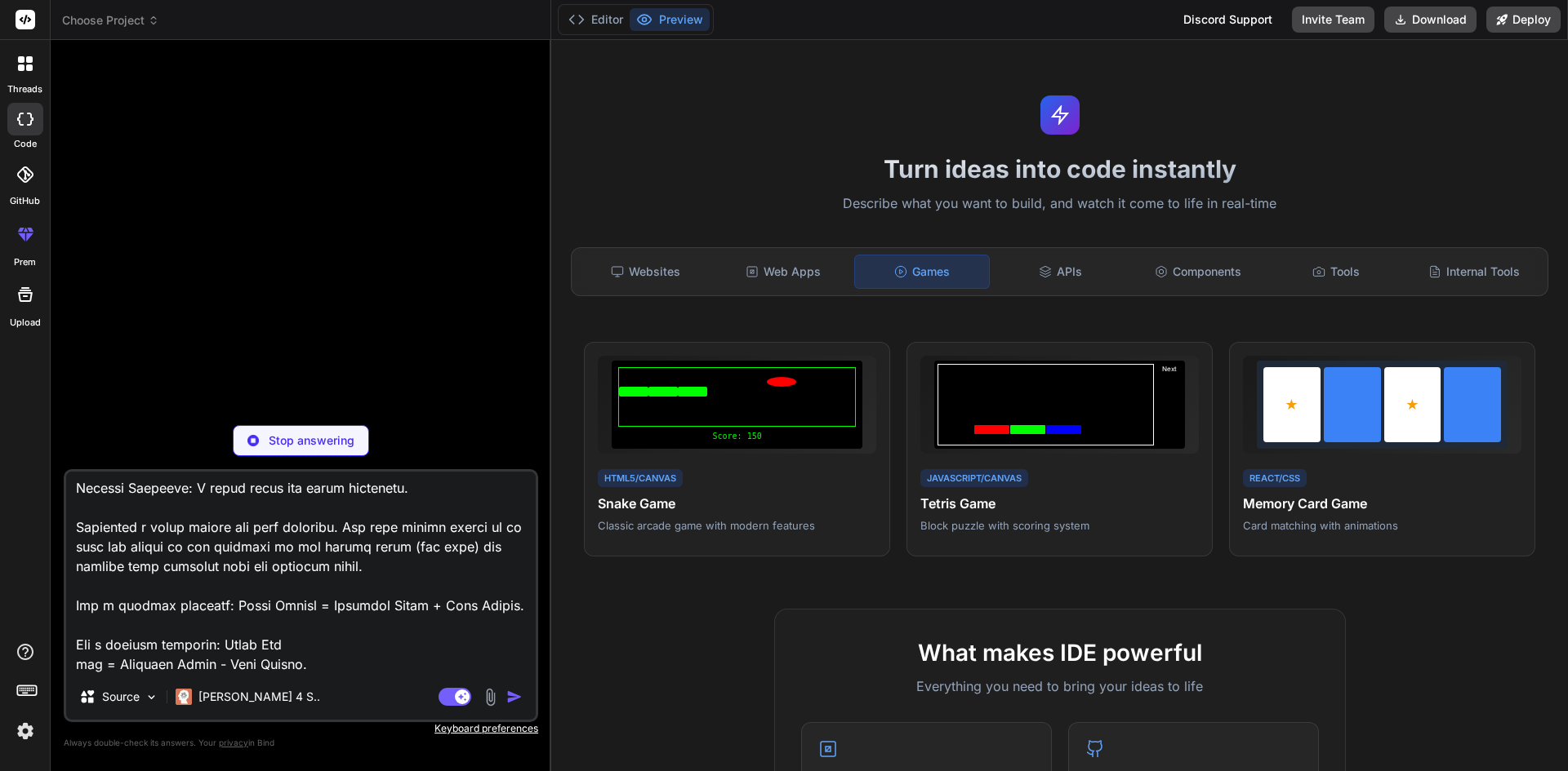
click at [351, 623] on textarea at bounding box center [300, 573] width 469 height 203
click at [144, 22] on span "Choose Project" at bounding box center [110, 20] width 97 height 17
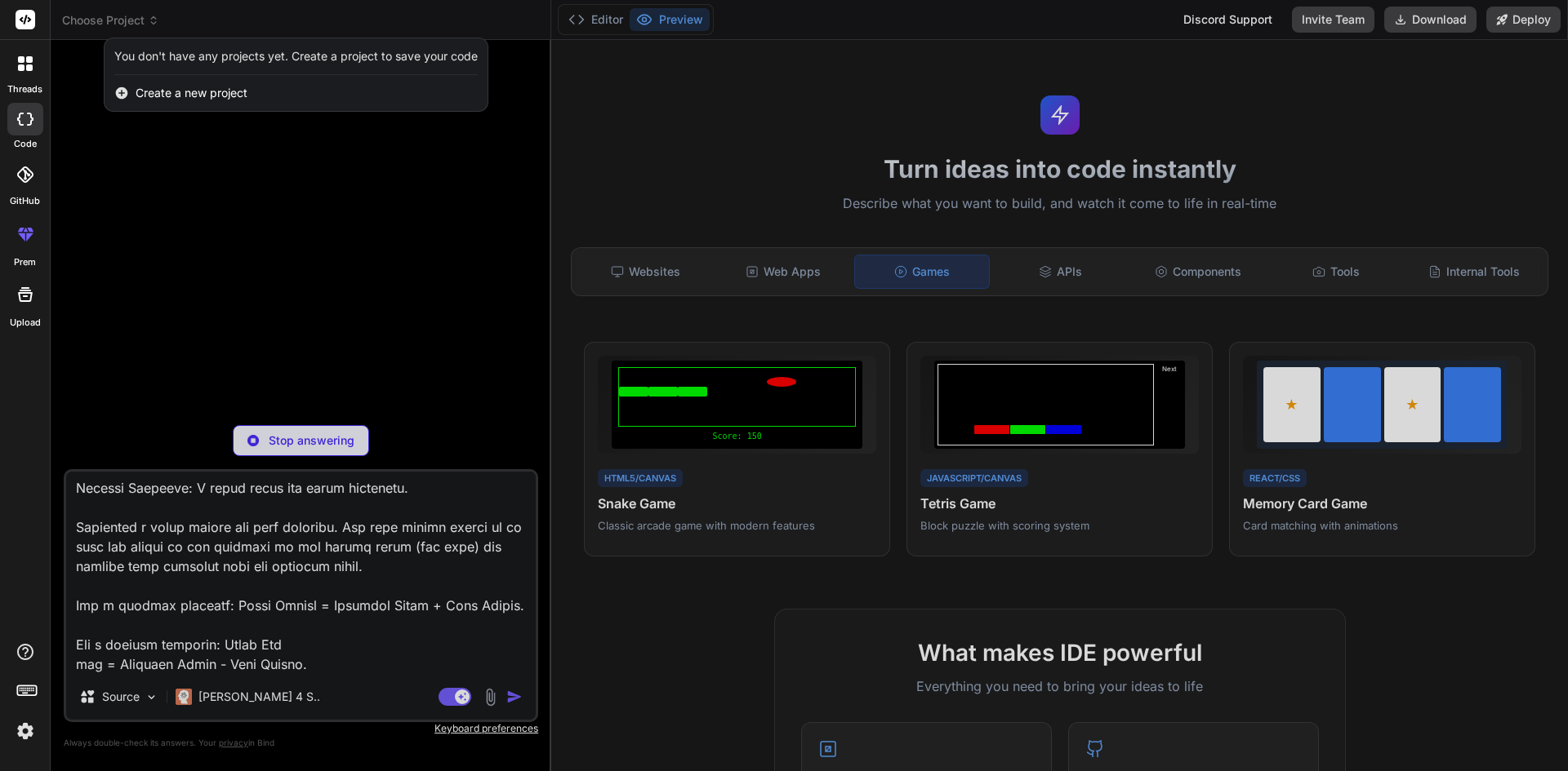
click at [204, 90] on span "Create a new project" at bounding box center [191, 93] width 112 height 17
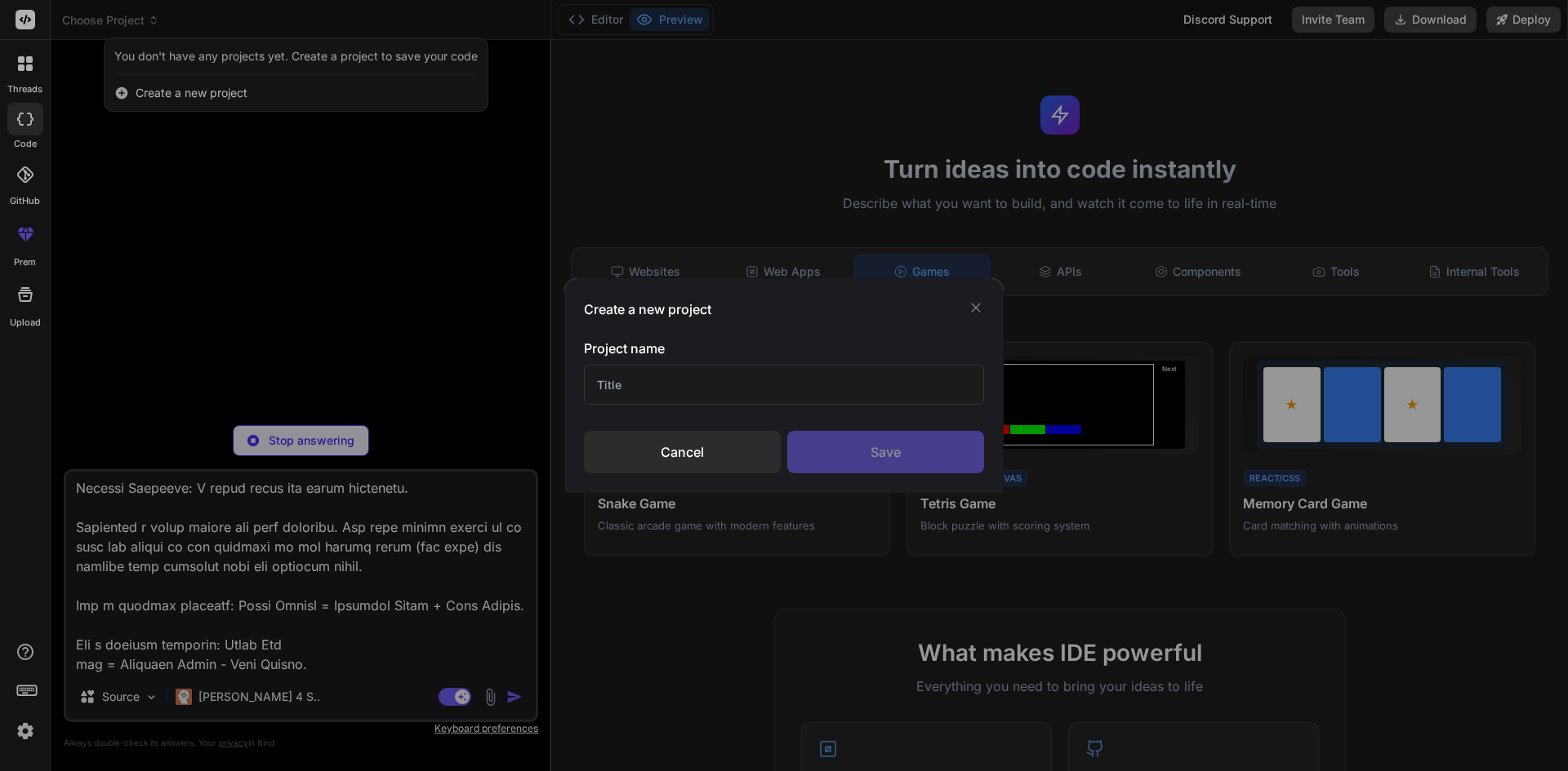
click at [678, 390] on input "text" at bounding box center [784, 385] width 400 height 40
type input "TP"
click at [832, 457] on div "Save" at bounding box center [885, 452] width 197 height 43
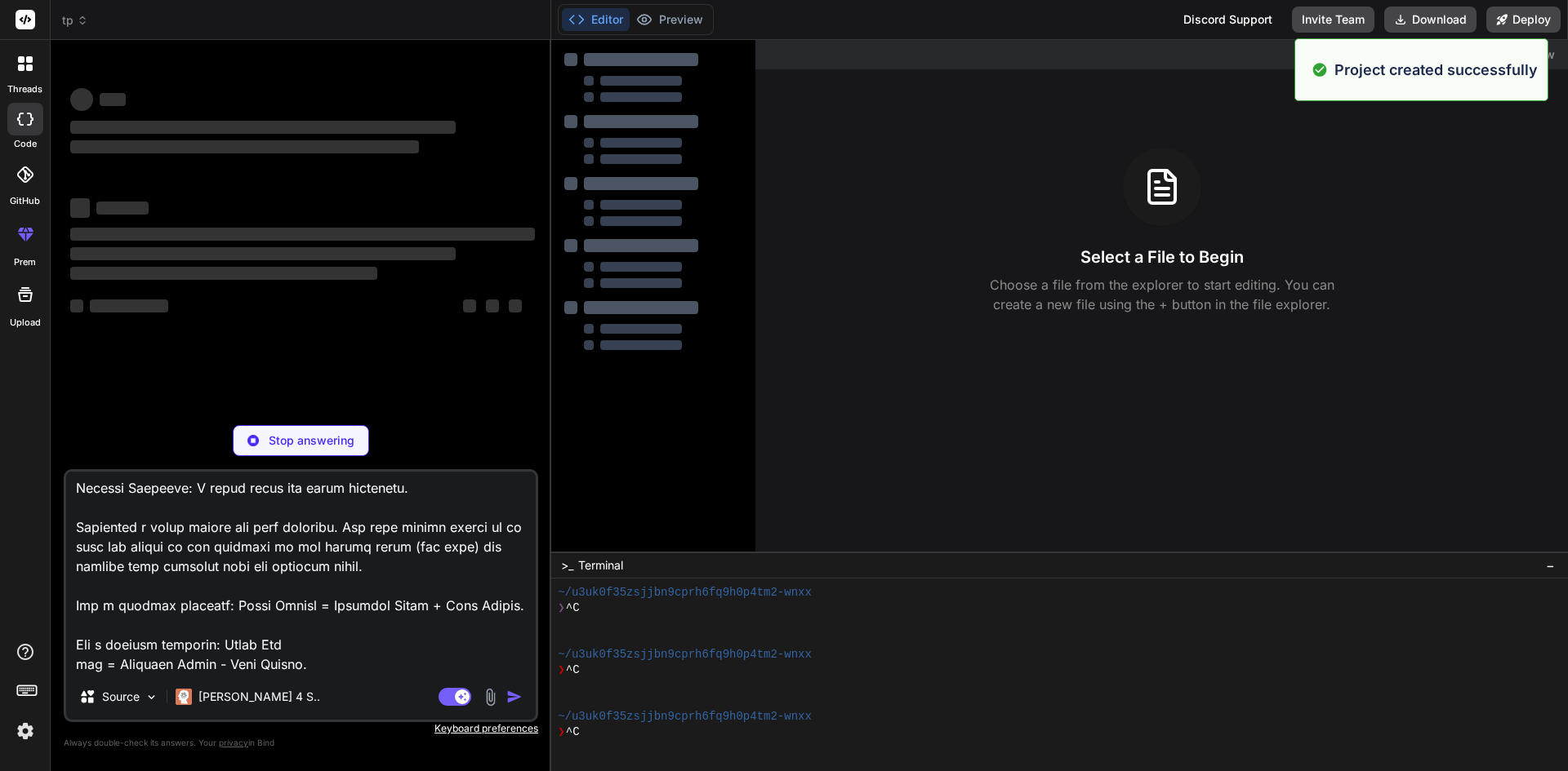
scroll to position [78, 0]
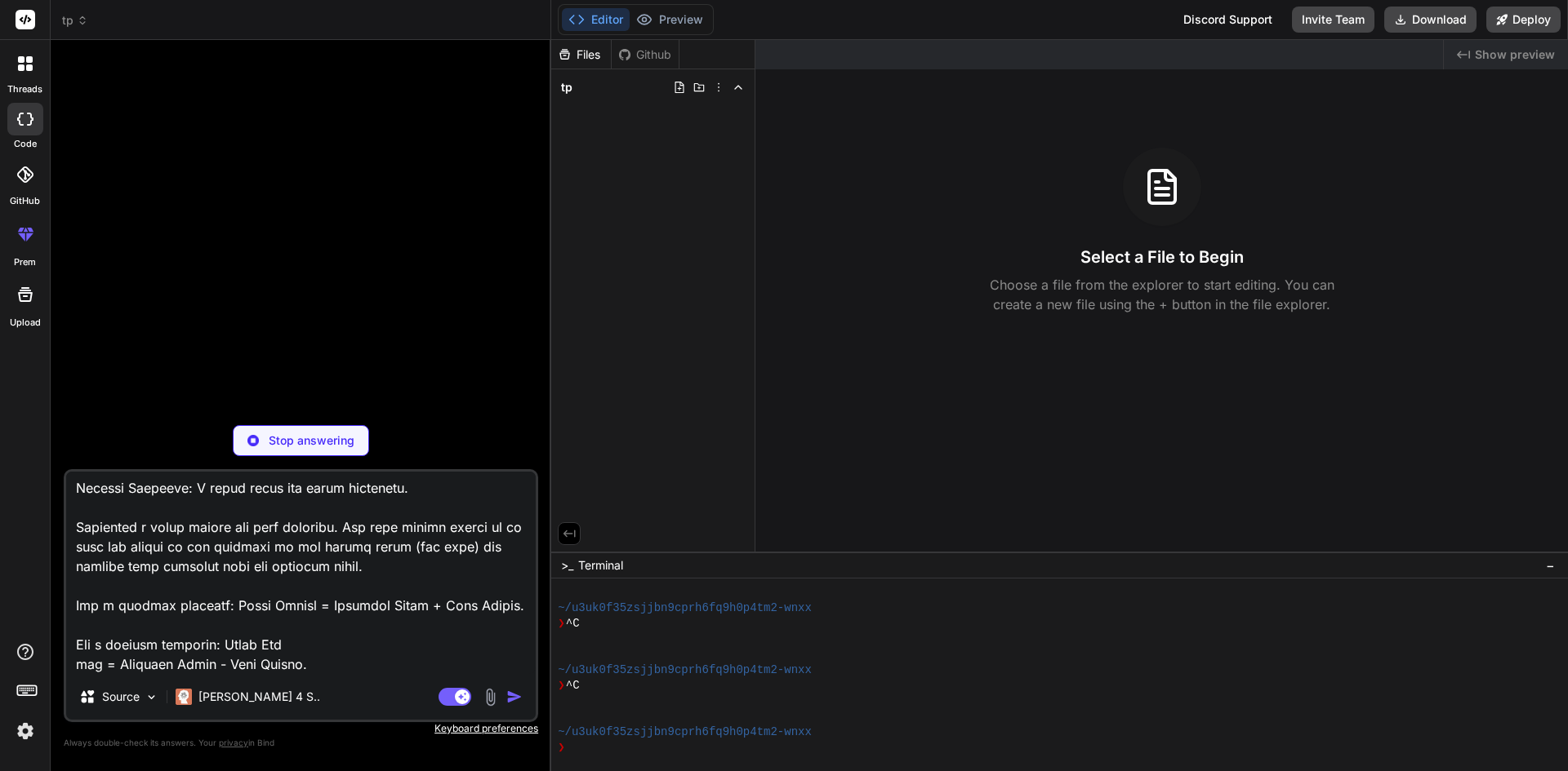
click at [309, 602] on textarea at bounding box center [300, 573] width 469 height 203
click at [336, 448] on p "Stop answering" at bounding box center [312, 440] width 86 height 17
click at [459, 591] on textarea at bounding box center [300, 573] width 469 height 203
click at [510, 699] on img "button" at bounding box center [515, 697] width 17 height 17
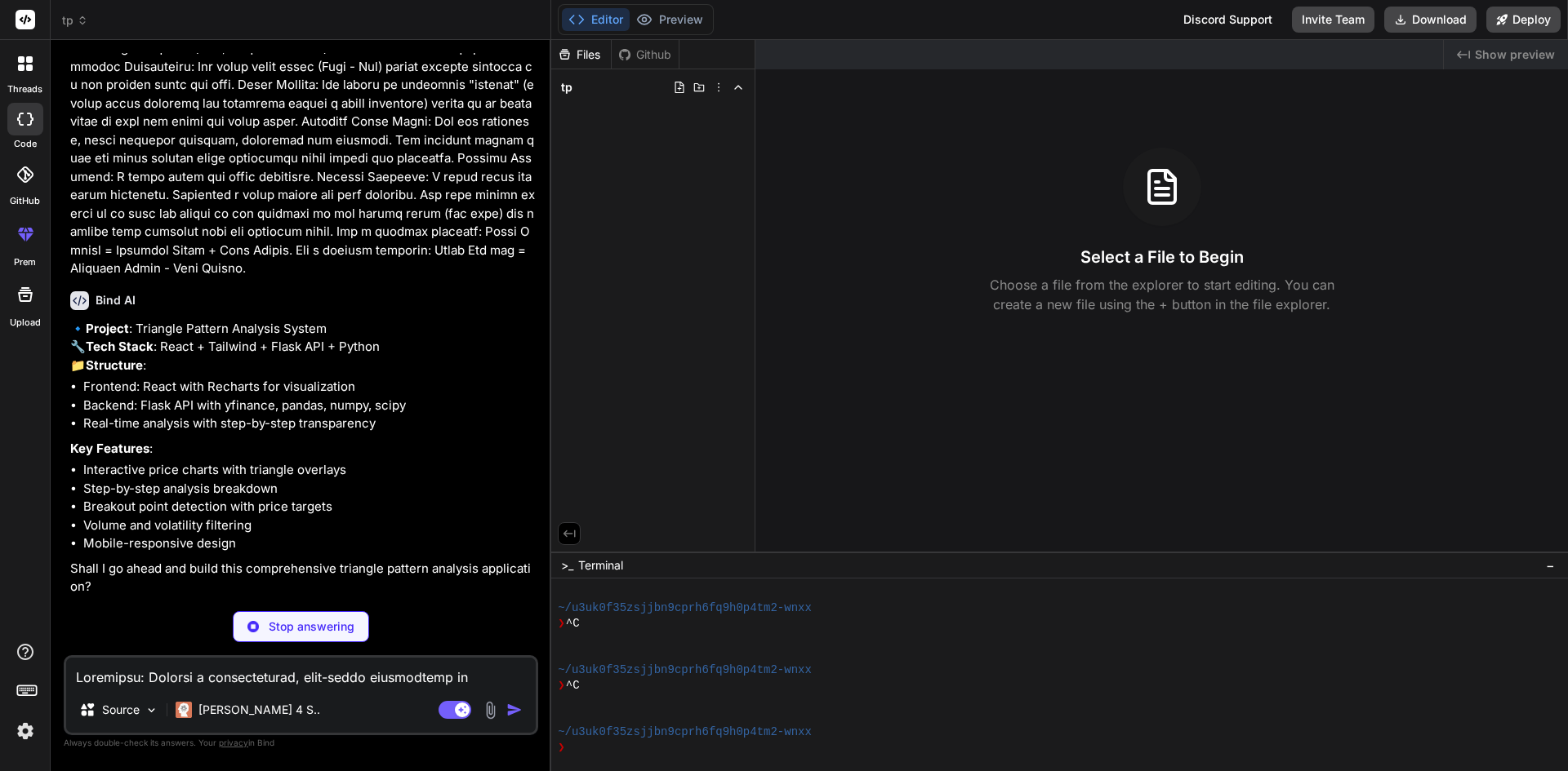
scroll to position [1317, 0]
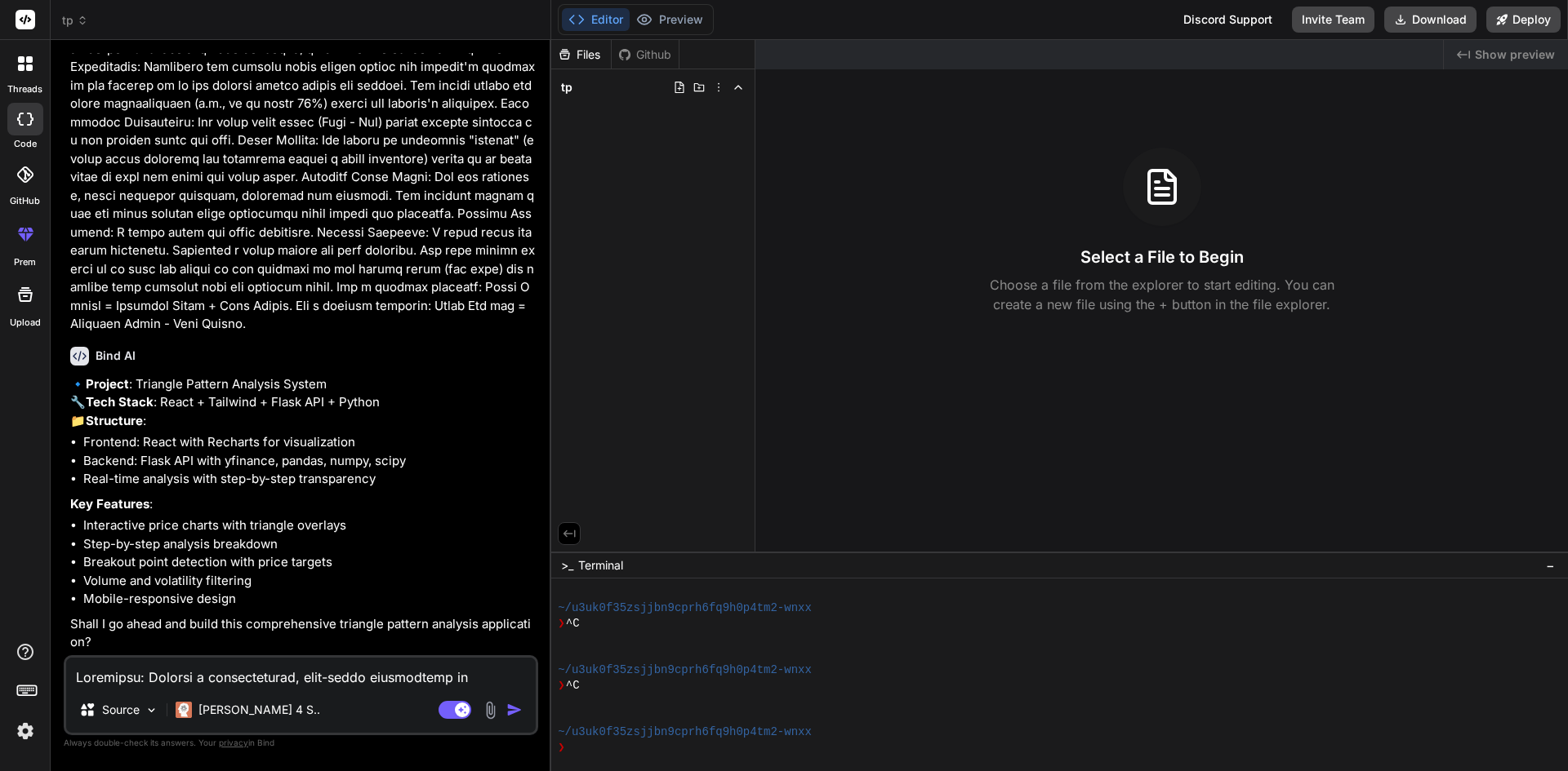
type textarea "x"
click at [516, 711] on img "button" at bounding box center [515, 710] width 17 height 17
click at [250, 683] on textarea at bounding box center [300, 672] width 469 height 30
type textarea "y"
type textarea "x"
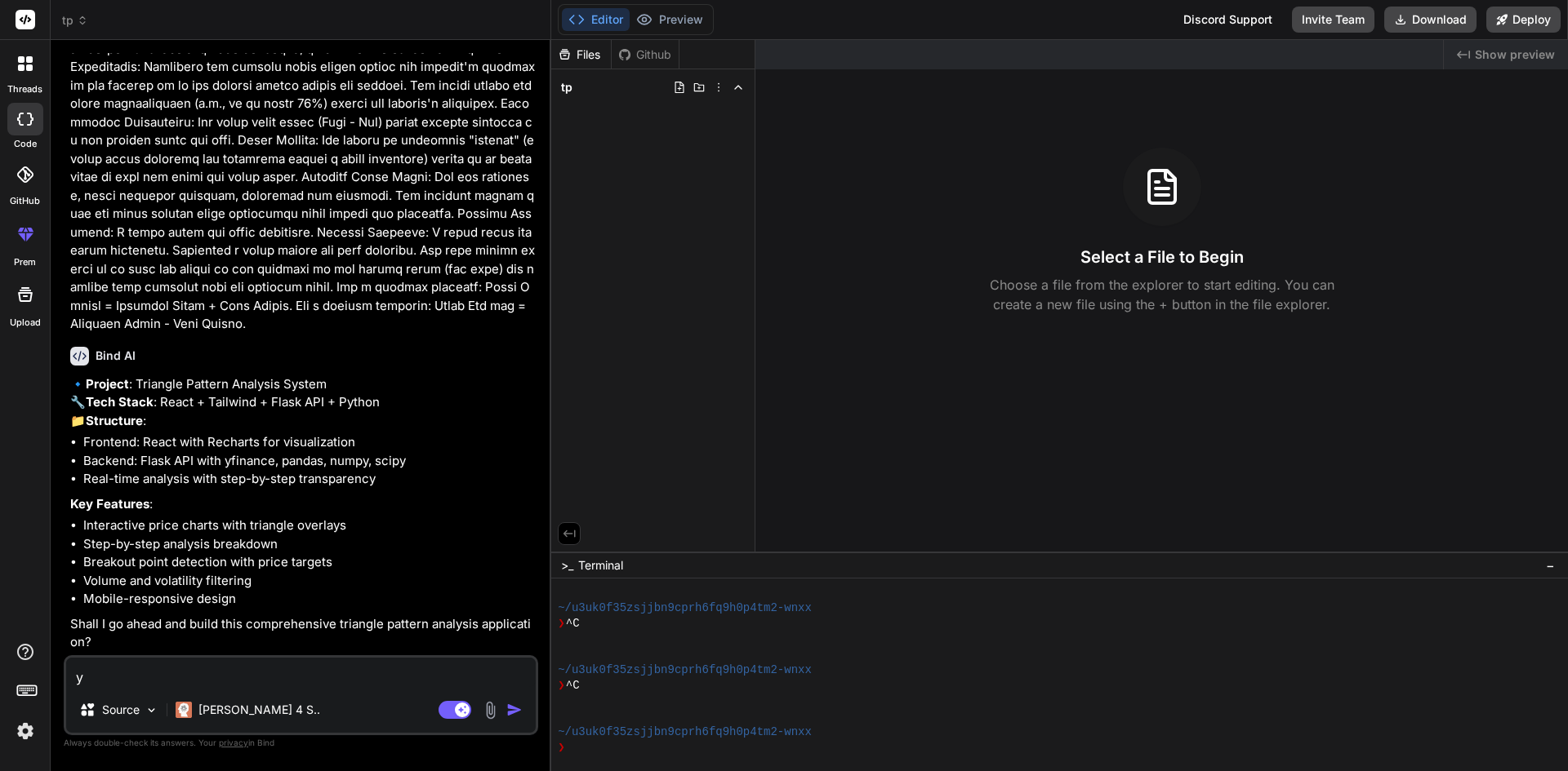
type textarea "ye"
type textarea "x"
type textarea "yes"
type textarea "x"
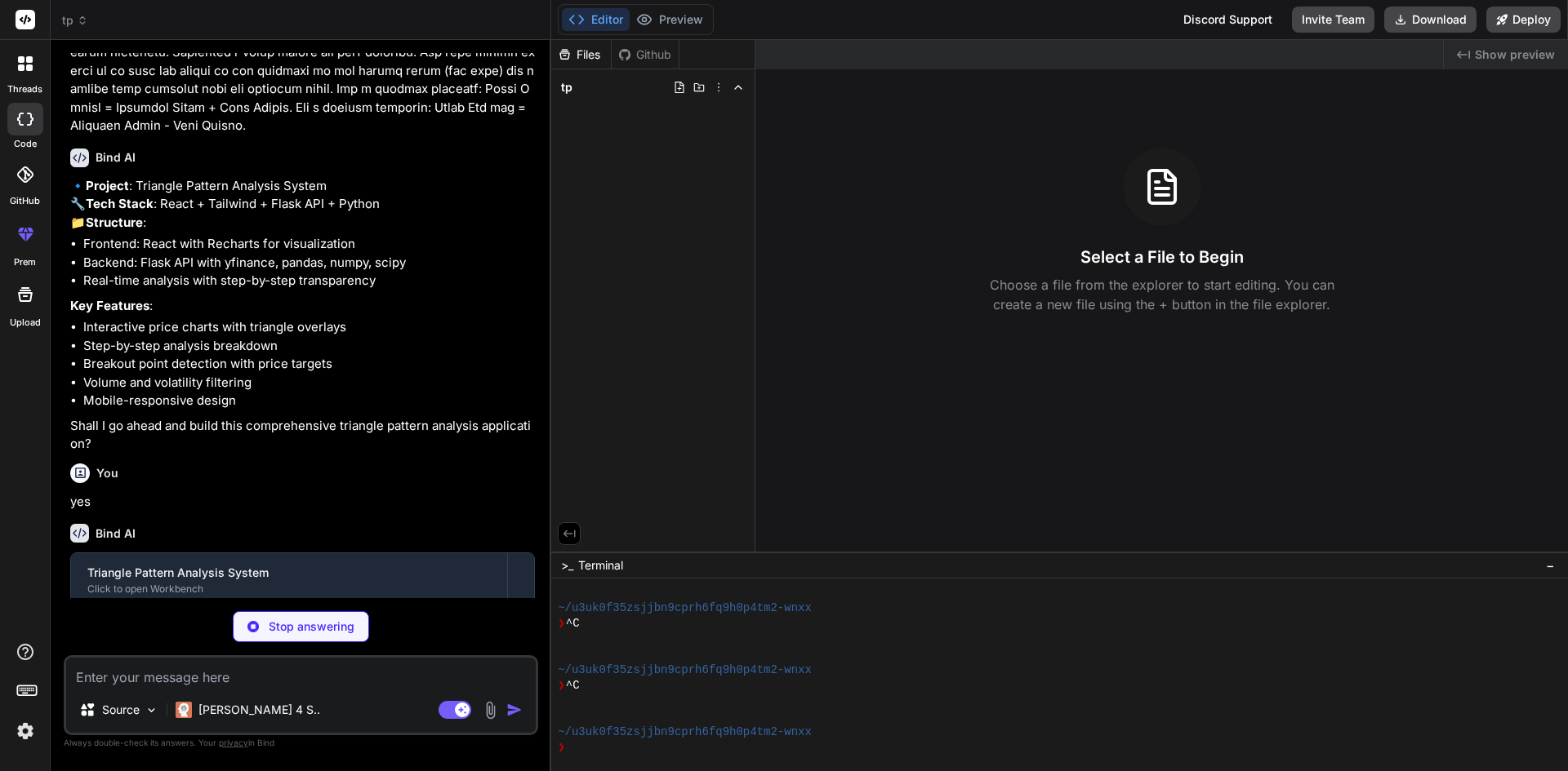
scroll to position [1575, 0]
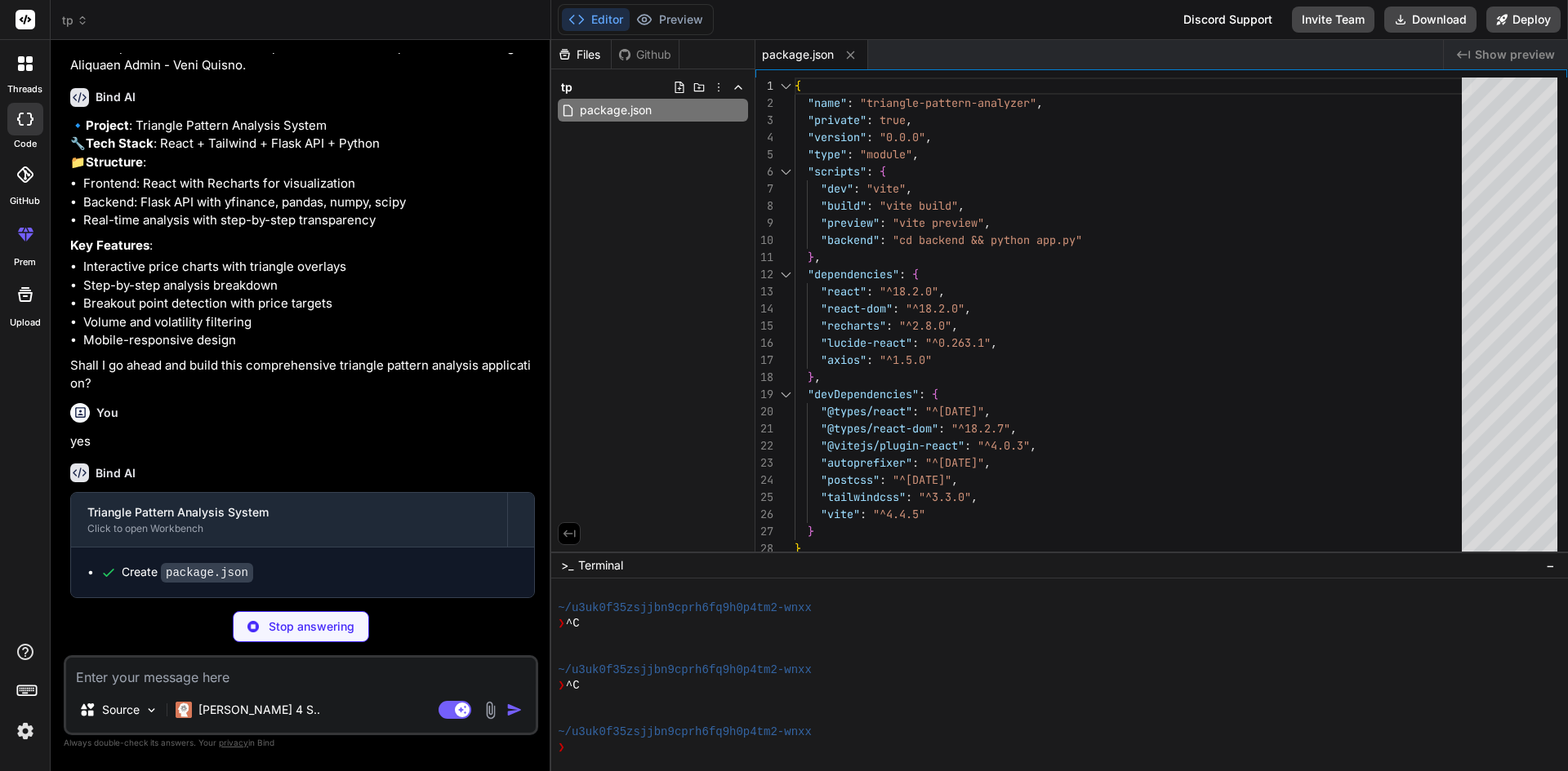
type textarea "x"
type textarea "}, "dependencies": { "react": "^18.2.0", "react-dom": "^18.2.0", "recharts": "^…"
click at [1006, 282] on div "{ "name" : "triangle-pattern-analyzer" , "private" : true , "version" : "0.0.0"…" at bounding box center [1132, 326] width 677 height 497
type textarea "x"
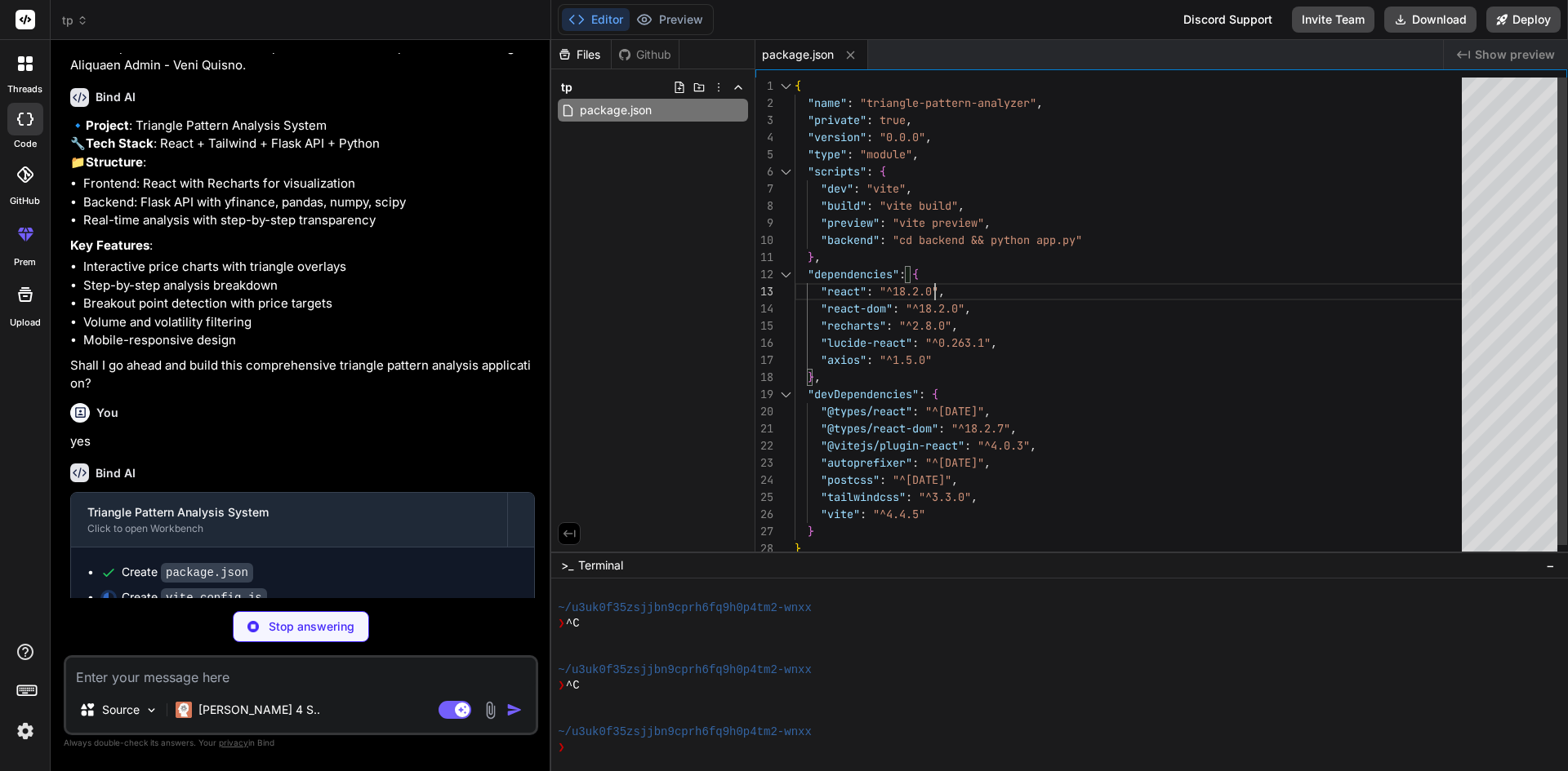
type textarea "rewrite: (path) => path.replace(/^\/api/, '') } } } })"
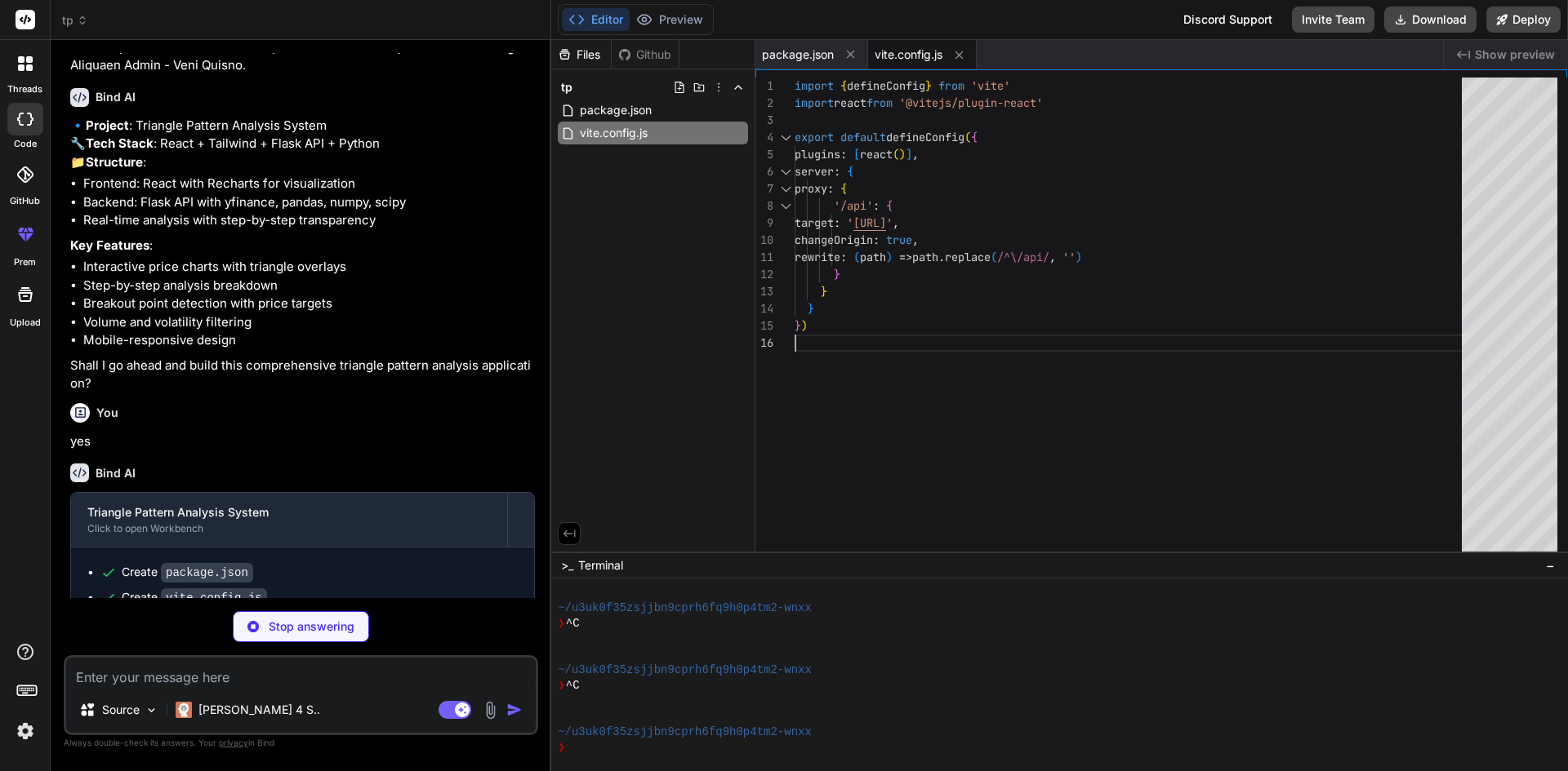
type textarea "x"
type textarea "}"
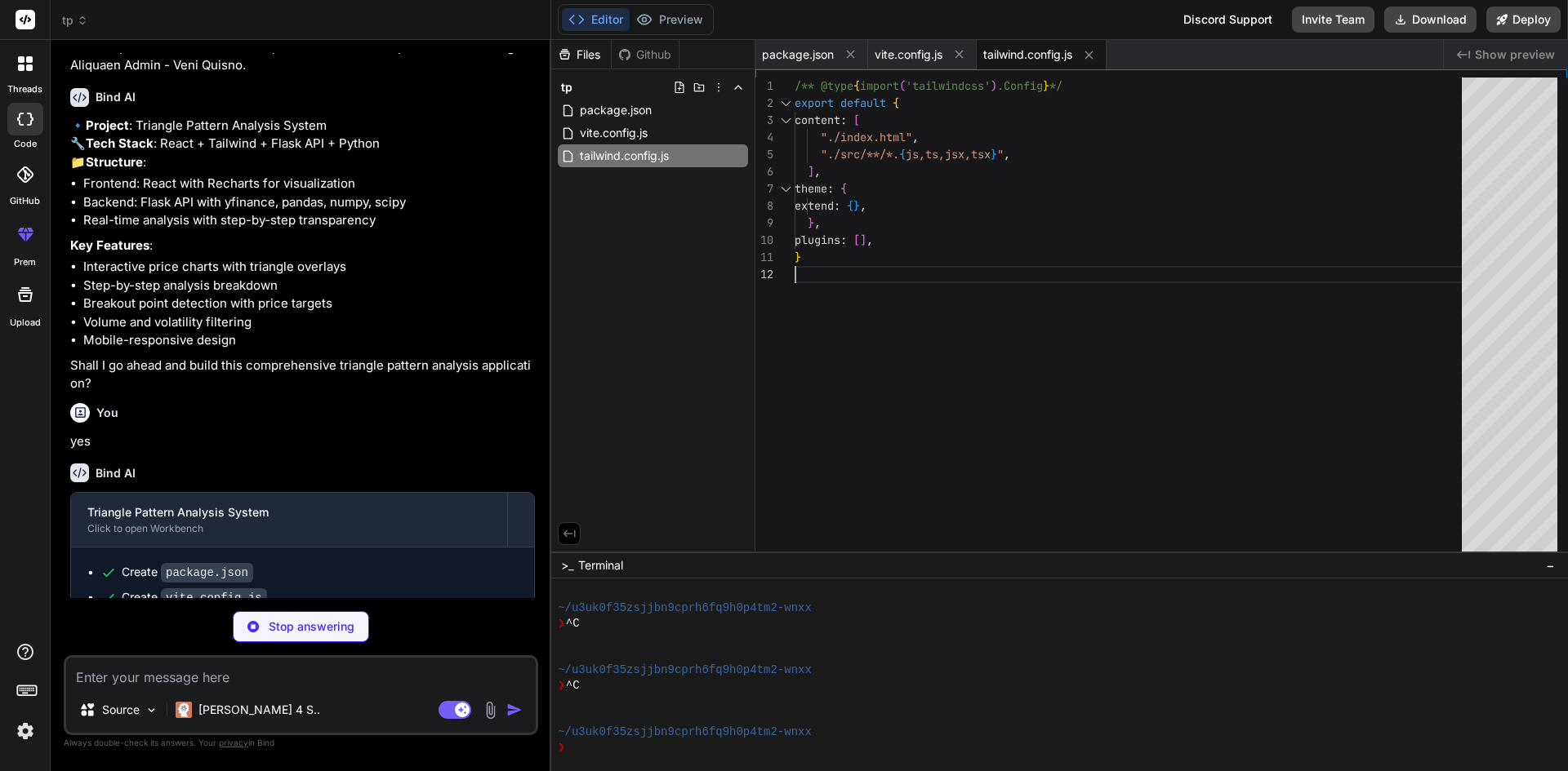
type textarea "x"
type textarea "export default { plugins: { tailwindcss: {}, autoprefixer: {}, }, }"
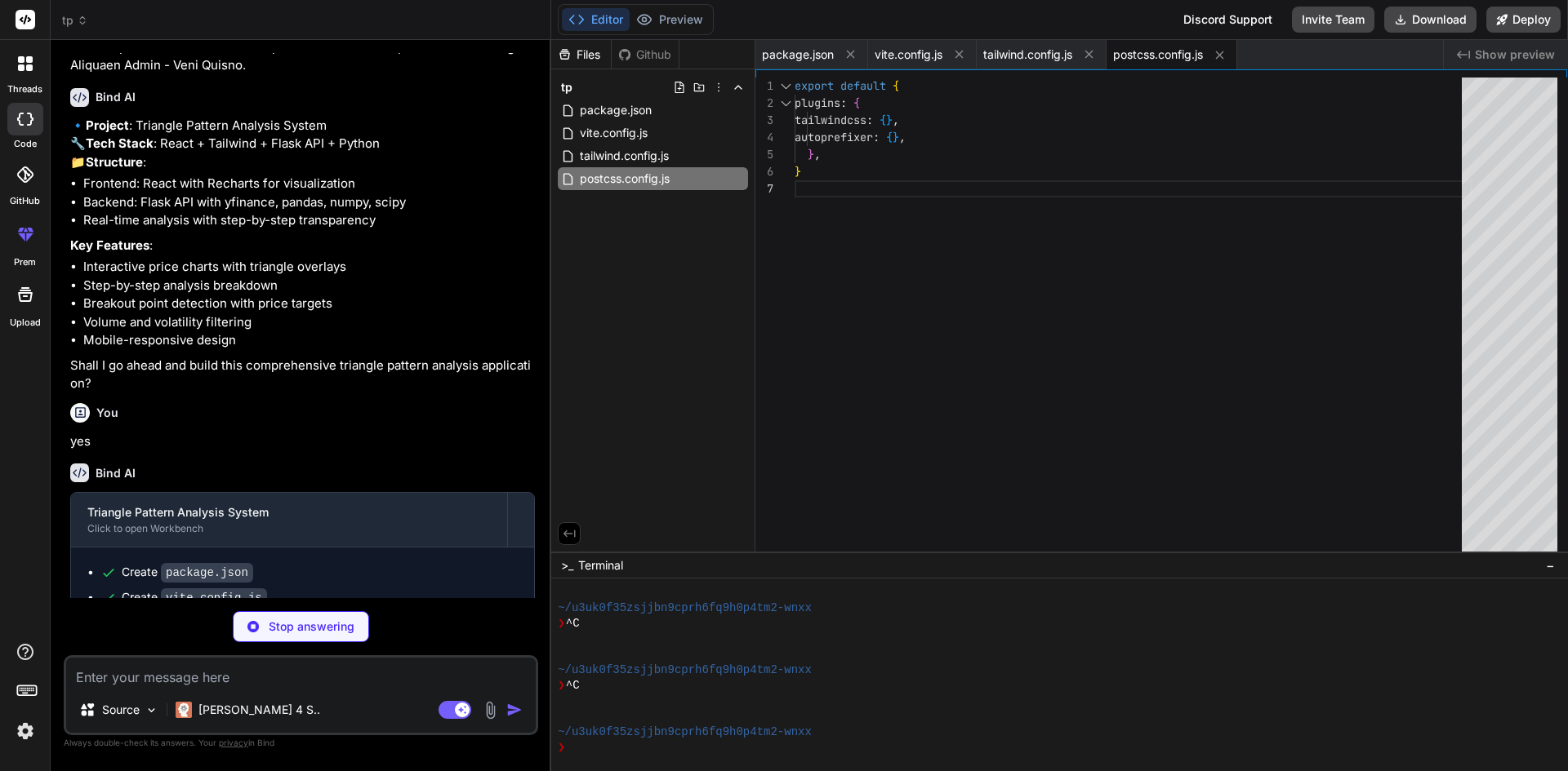
type textarea "x"
type textarea "<script type="module" src="/src/main.jsx"></script> </body> </html>"
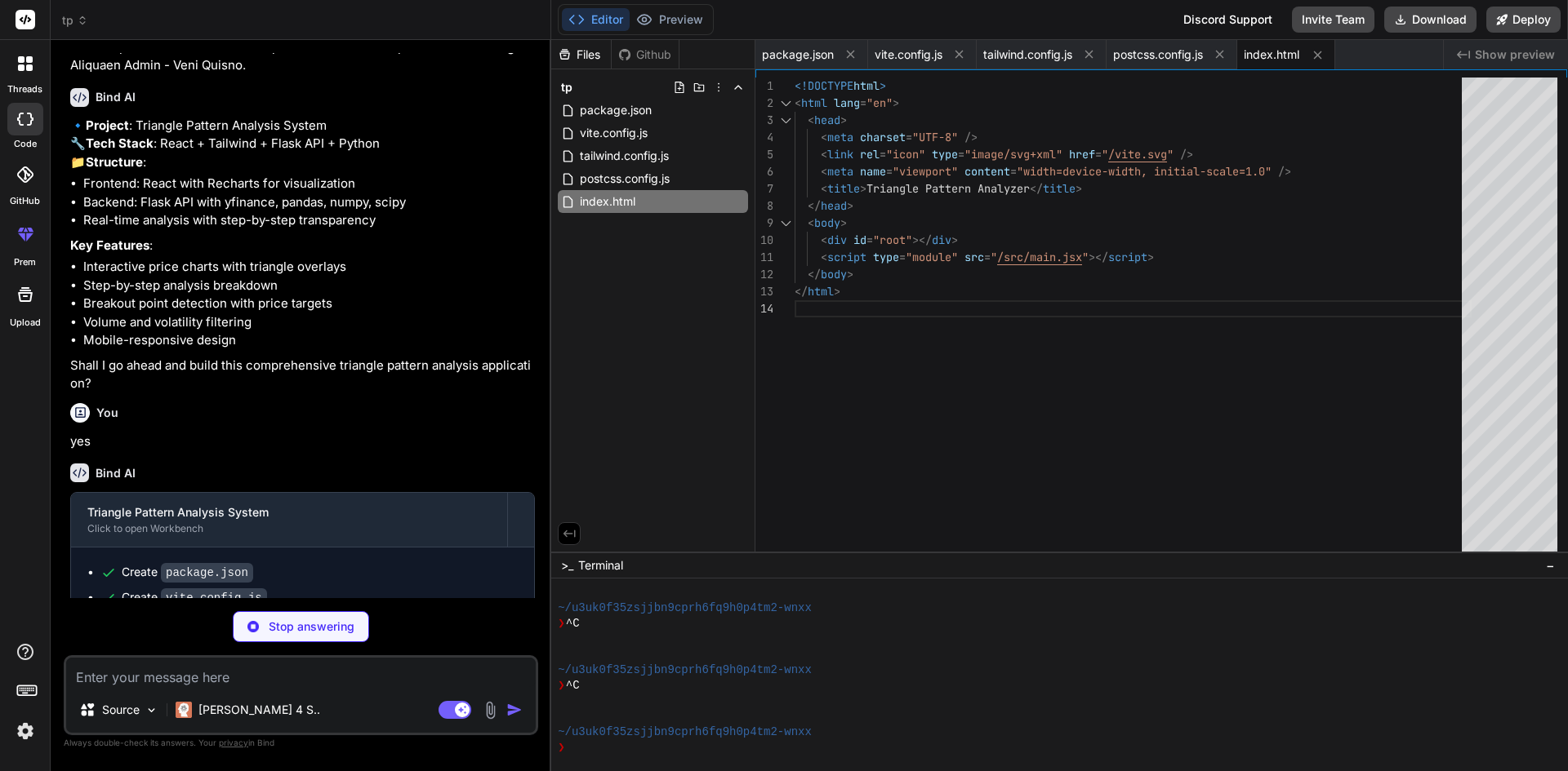
type textarea "x"
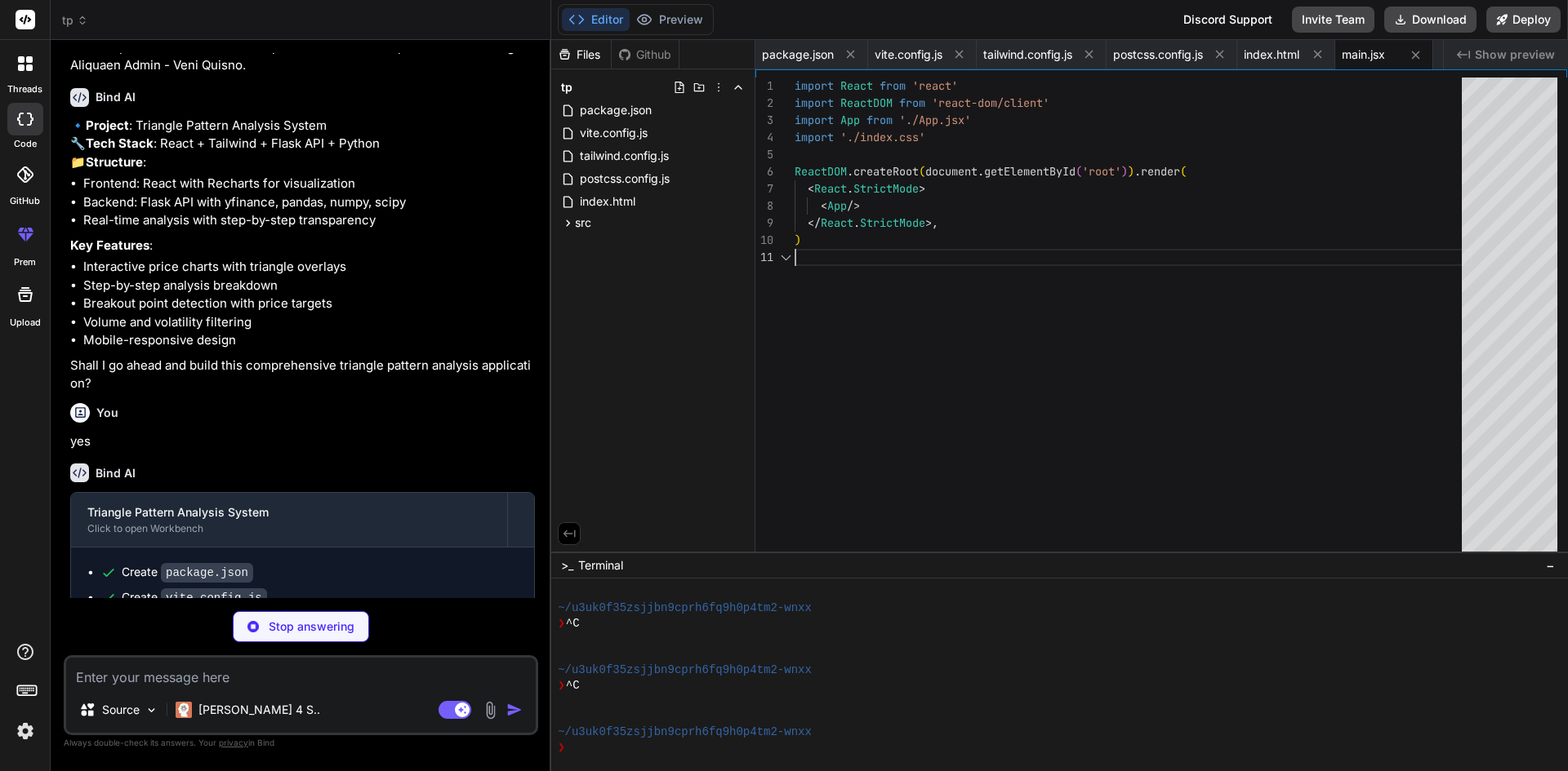
type textarea "x"
type textarea "@tailwind base; @tailwind components; @tailwind utilities;"
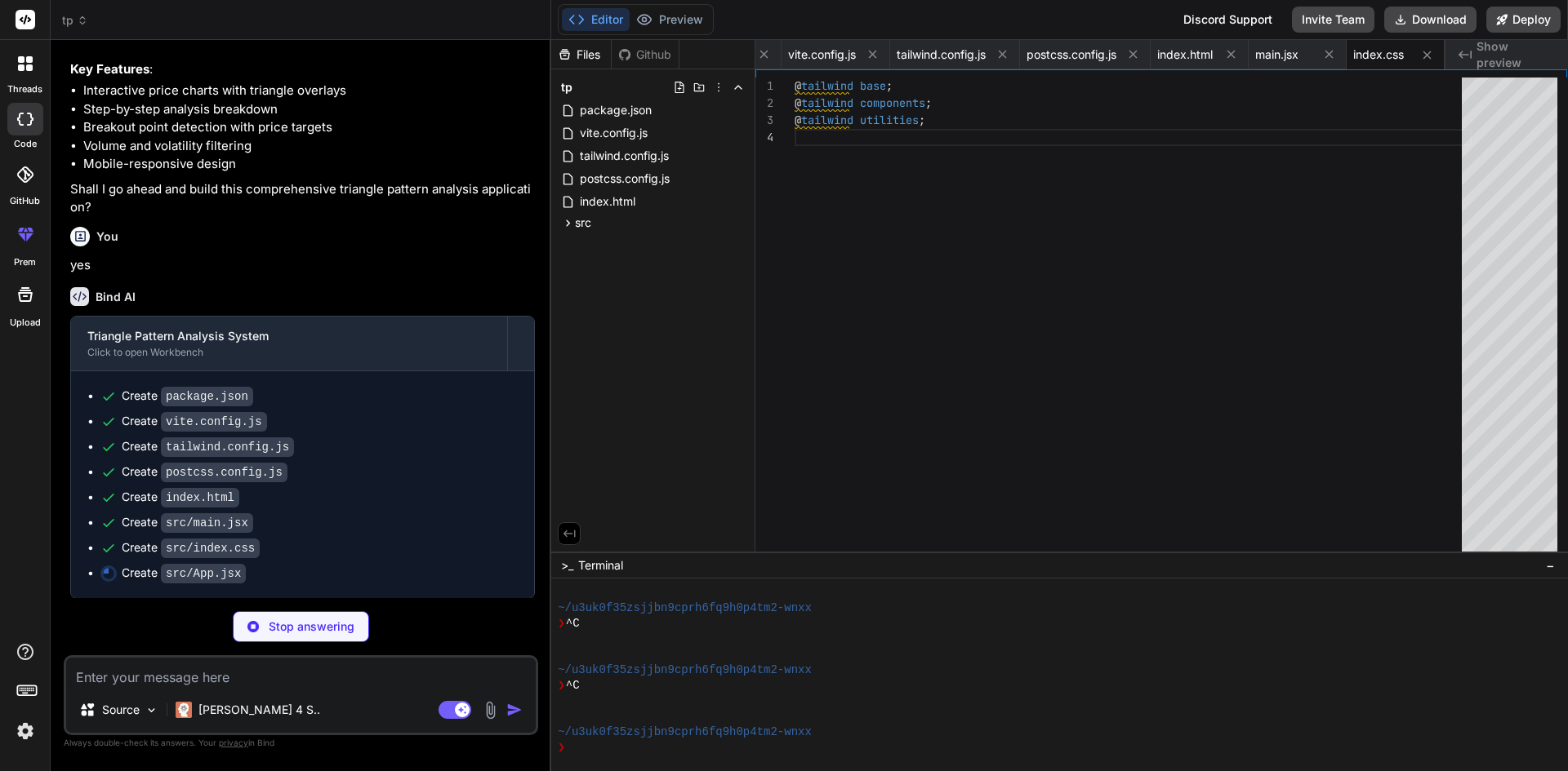
scroll to position [1752, 0]
type textarea "x"
type textarea "</div> </div> </div> ); } export default App;"
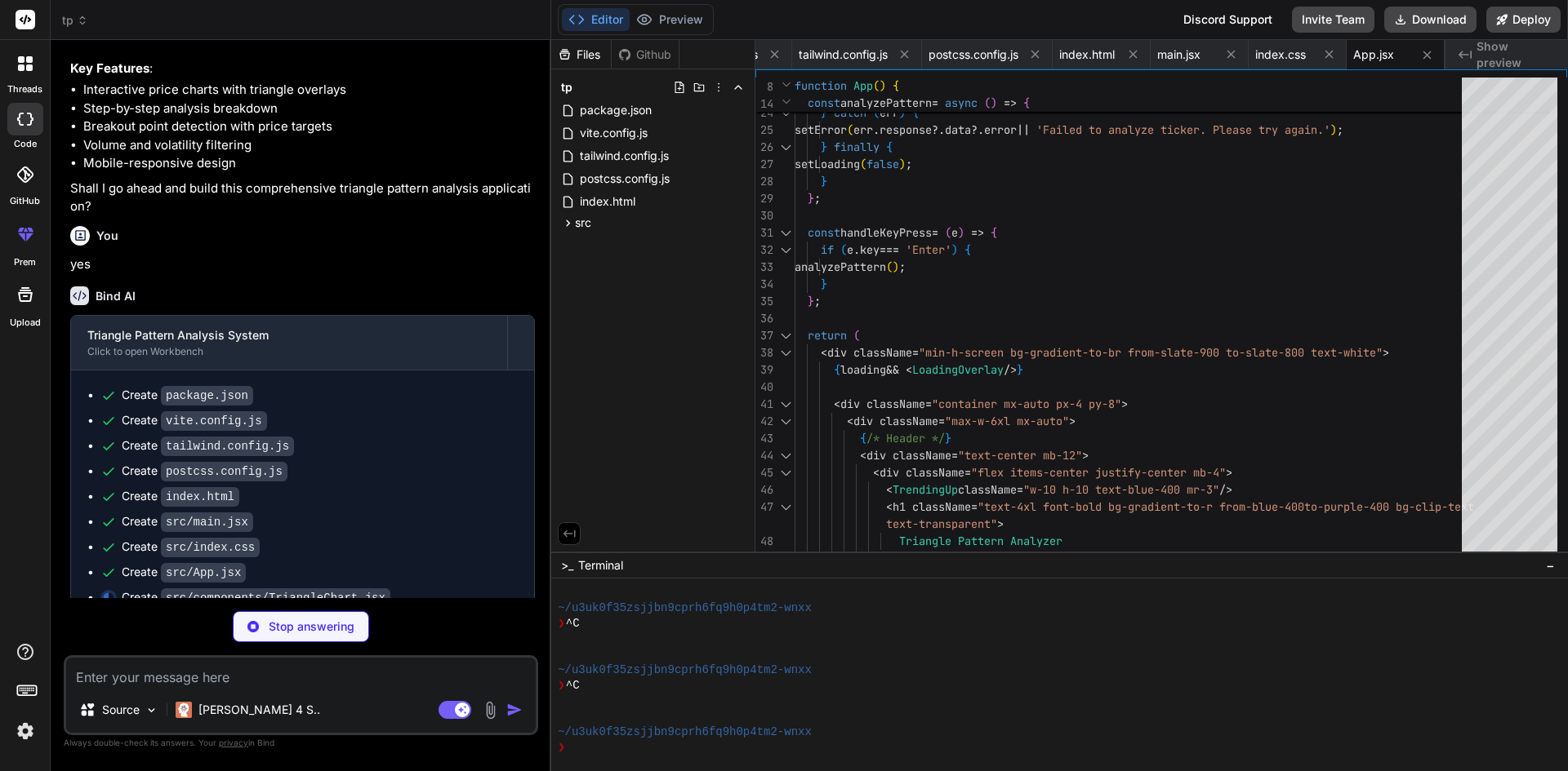
scroll to position [1778, 0]
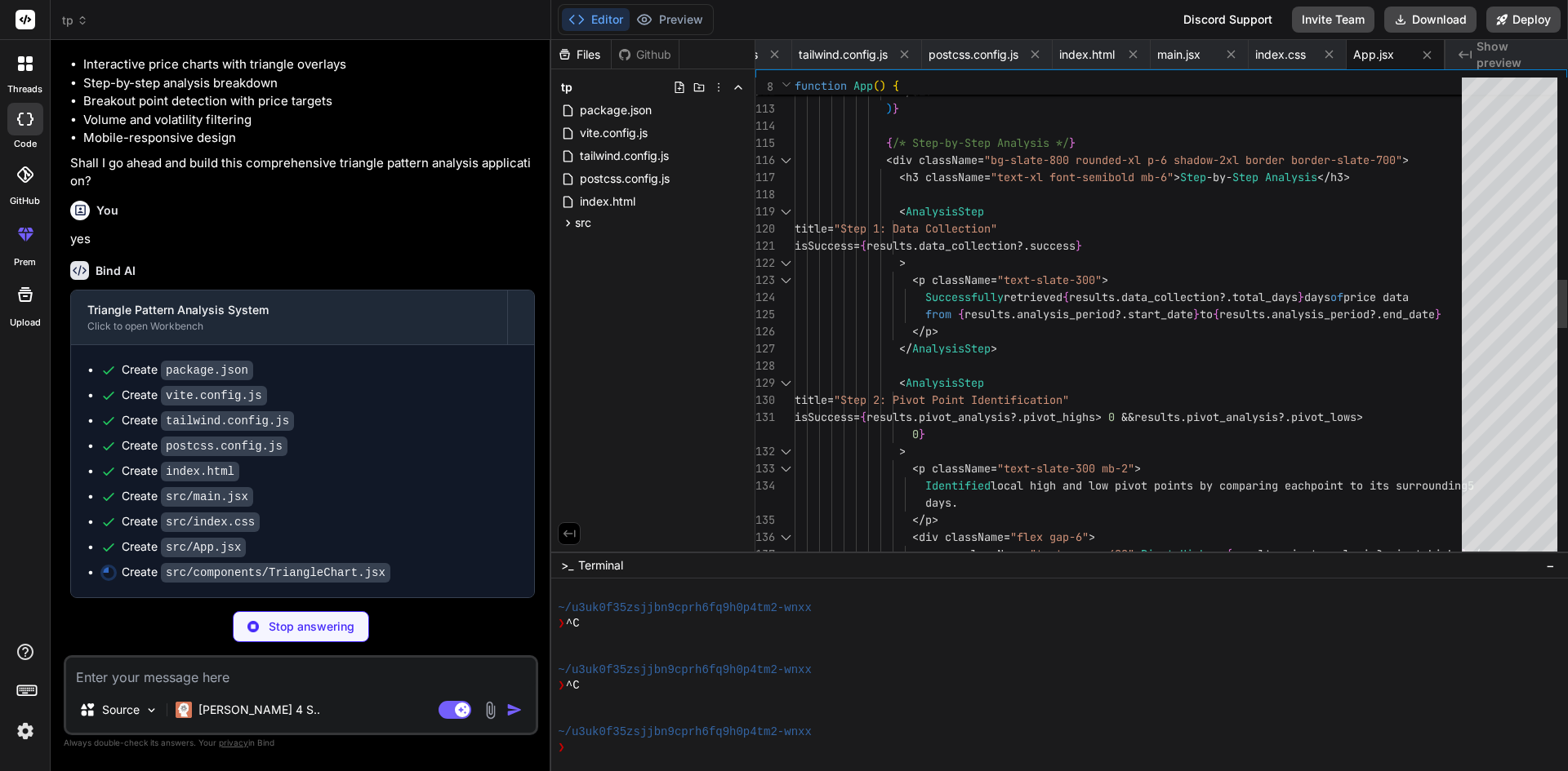
type textarea "x"
type textarea "export default TriangleChart;"
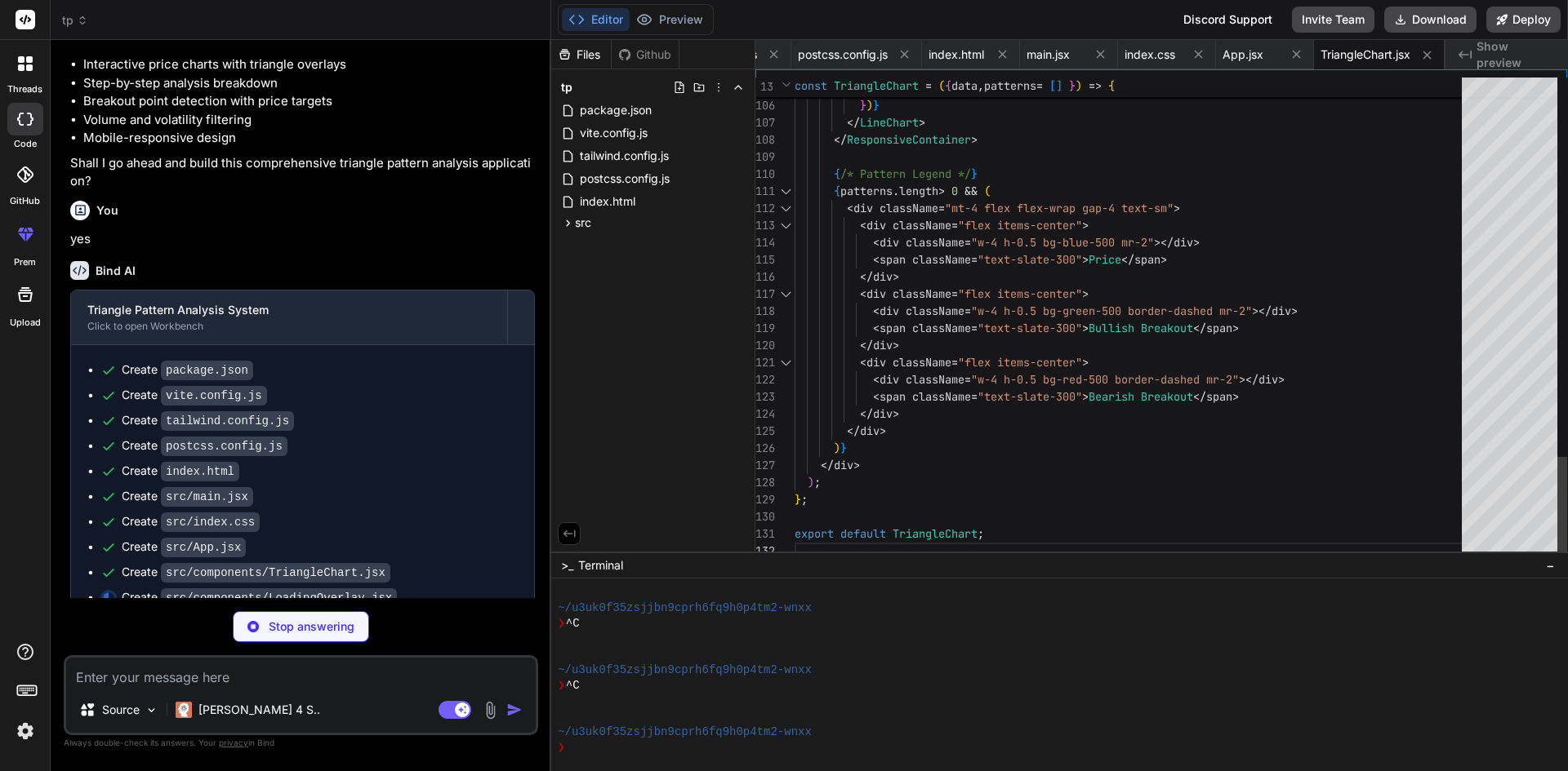
type textarea "x"
type textarea "export default LoadingOverlay;"
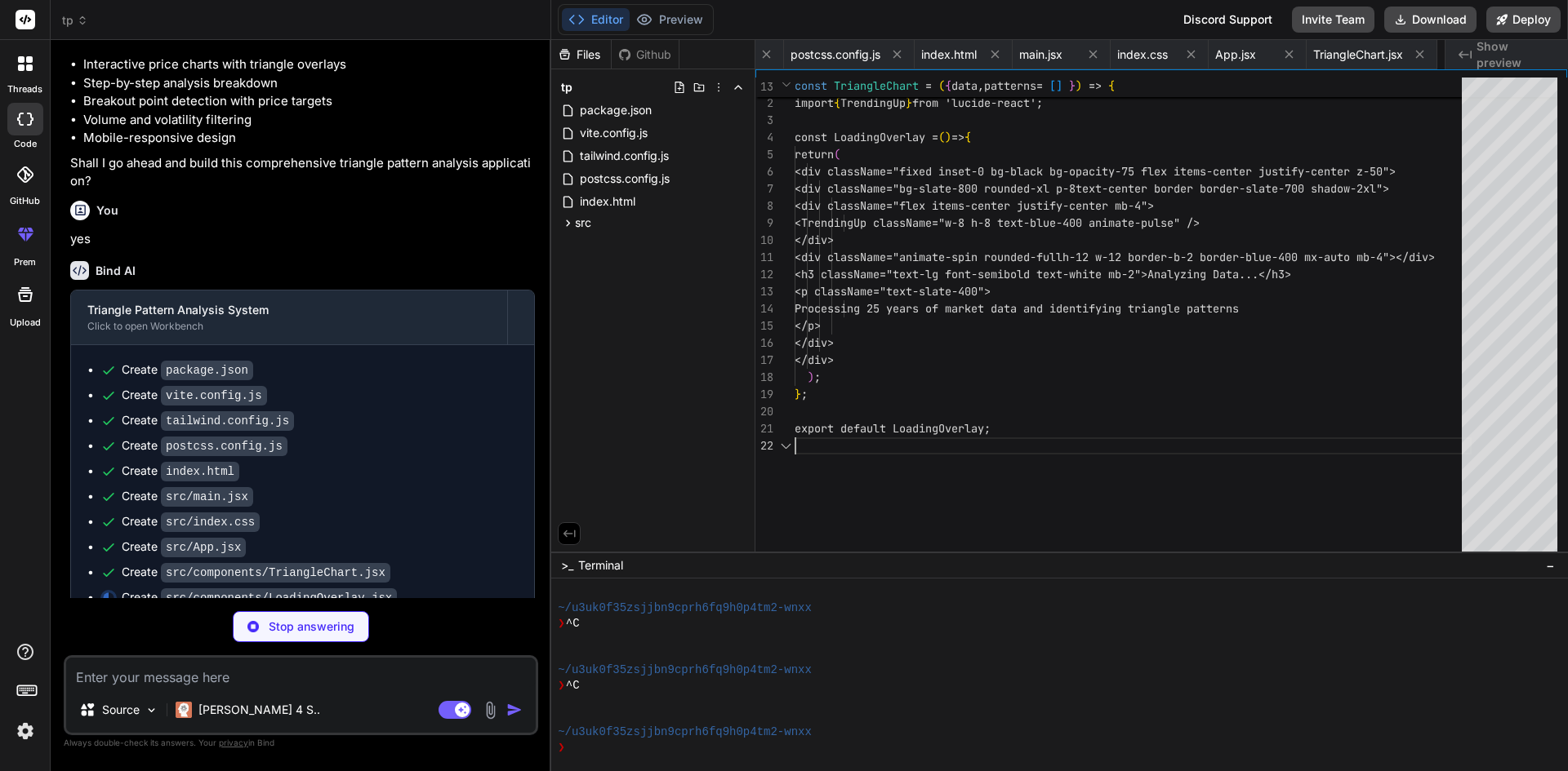
scroll to position [0, 466]
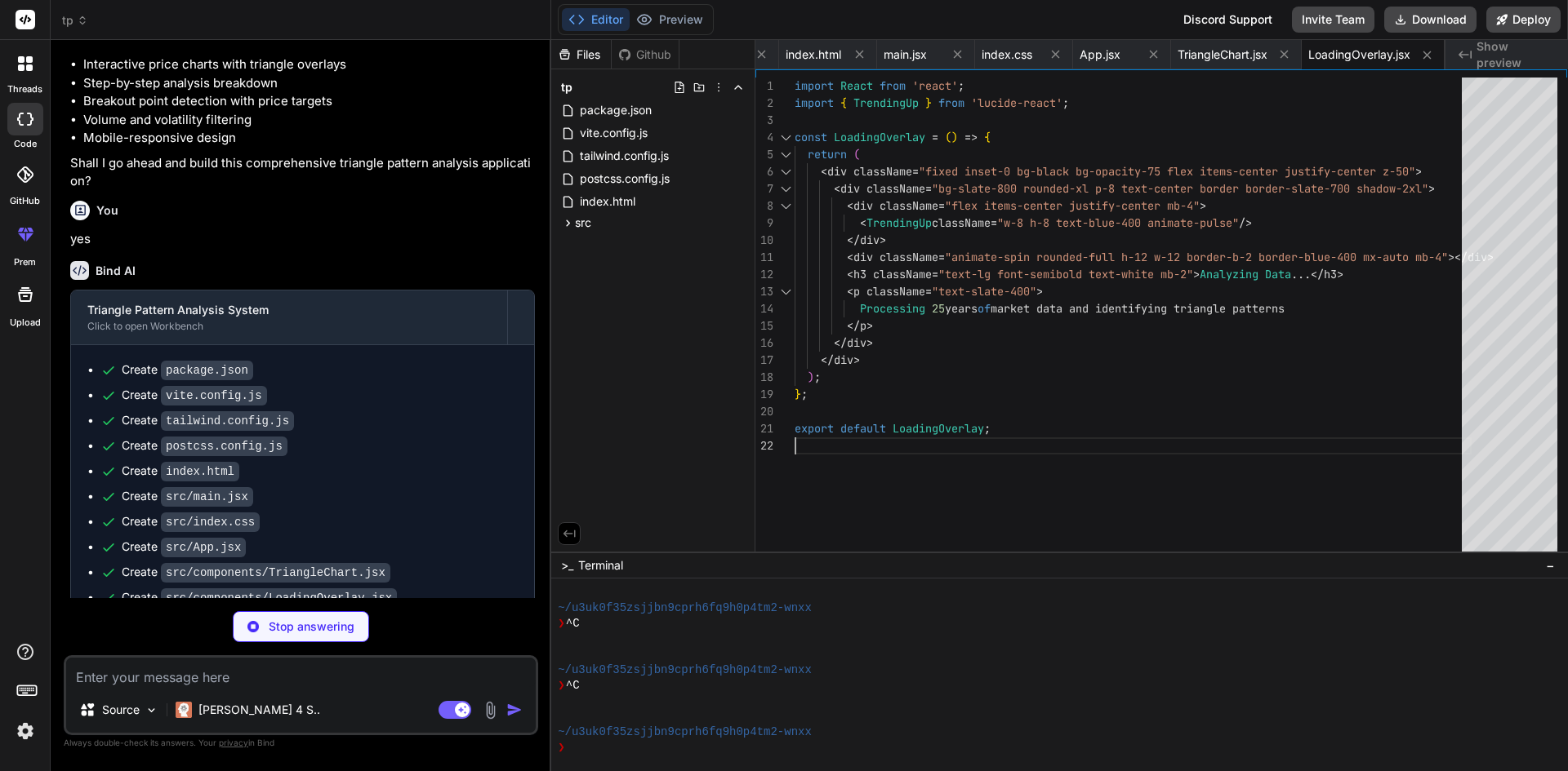
type textarea "x"
type textarea "{children} </div> )} </div> ); }; export default AnalysisStep;"
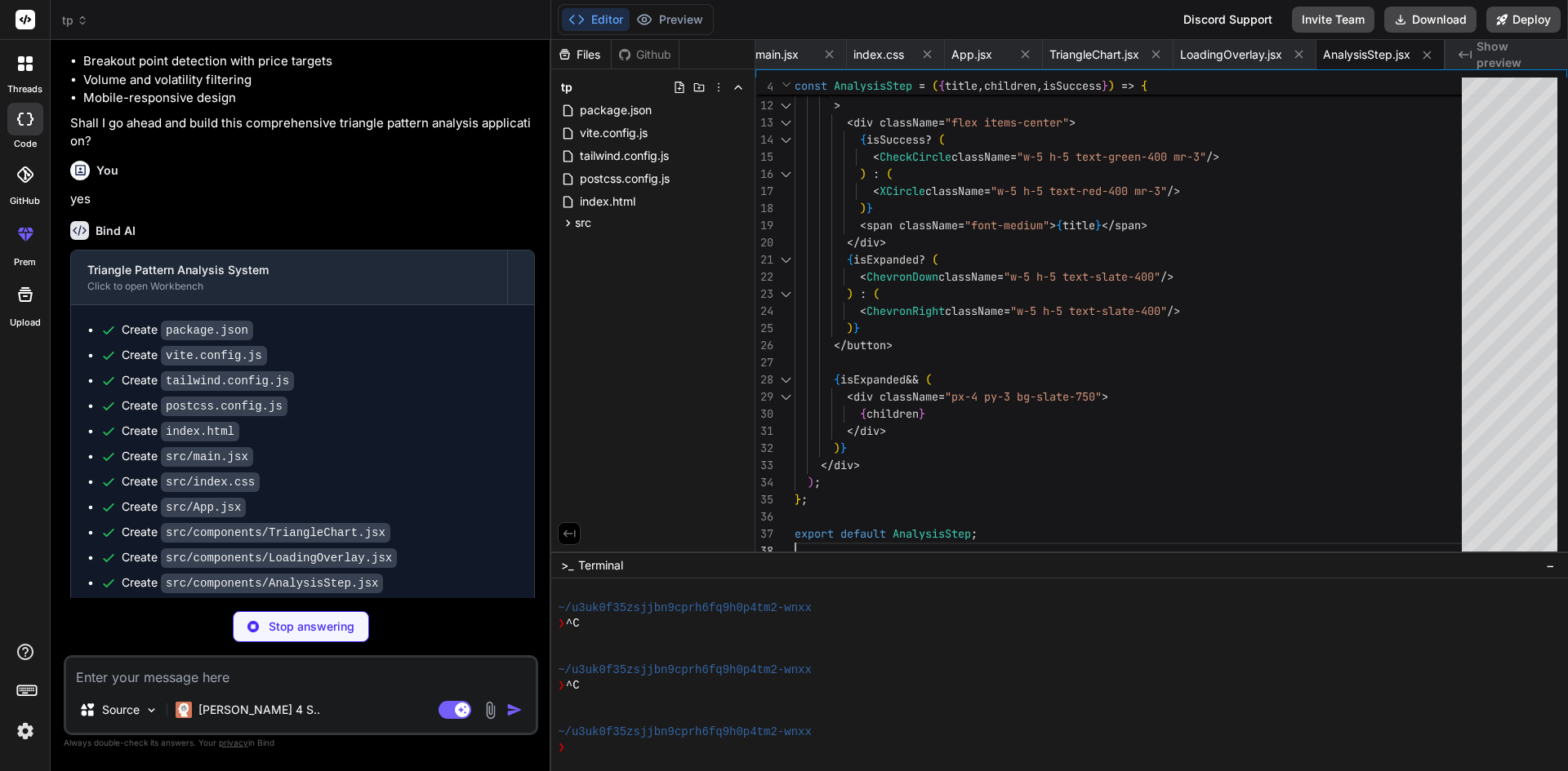
scroll to position [1854, 0]
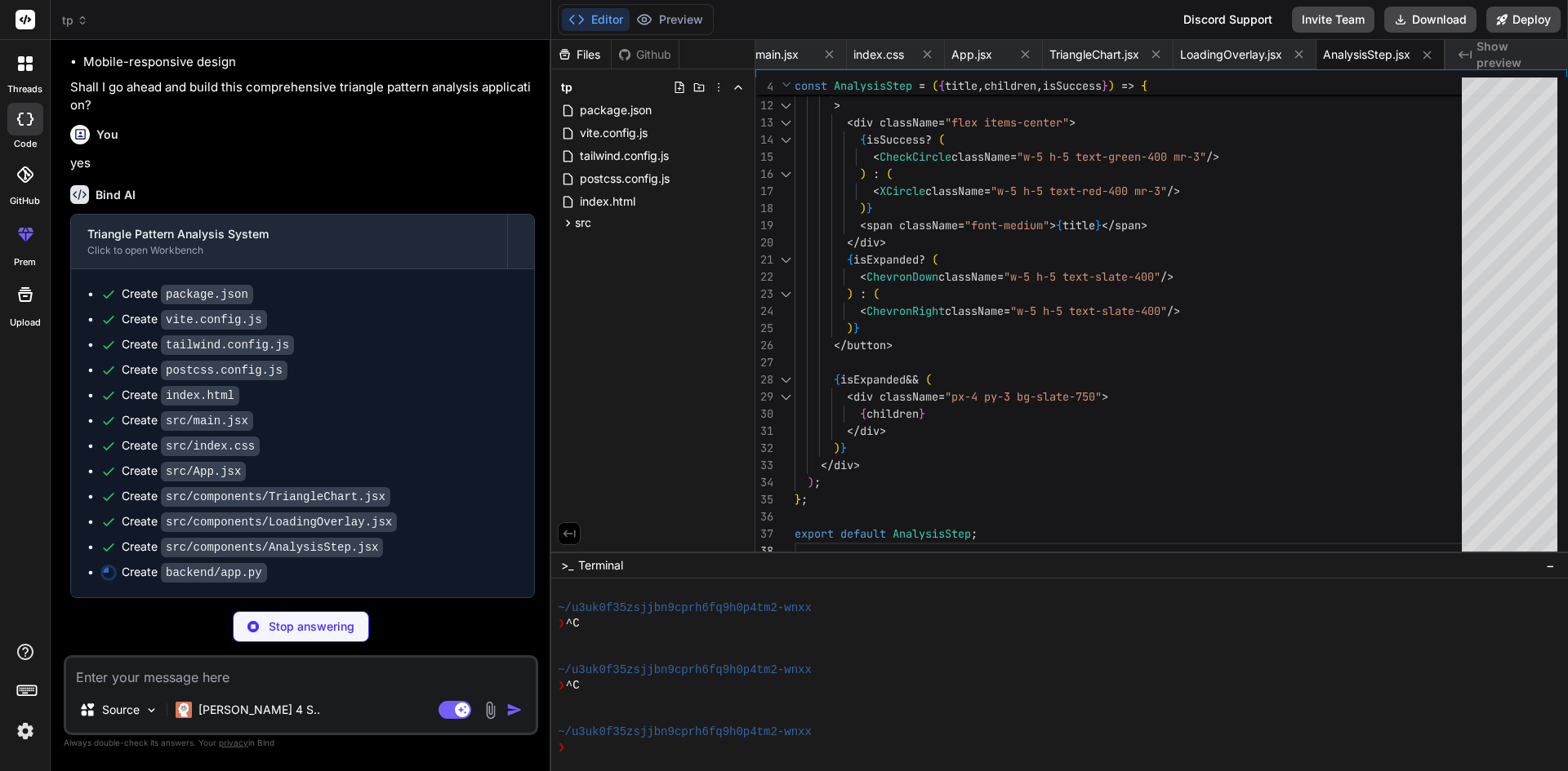
type textarea "x"
type textarea "@app.route('/health', methods=['GET']) def health_check(): return jsonify({'sta…"
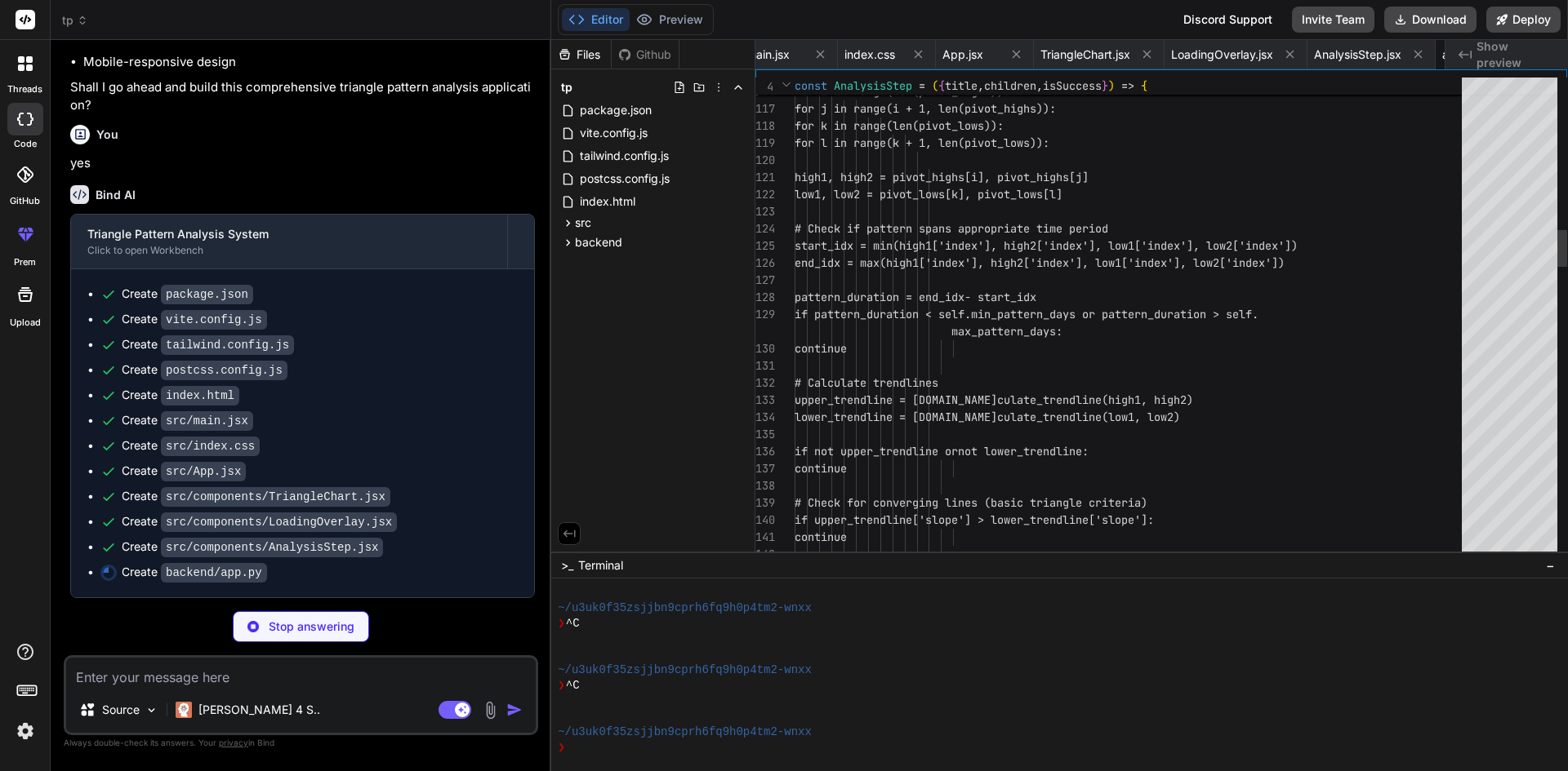
scroll to position [0, 694]
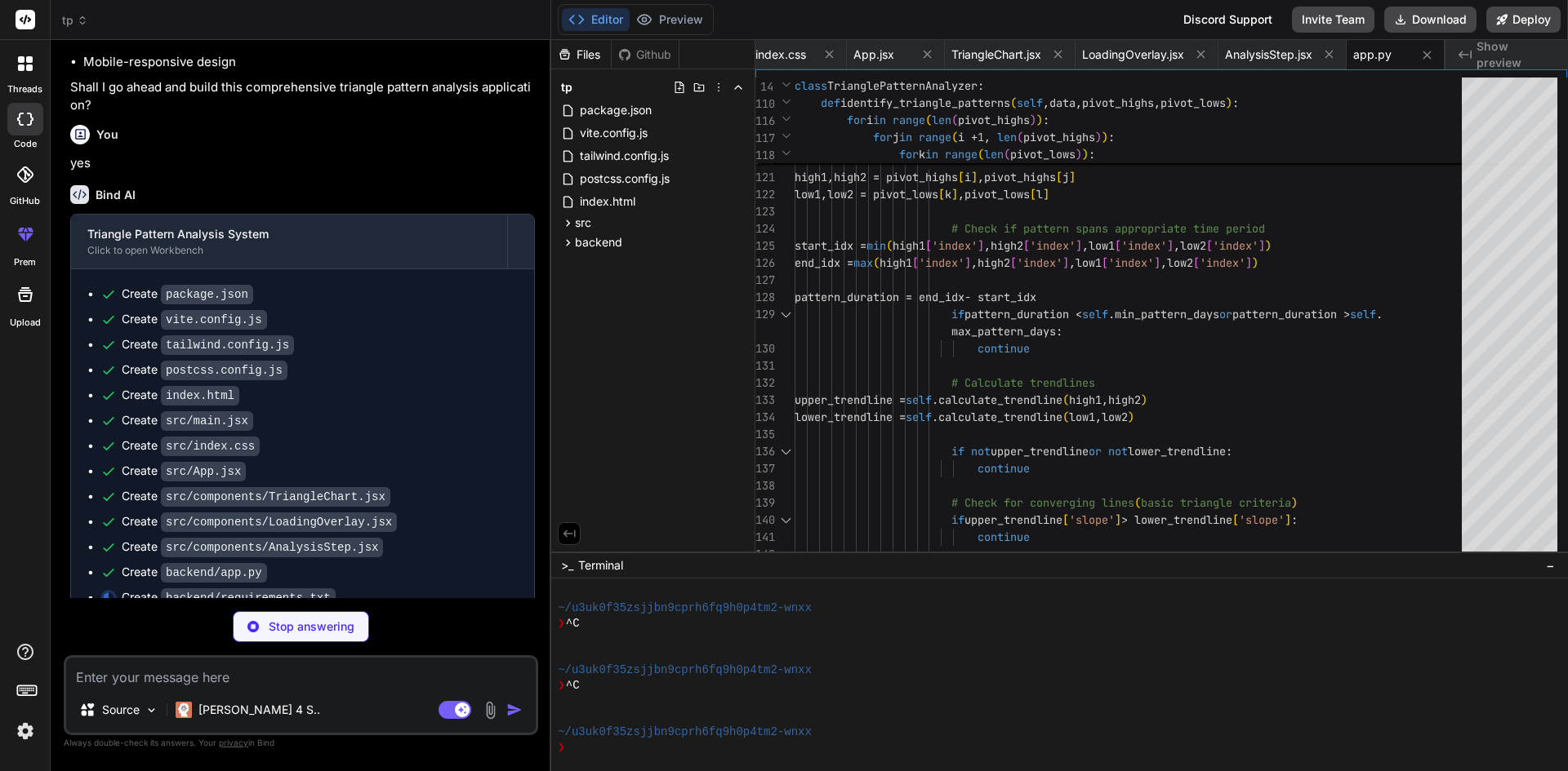
type textarea "x"
type textarea "flask==2.3.3 flask-cors==4.0.0 yfinance==0.2.18 pandas==2.0.3 numpy==1.24.3 sci…"
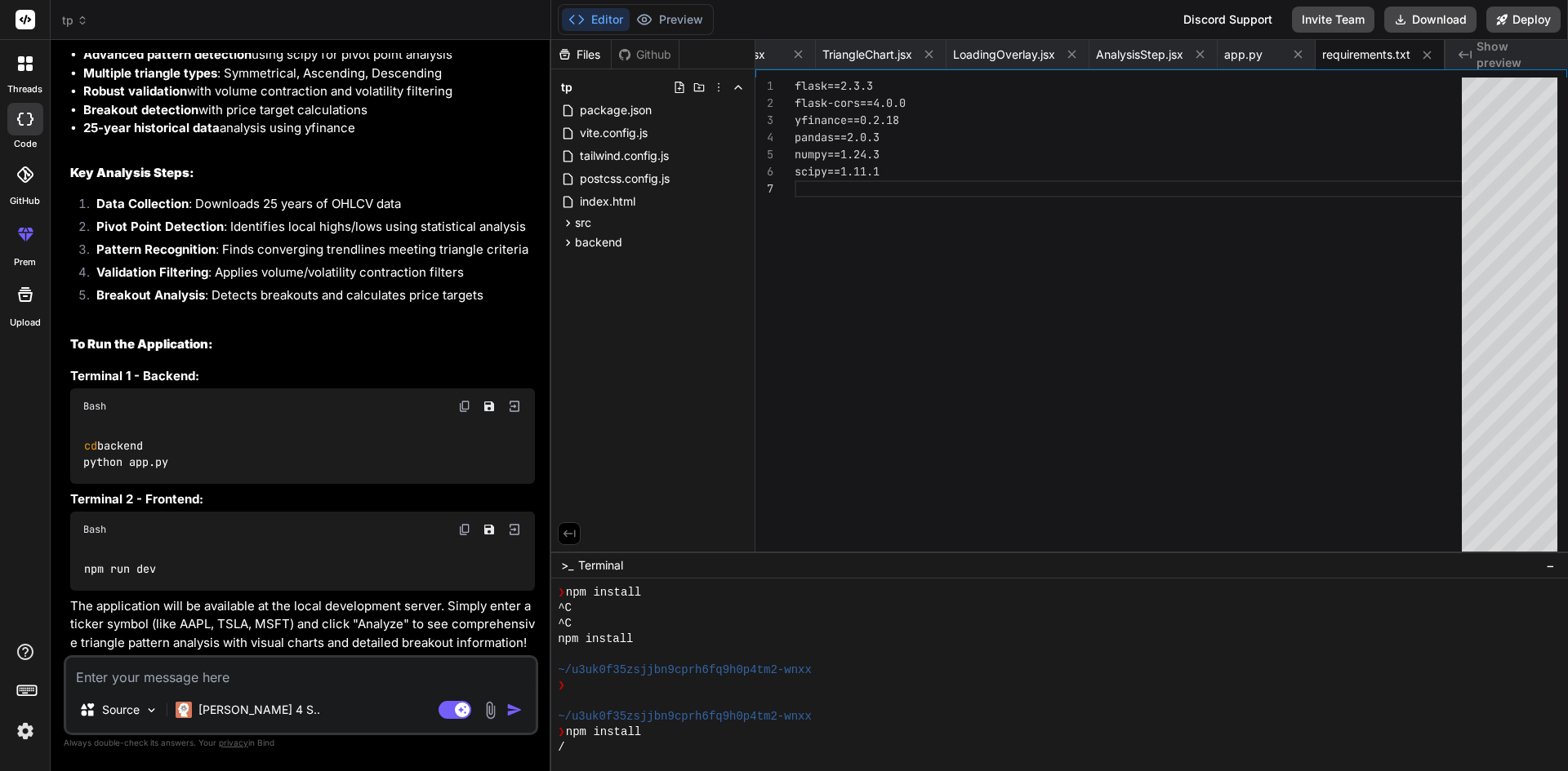
scroll to position [2870, 0]
type textarea "x"
click at [561, 244] on icon at bounding box center [568, 243] width 14 height 14
click at [600, 261] on span "app.py" at bounding box center [613, 265] width 42 height 19
type textarea "@app.route('/health', methods=['GET']) def health_check(): return jsonify({'sta…"
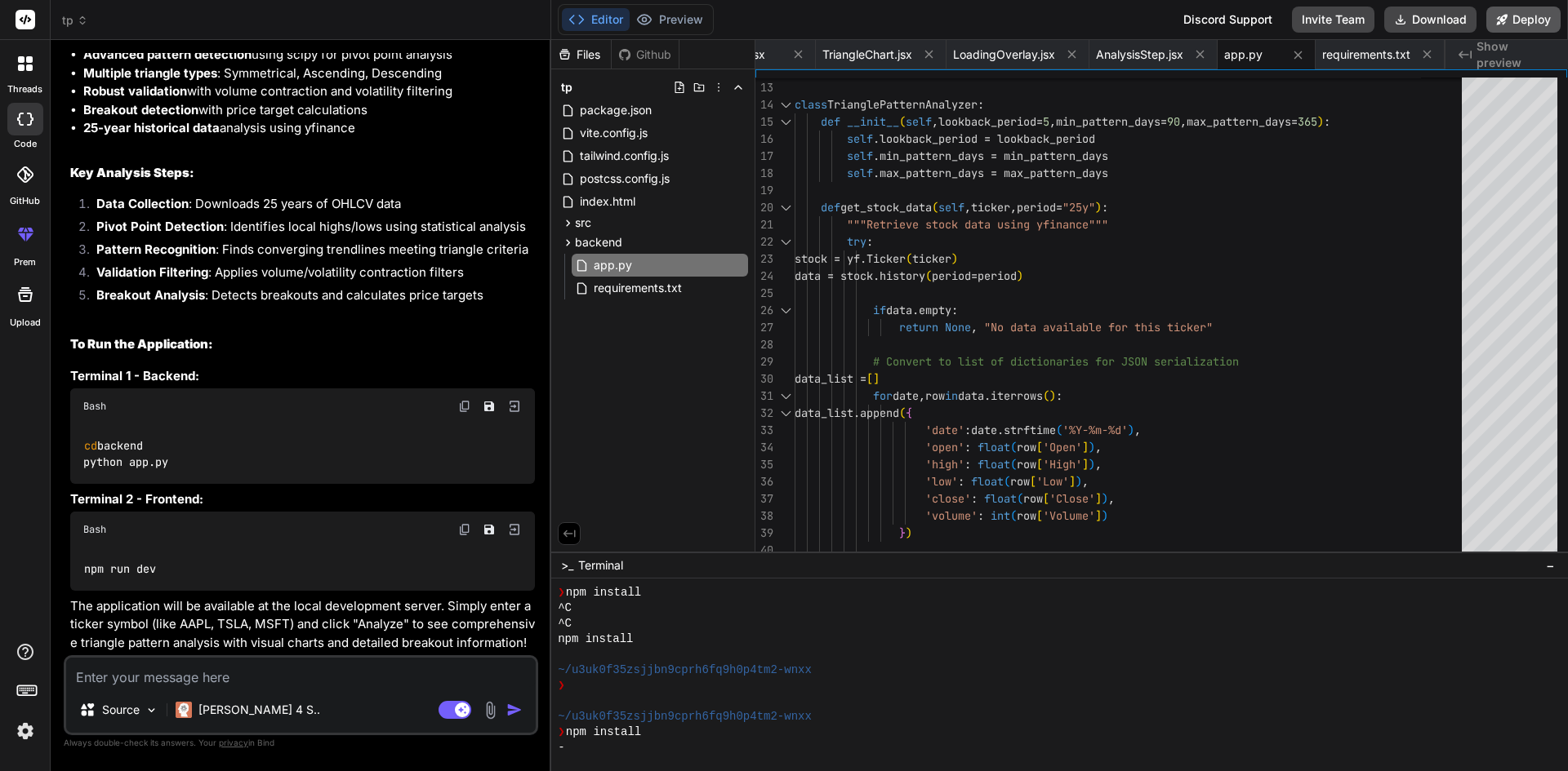
click at [1503, 21] on icon at bounding box center [1502, 19] width 10 height 10
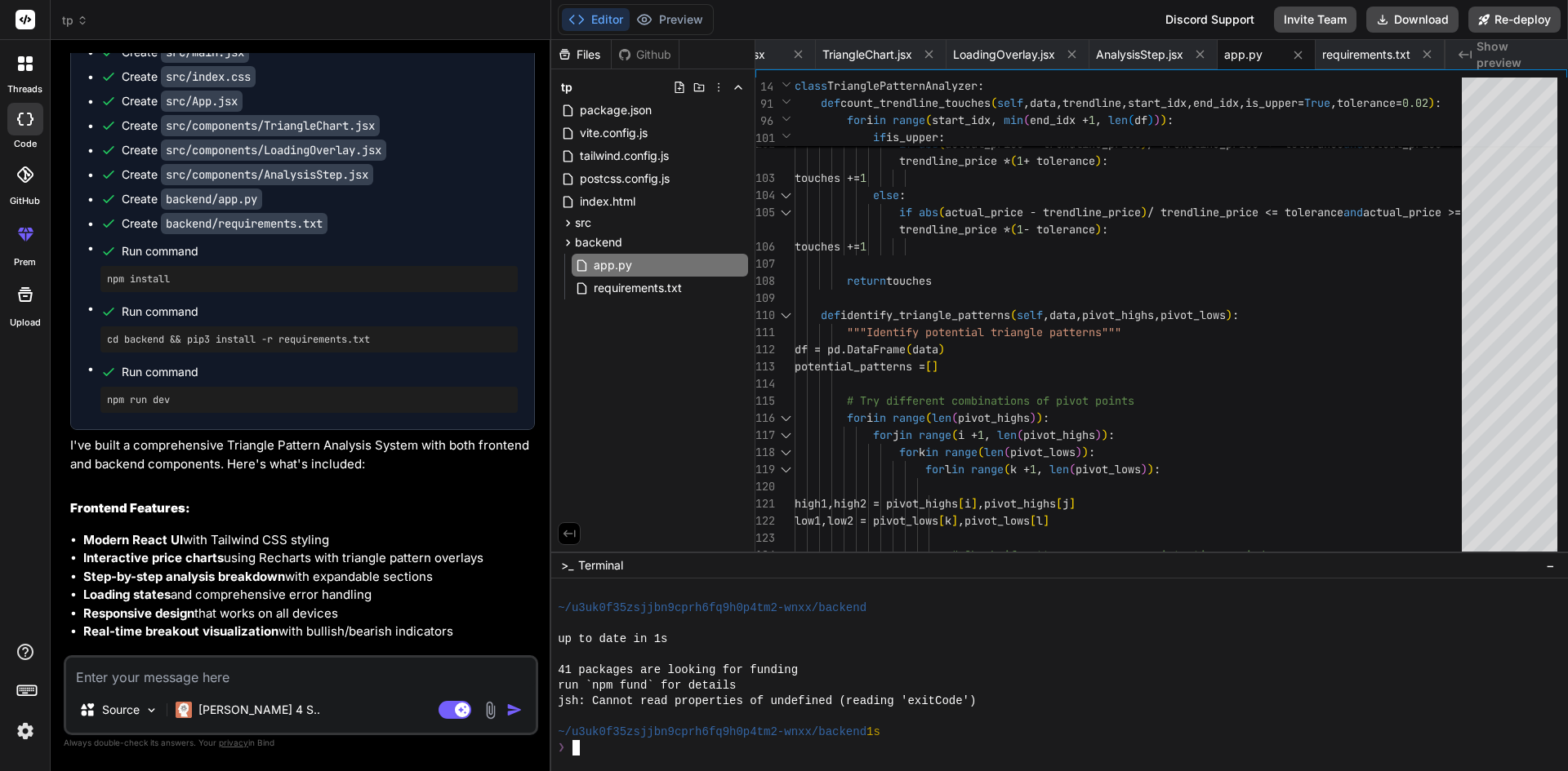
scroll to position [1070, 0]
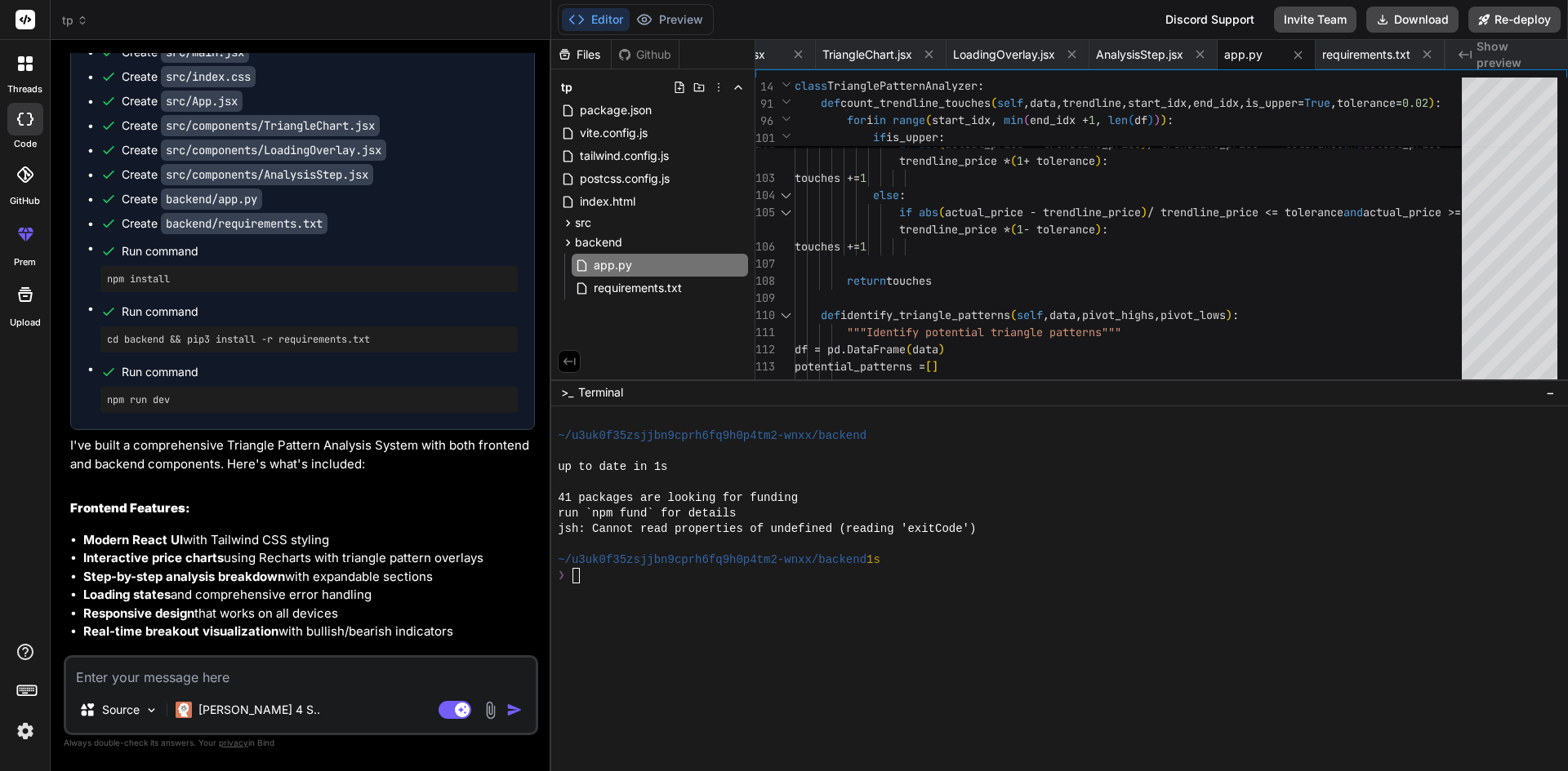
drag, startPoint x: 861, startPoint y: 552, endPoint x: 874, endPoint y: 370, distance: 182.5
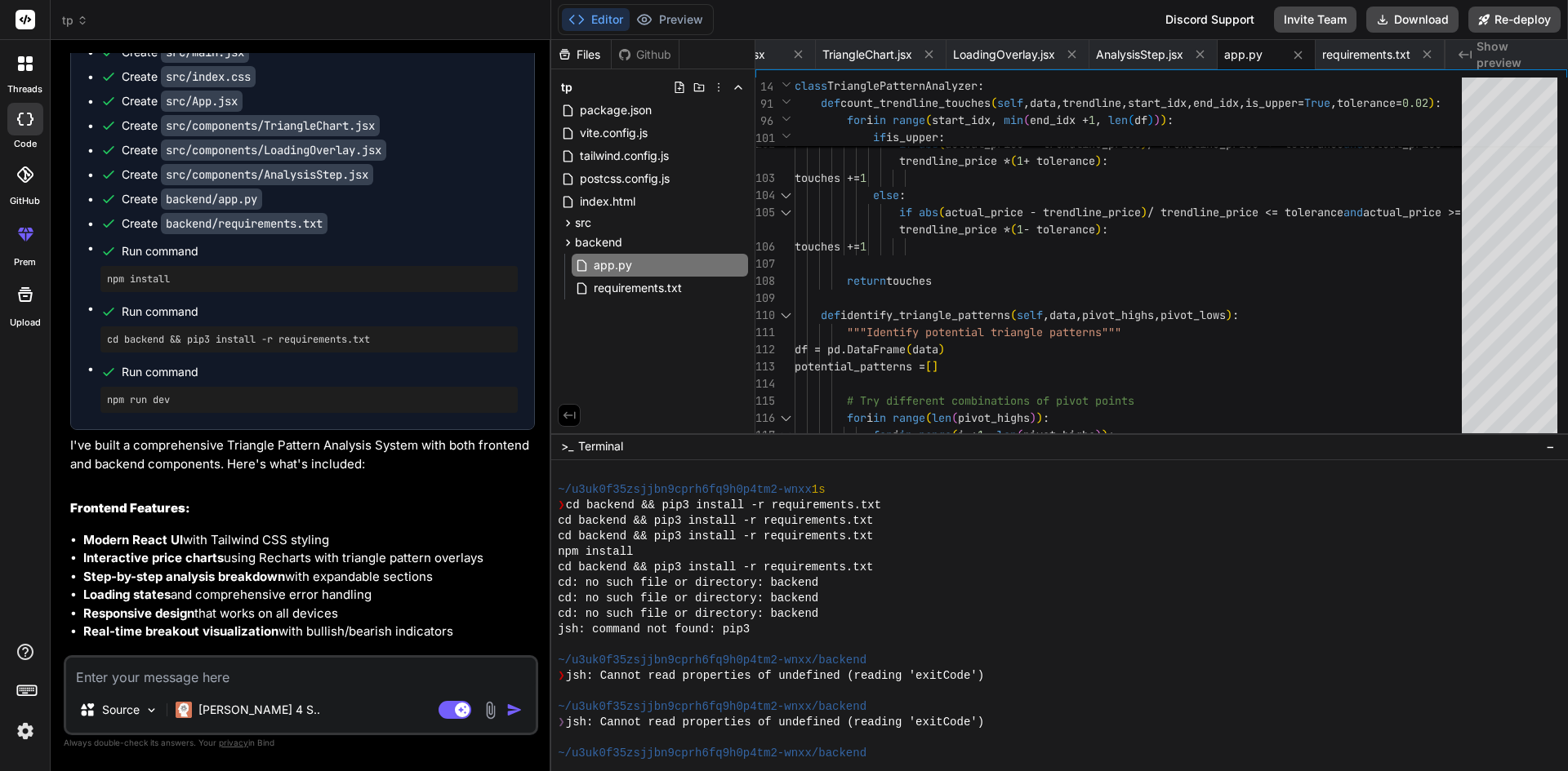
scroll to position [775, 0]
drag, startPoint x: 867, startPoint y: 371, endPoint x: 867, endPoint y: 438, distance: 67.0
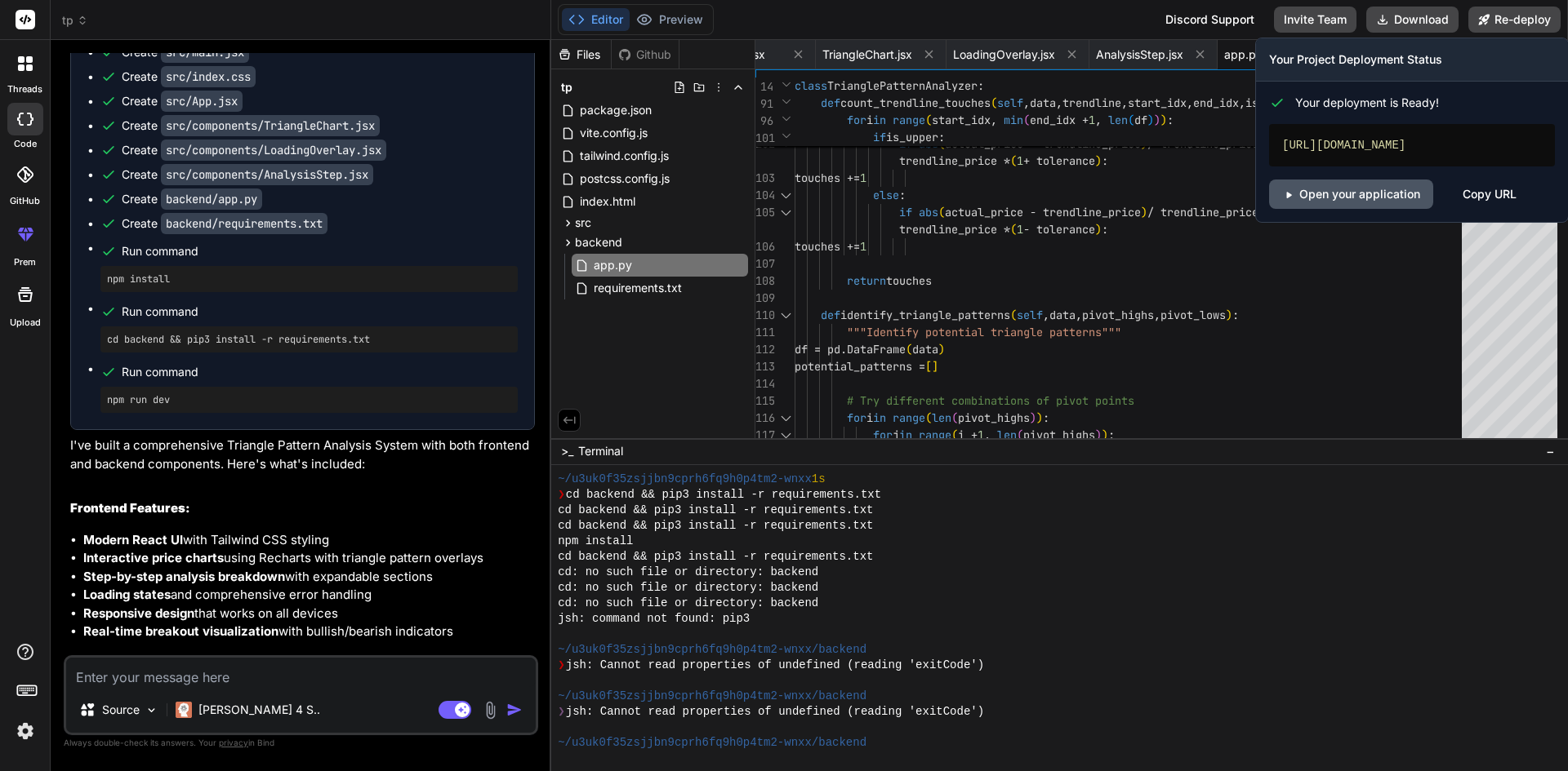
click at [1369, 189] on link "Open your application" at bounding box center [1351, 195] width 164 height 30
click at [1481, 191] on div "Copy URL" at bounding box center [1489, 195] width 54 height 30
drag, startPoint x: 1475, startPoint y: 145, endPoint x: 1282, endPoint y: 137, distance: 193.2
click at [1282, 137] on div "[URL][DOMAIN_NAME]" at bounding box center [1412, 145] width 286 height 43
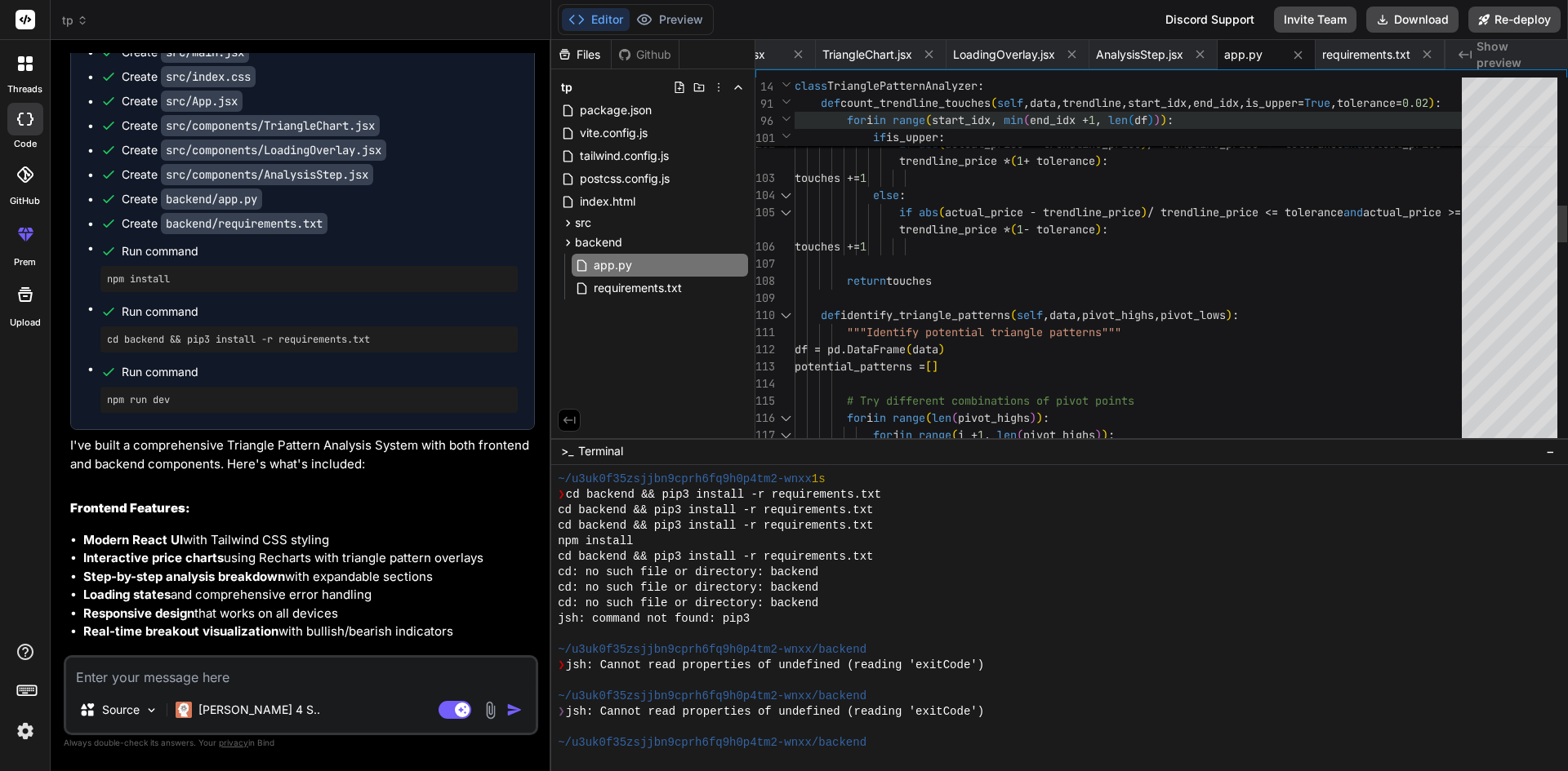
copy div "[URL][DOMAIN_NAME]"
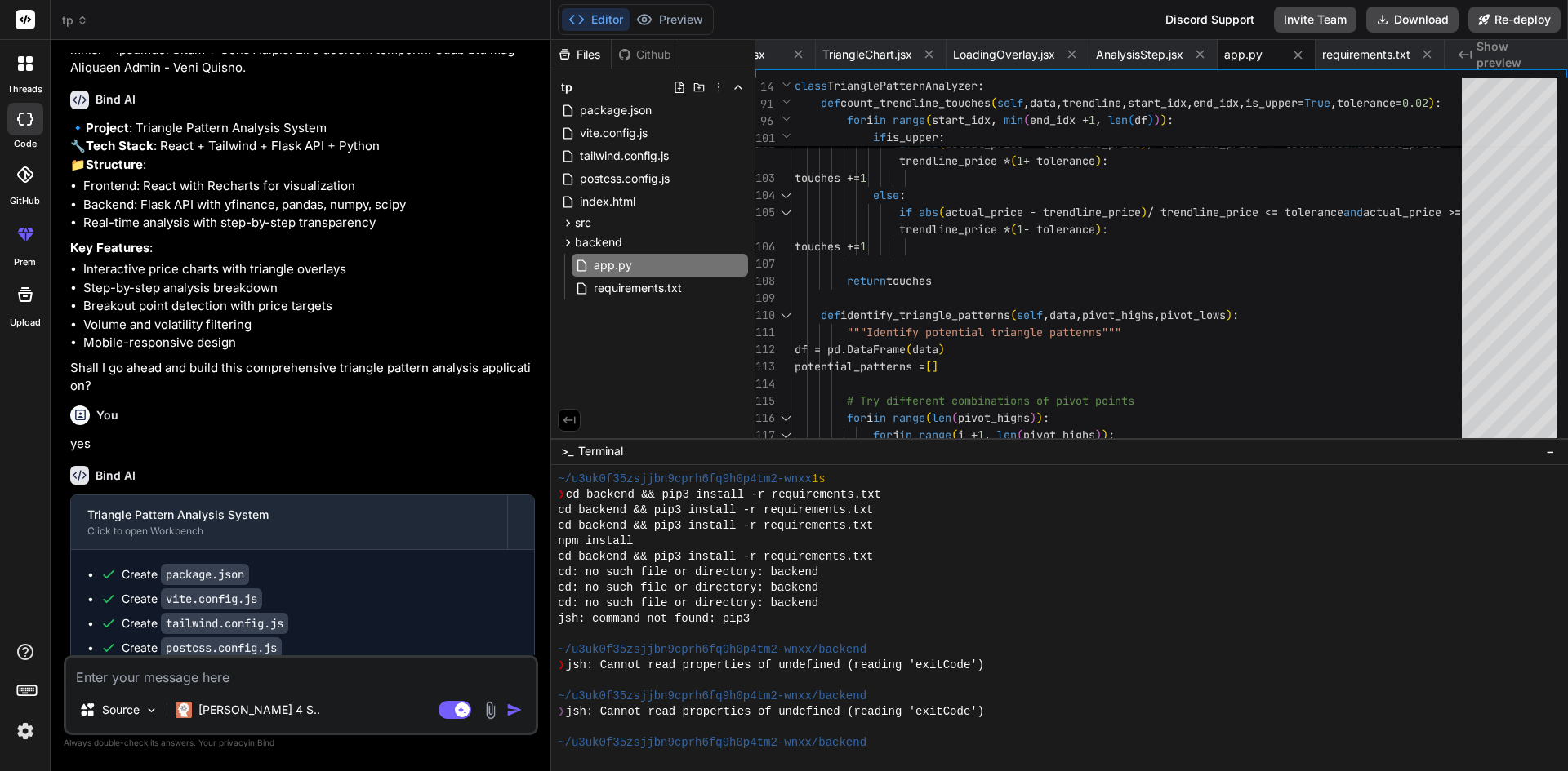
scroll to position [1565, 0]
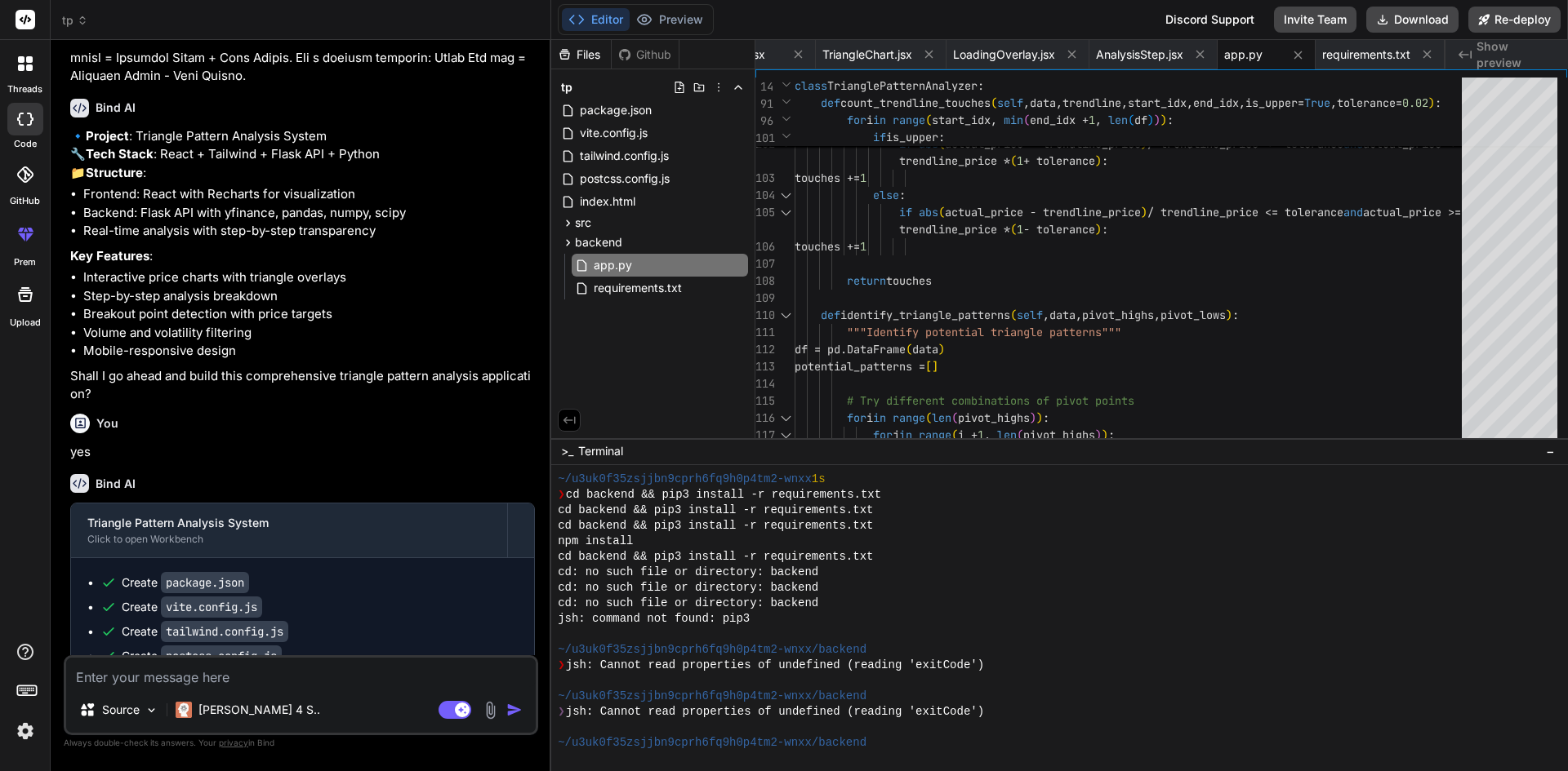
click at [29, 727] on img at bounding box center [25, 732] width 28 height 28
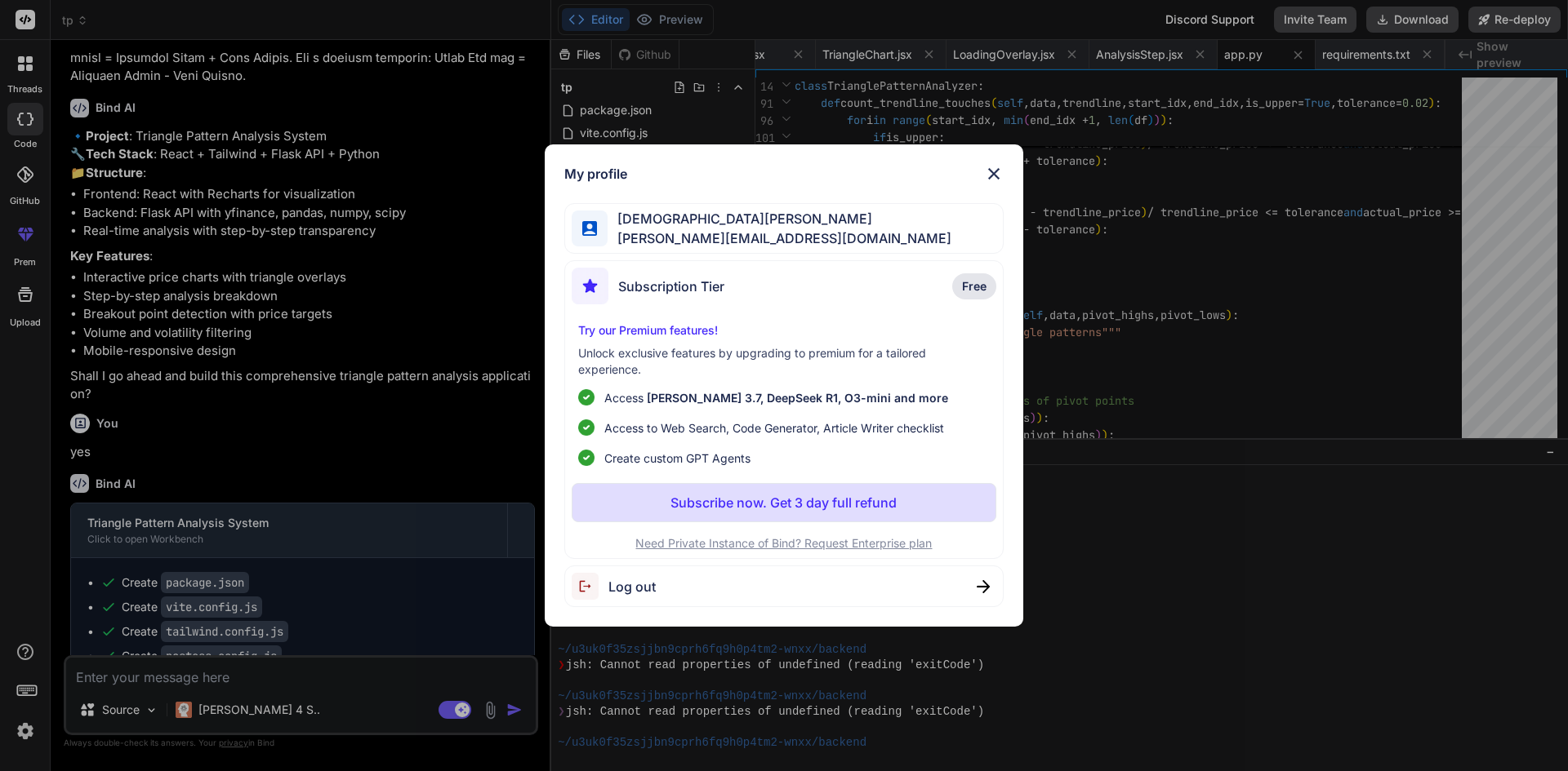
click at [986, 180] on img at bounding box center [993, 174] width 19 height 19
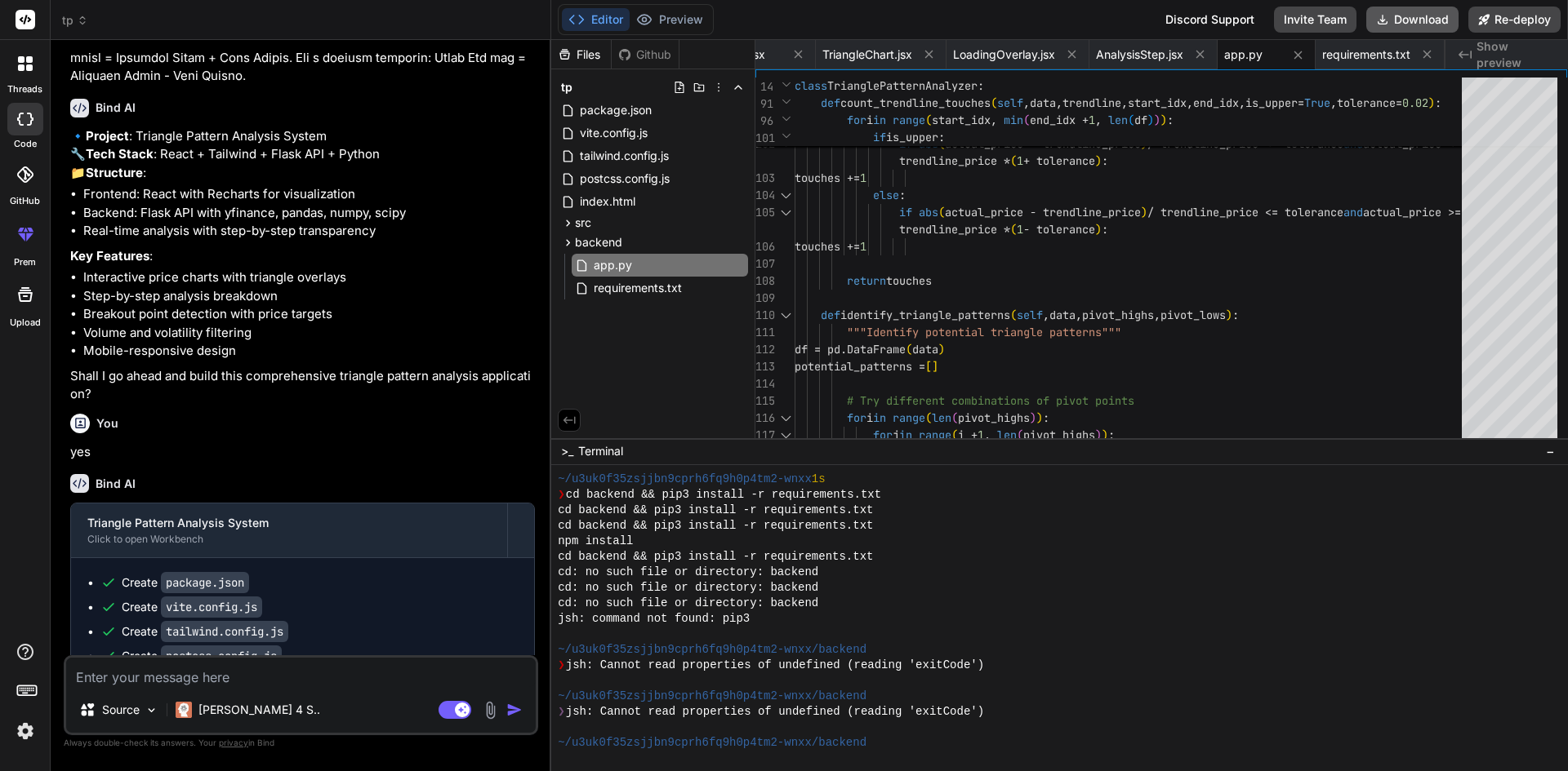
click at [1411, 21] on button "Download" at bounding box center [1413, 19] width 93 height 26
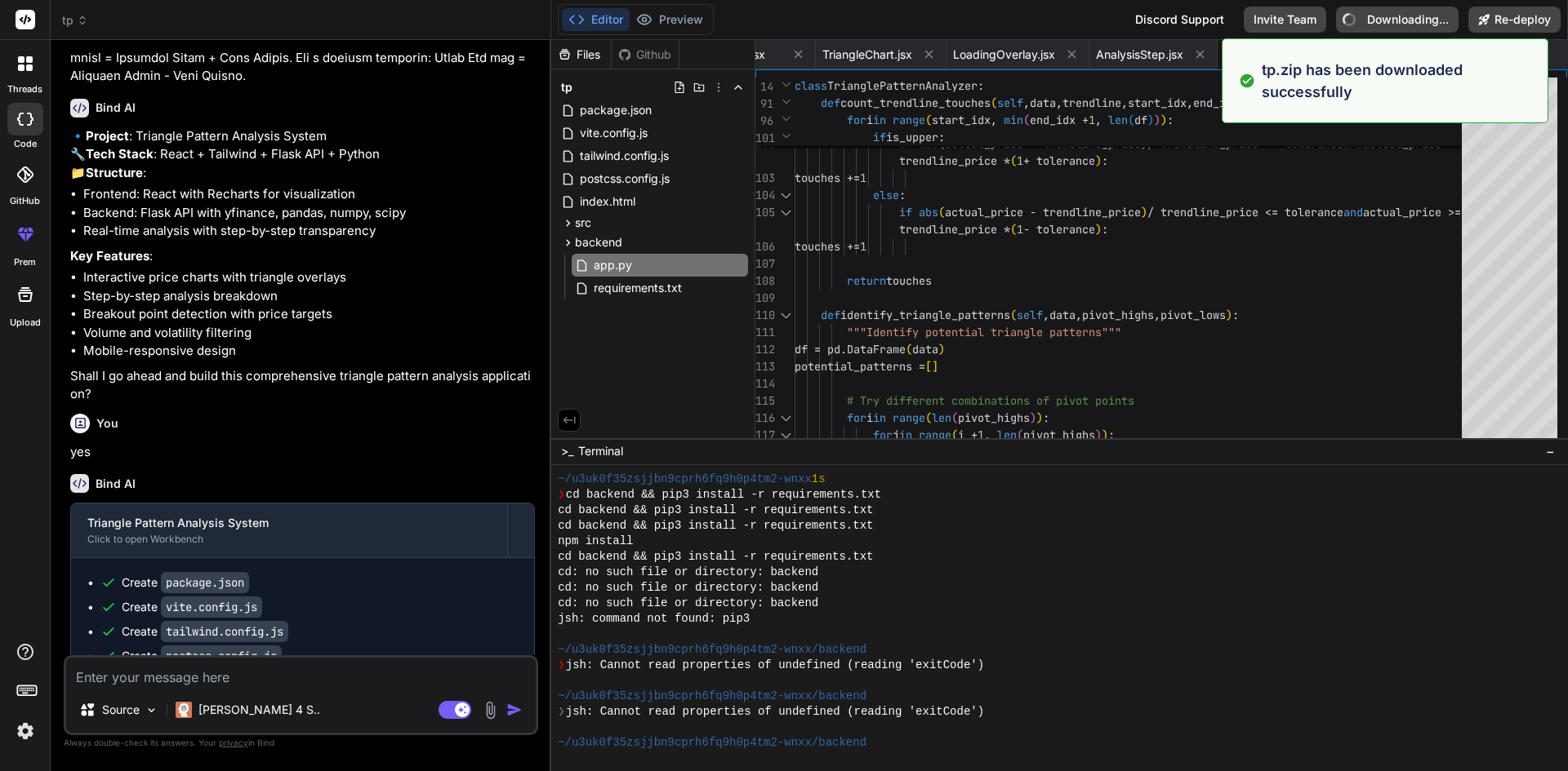
type textarea "x"
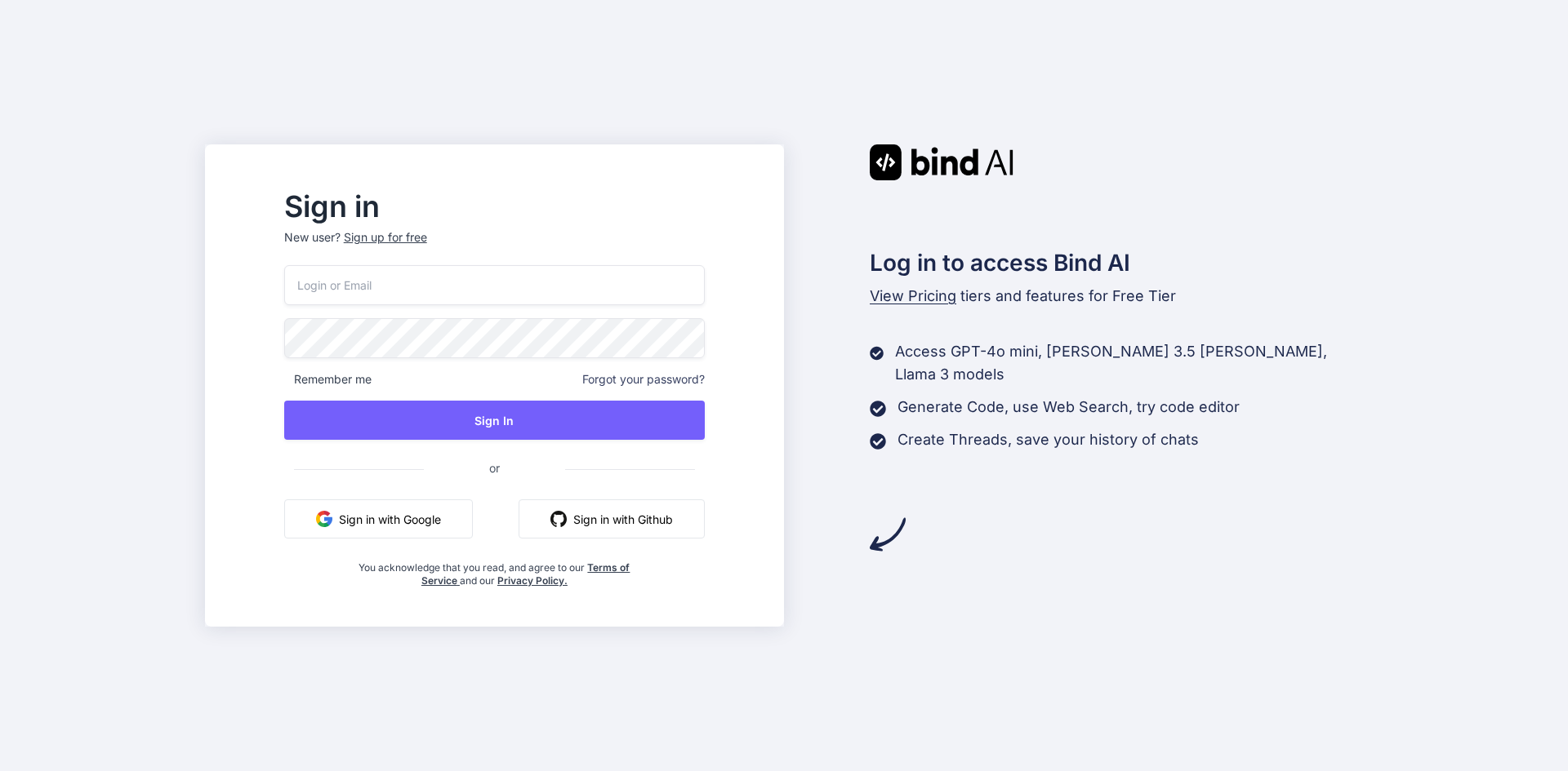
click at [452, 513] on button "Sign in with Google" at bounding box center [378, 519] width 189 height 39
